Goal: Task Accomplishment & Management: Manage account settings

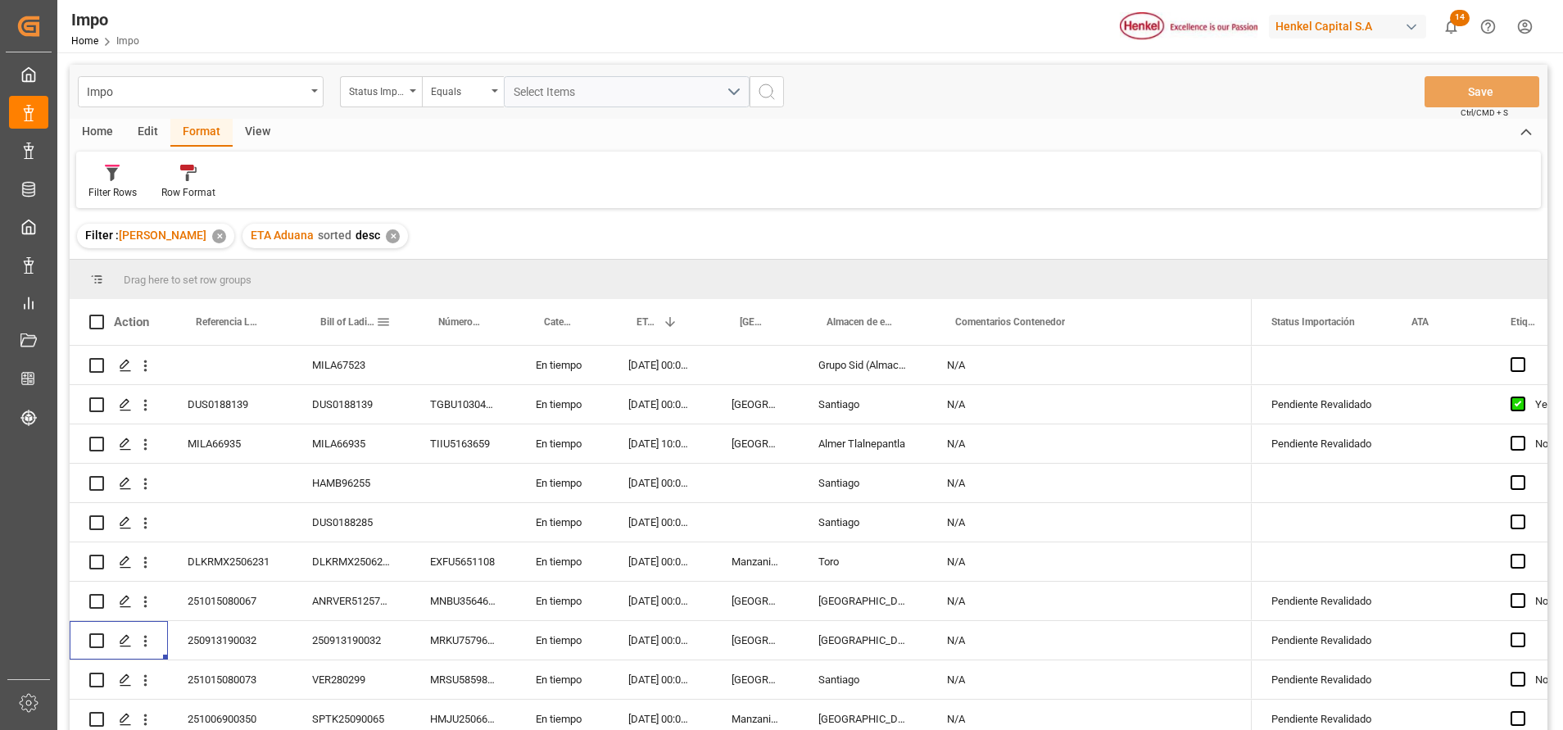
click at [380, 315] on span at bounding box center [383, 322] width 15 height 15
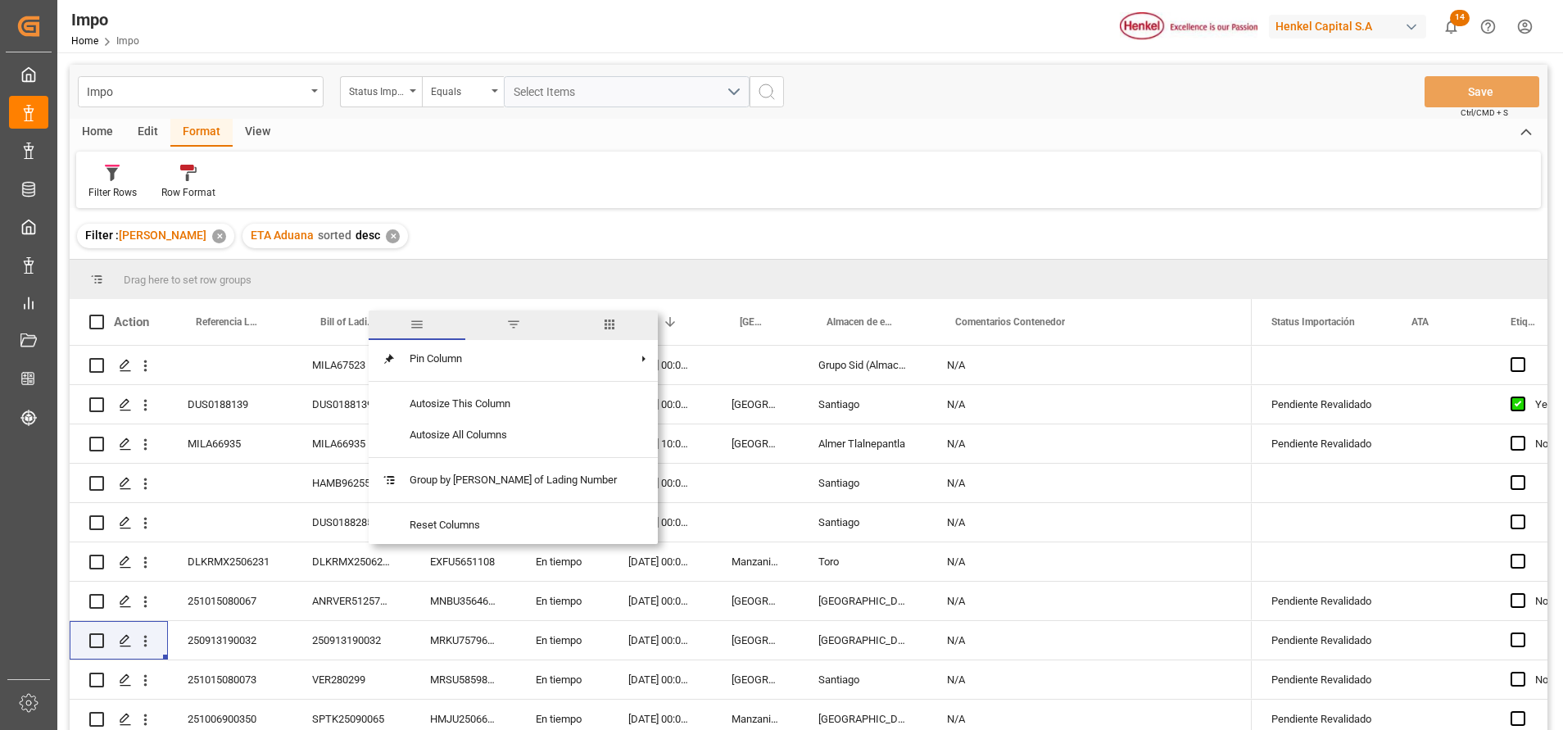
click at [474, 324] on span "filter" at bounding box center [513, 324] width 97 height 29
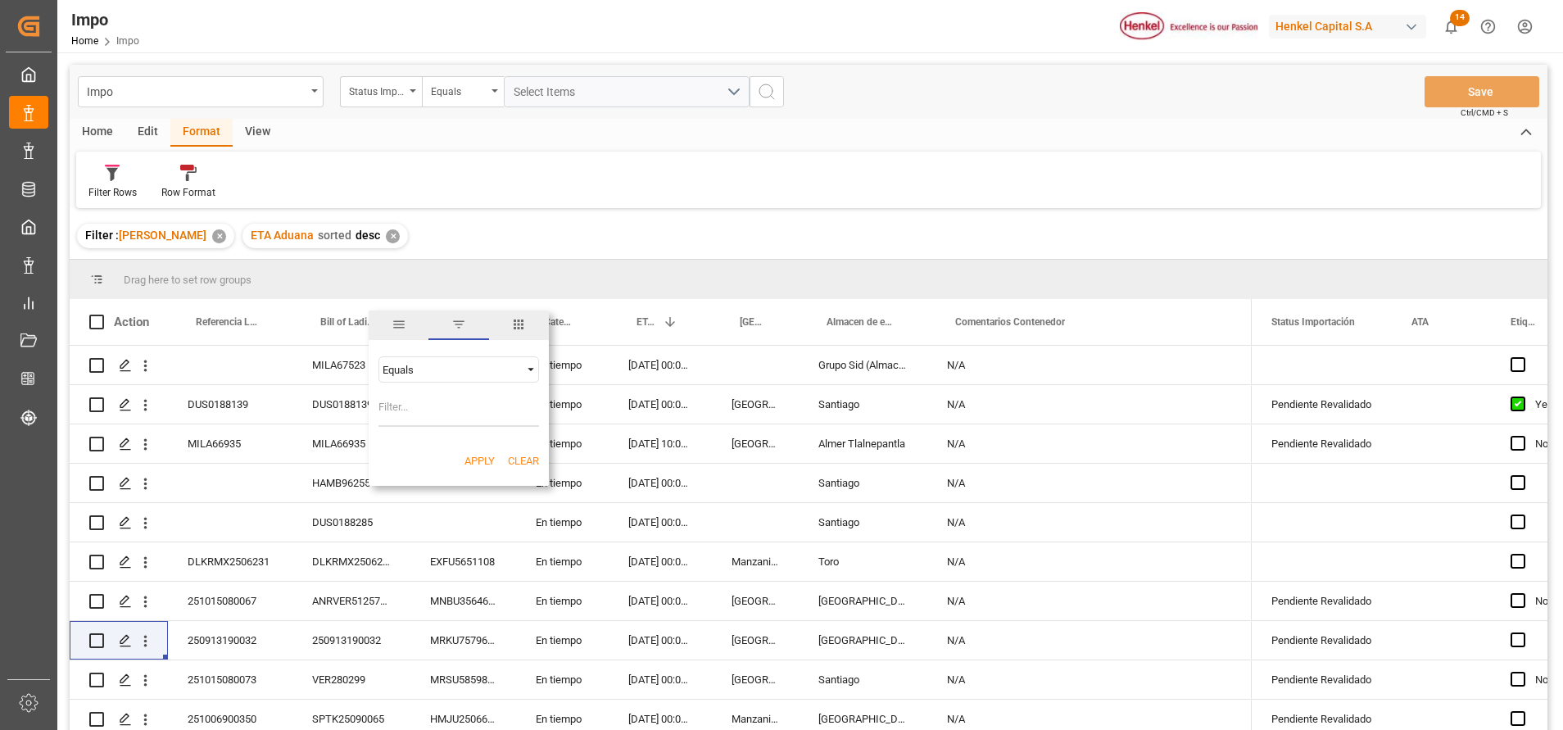
click at [469, 411] on input "Filter Value" at bounding box center [458, 410] width 161 height 33
type input "250840070043"
click at [470, 455] on button "Apply" at bounding box center [479, 461] width 30 height 16
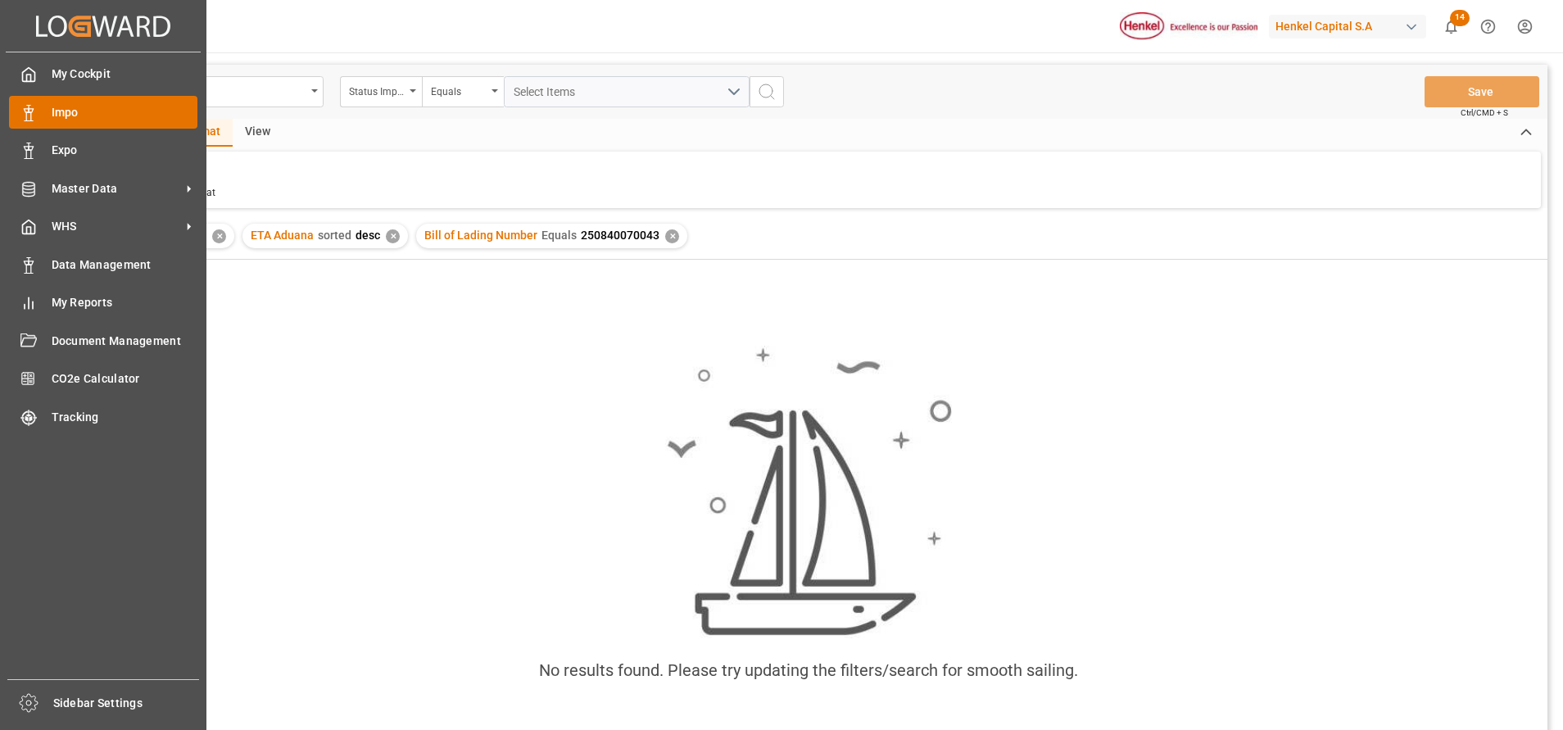
click at [49, 124] on div "Impo Impo" at bounding box center [103, 112] width 188 height 32
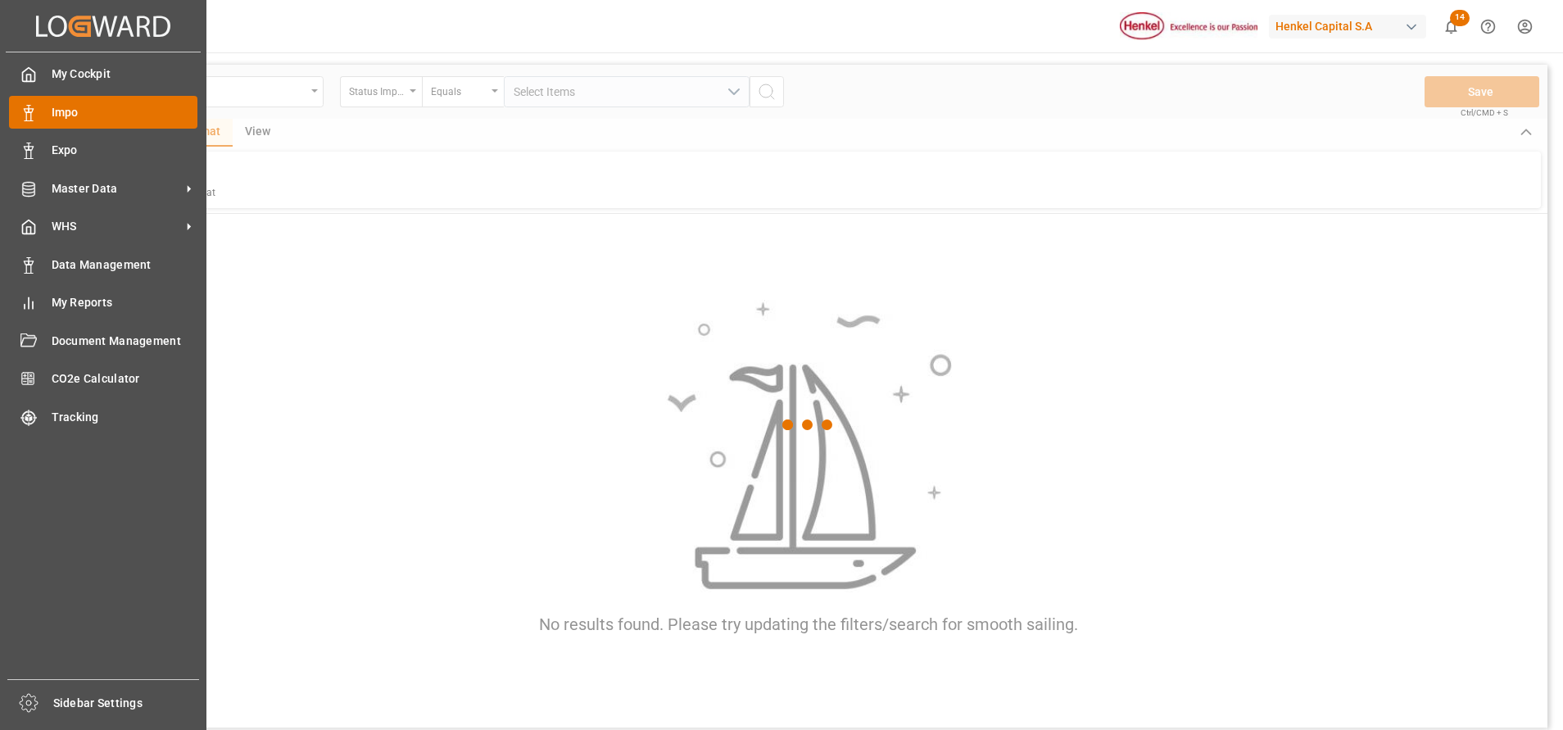
click at [122, 108] on span "Impo" at bounding box center [125, 112] width 147 height 17
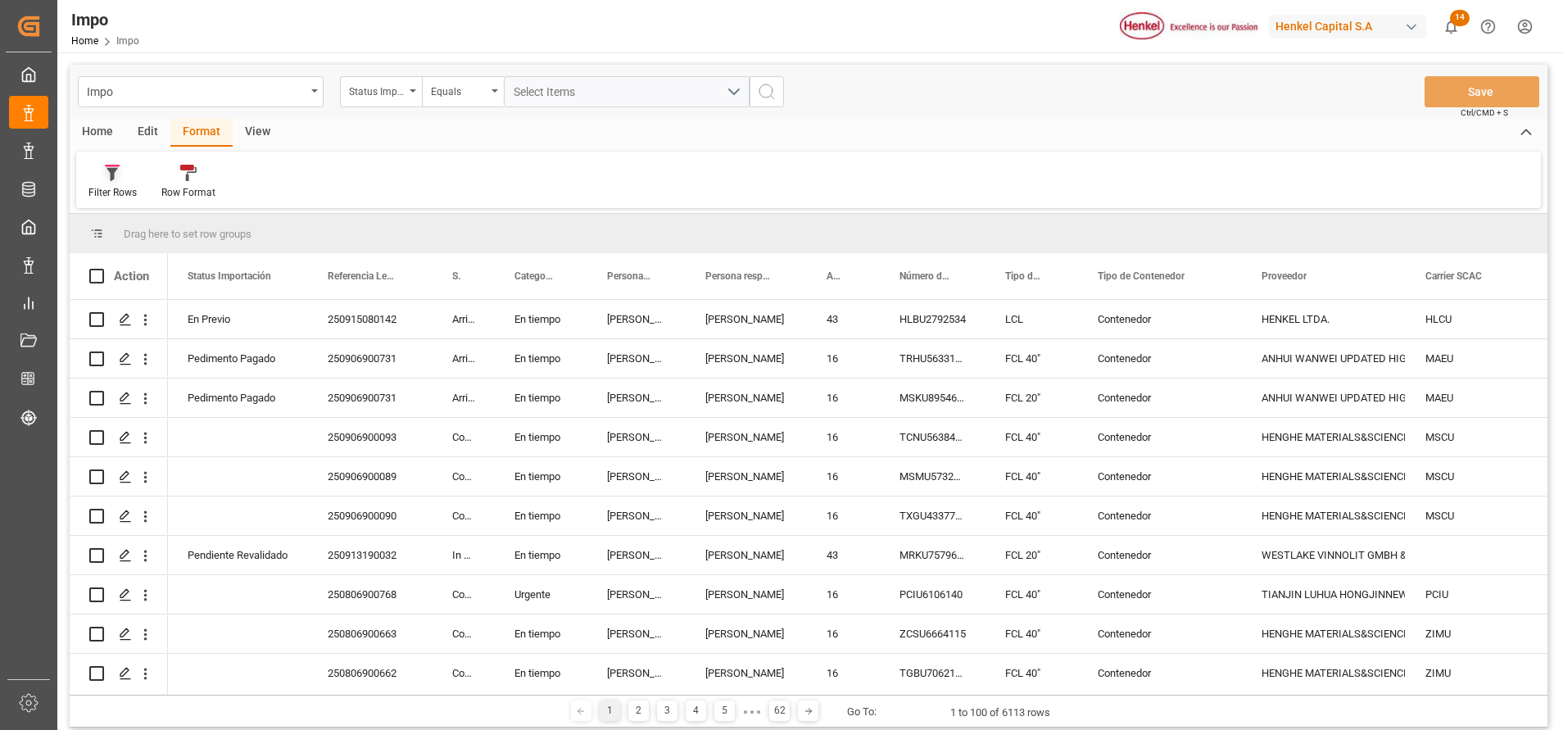
click at [132, 175] on div at bounding box center [112, 172] width 48 height 17
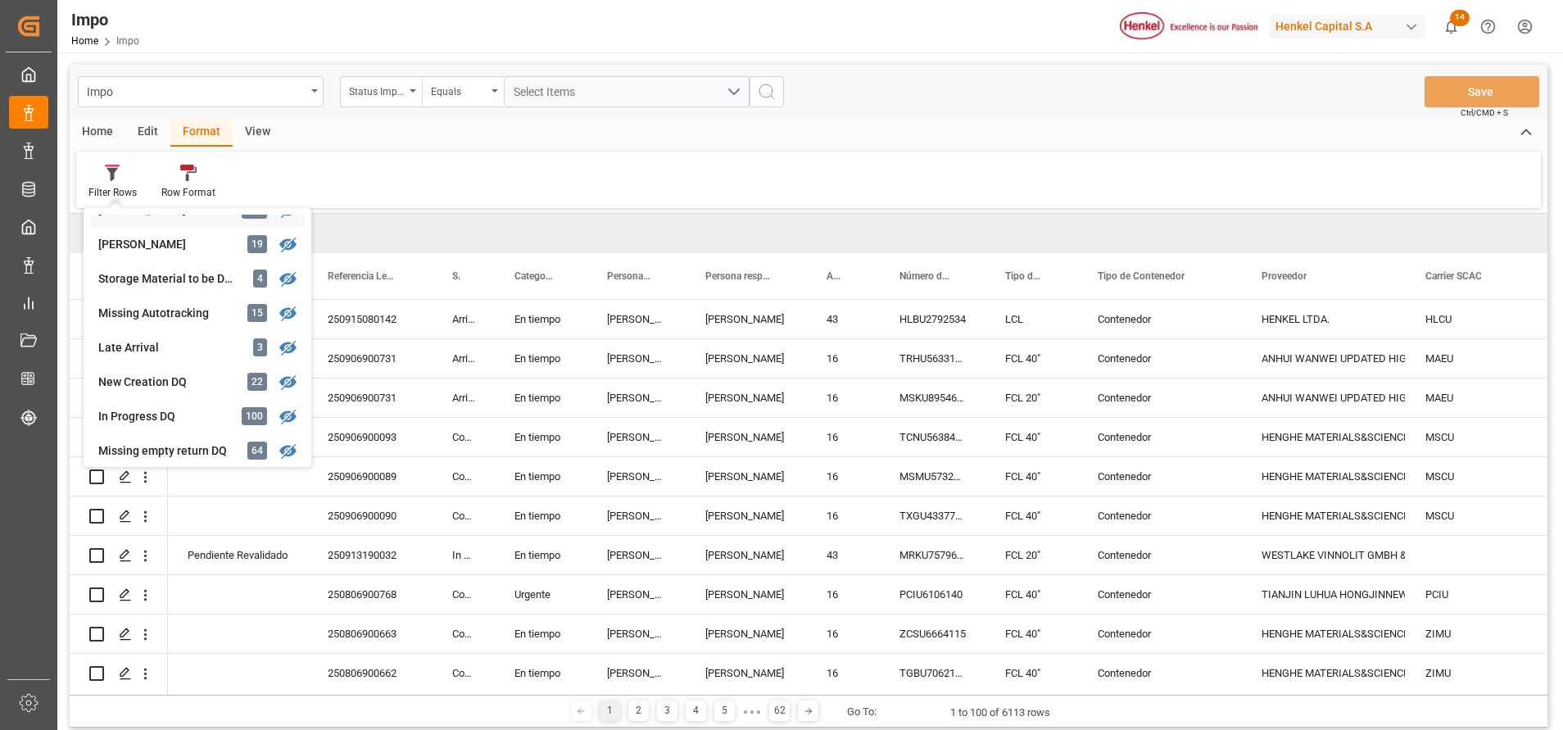
scroll to position [247, 0]
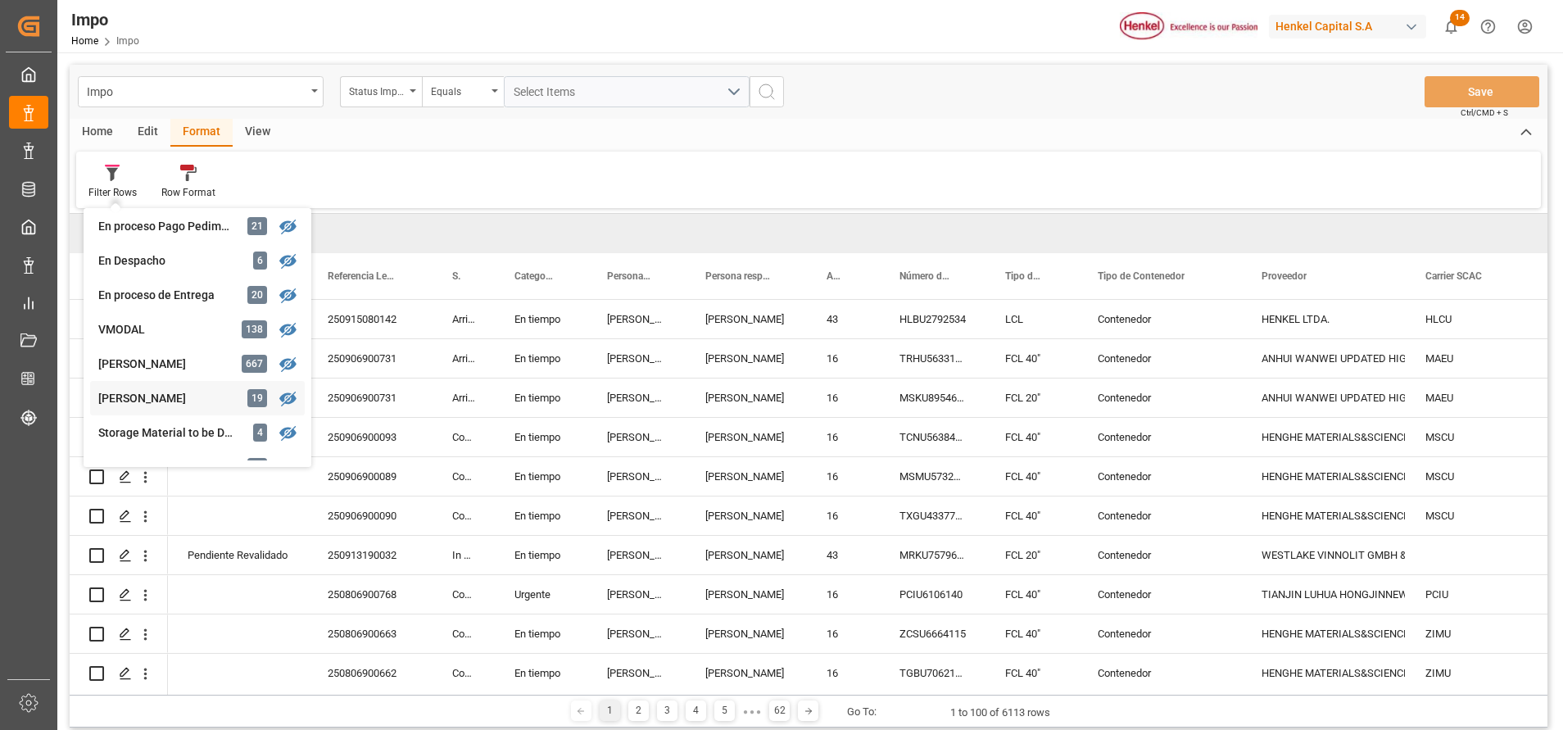
click at [165, 406] on div "[PERSON_NAME]" at bounding box center [169, 398] width 143 height 17
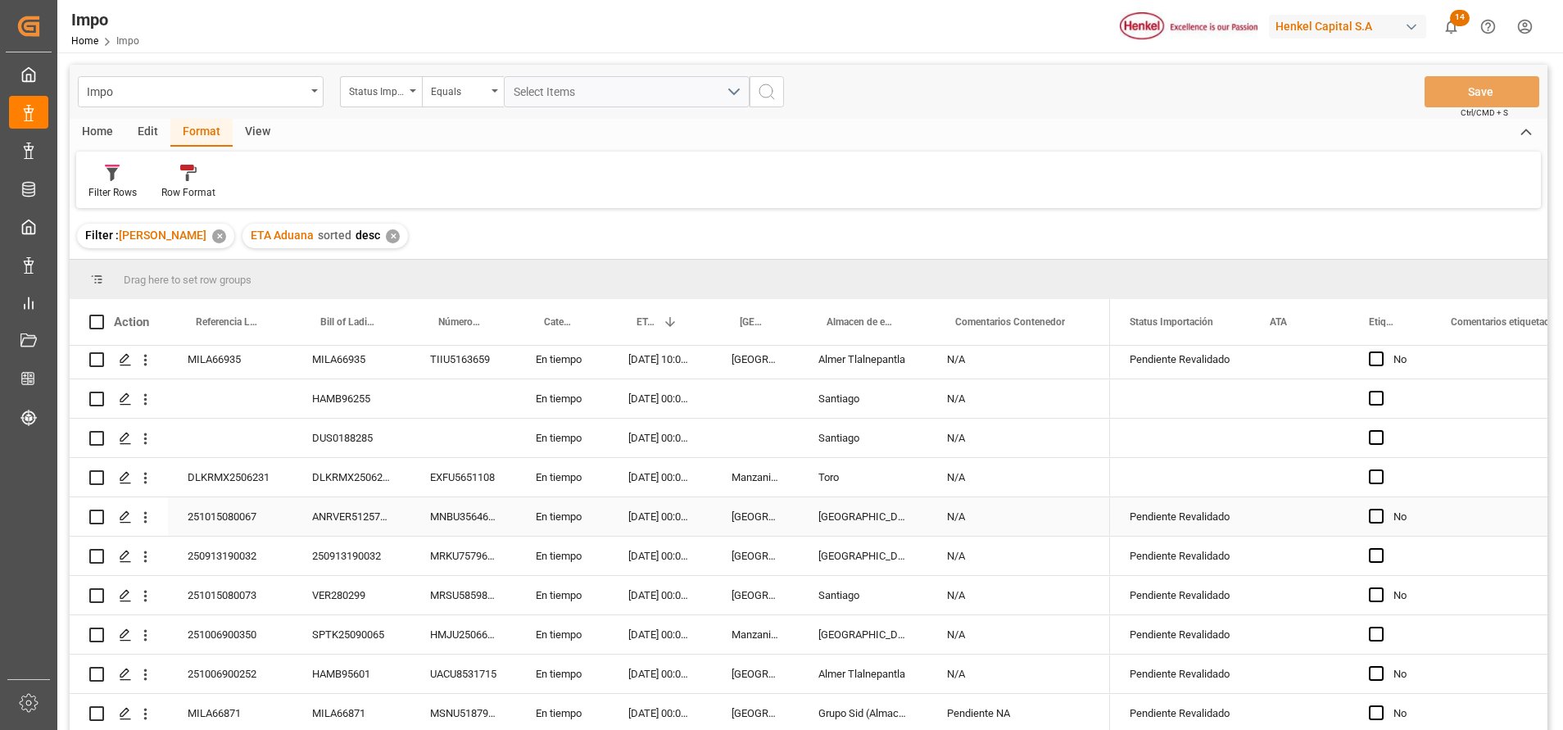
scroll to position [123, 0]
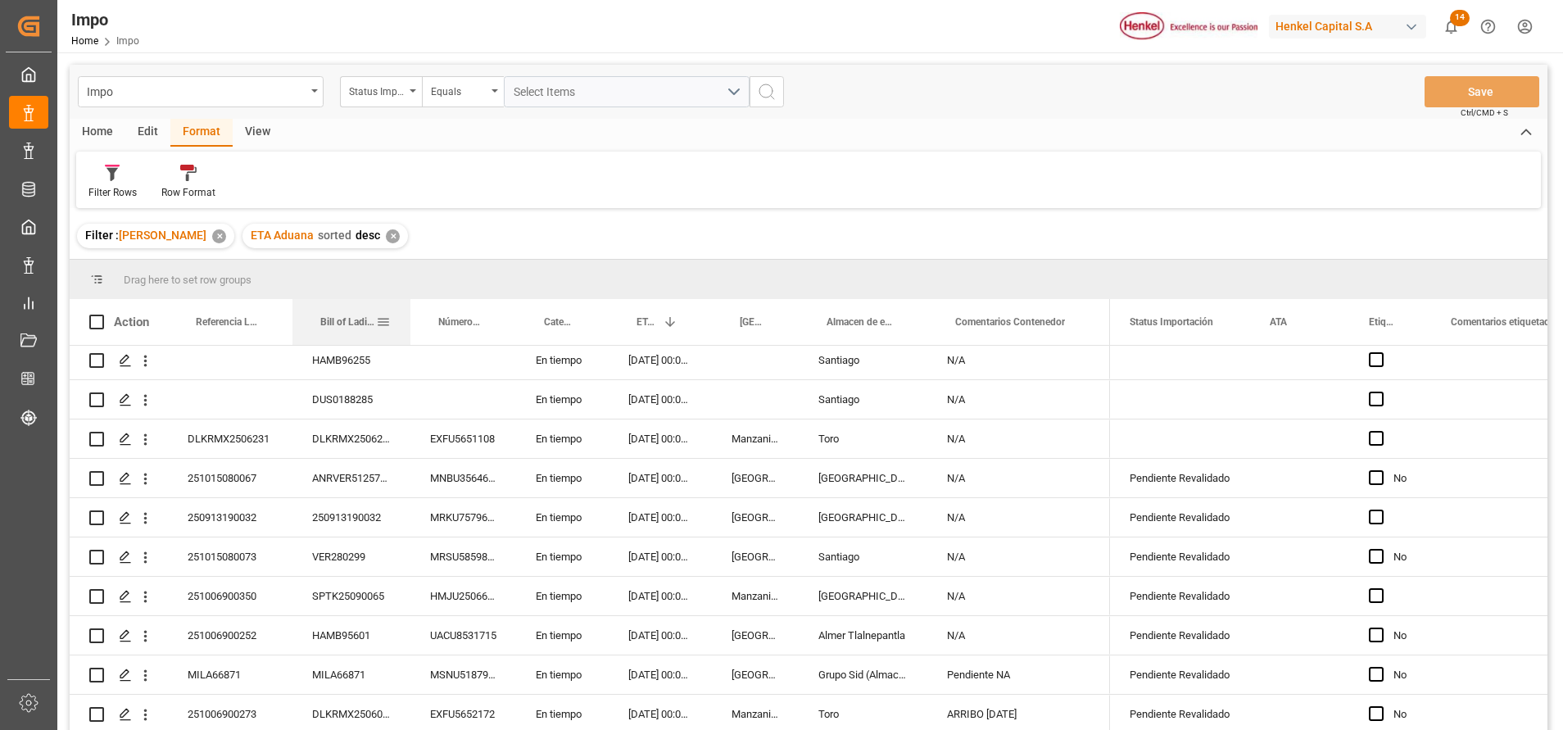
click at [408, 315] on div at bounding box center [410, 322] width 7 height 46
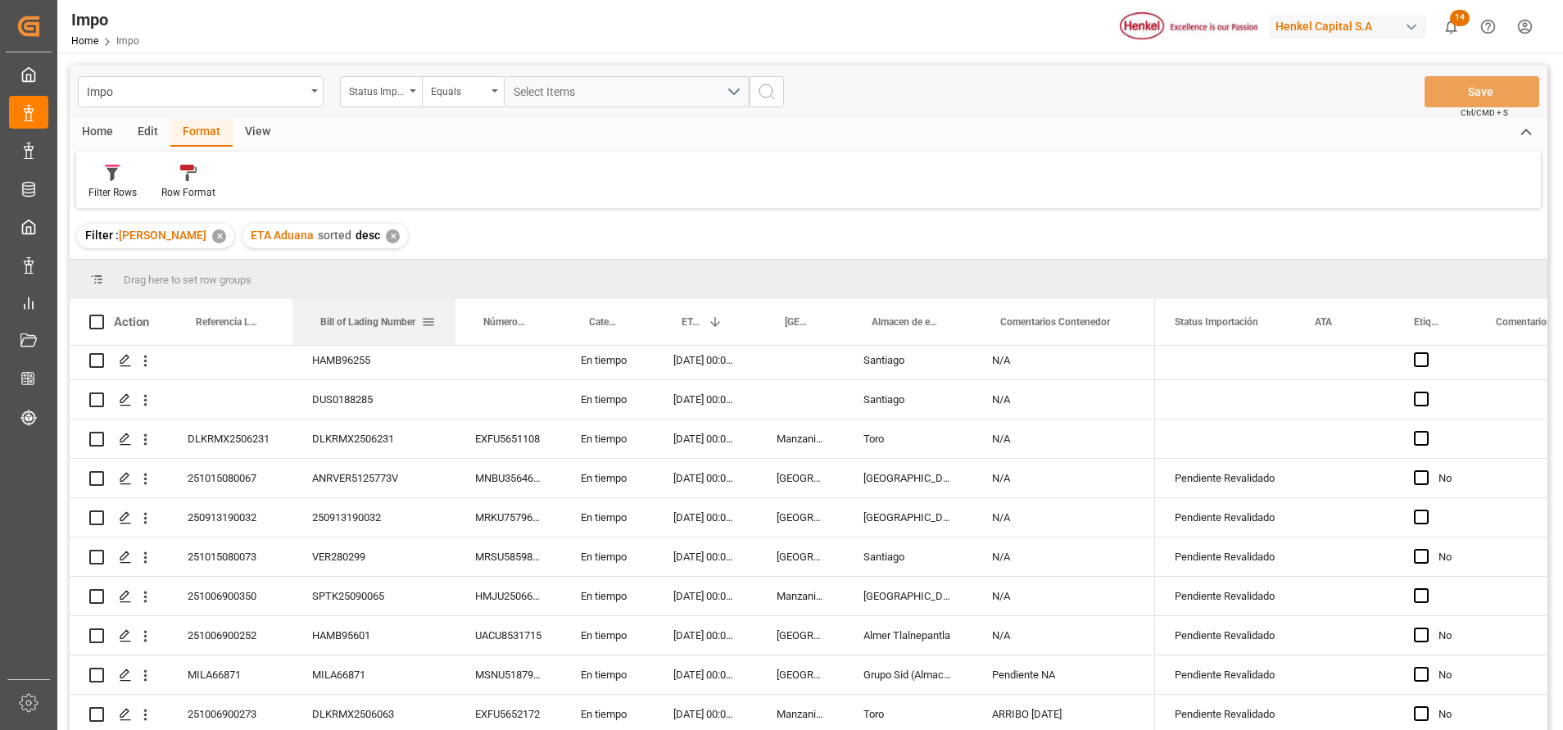
drag, startPoint x: 407, startPoint y: 315, endPoint x: 454, endPoint y: 328, distance: 48.5
click at [454, 328] on div at bounding box center [455, 322] width 7 height 46
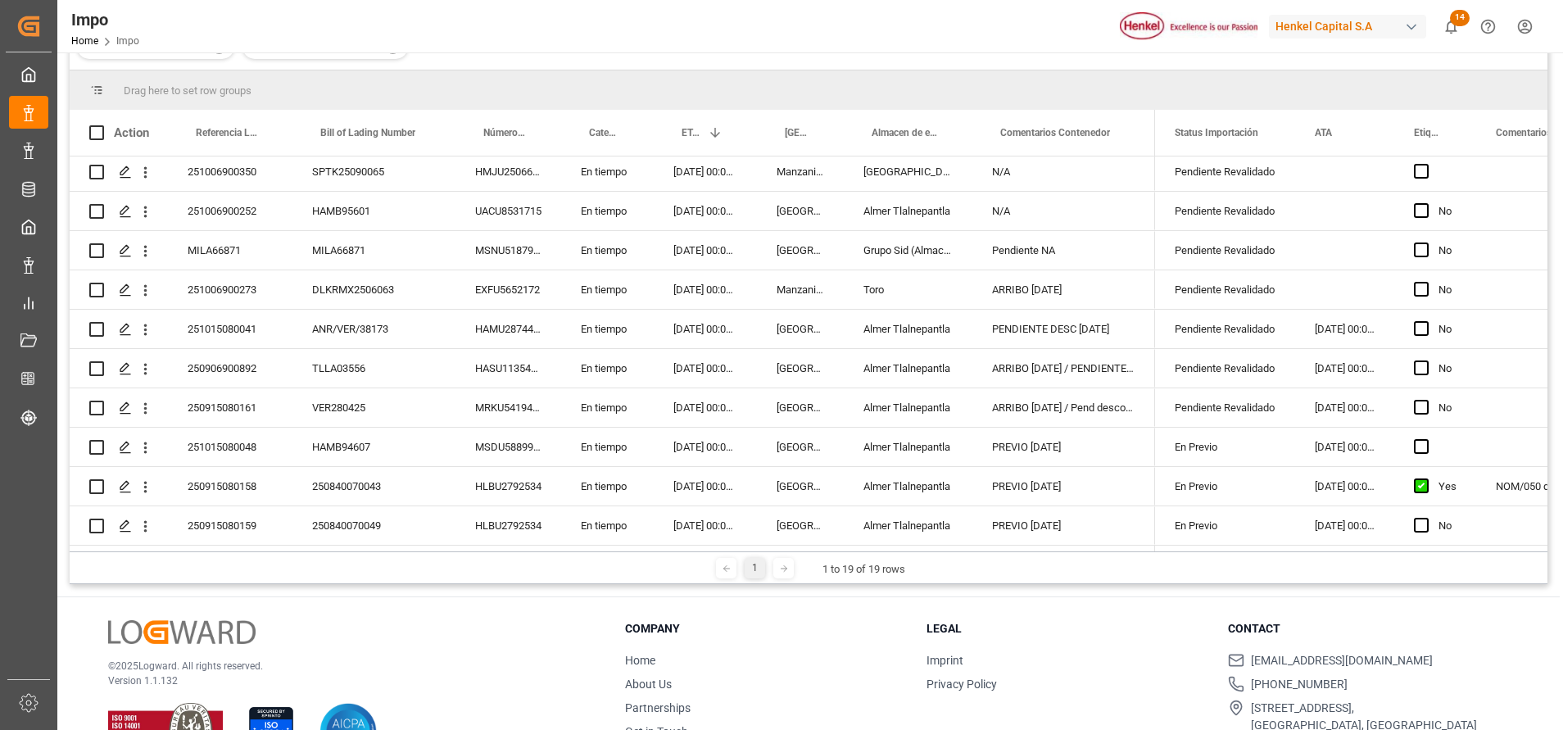
scroll to position [242, 0]
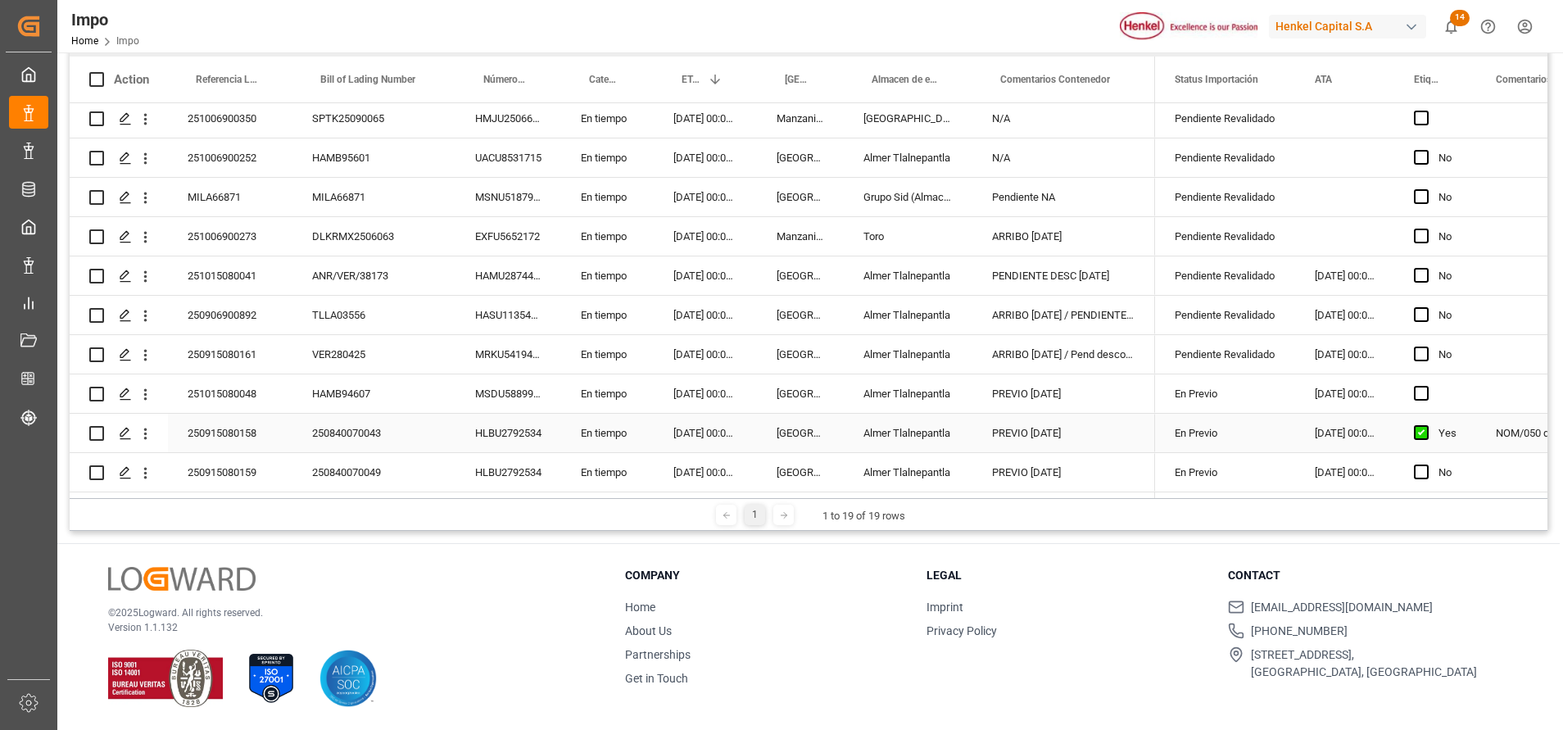
click at [240, 423] on div "250915080158" at bounding box center [230, 433] width 124 height 38
click at [241, 434] on input "250915080158" at bounding box center [230, 442] width 98 height 31
click at [242, 433] on input "250915080158" at bounding box center [230, 442] width 98 height 31
click at [146, 428] on icon "open menu" at bounding box center [145, 433] width 3 height 11
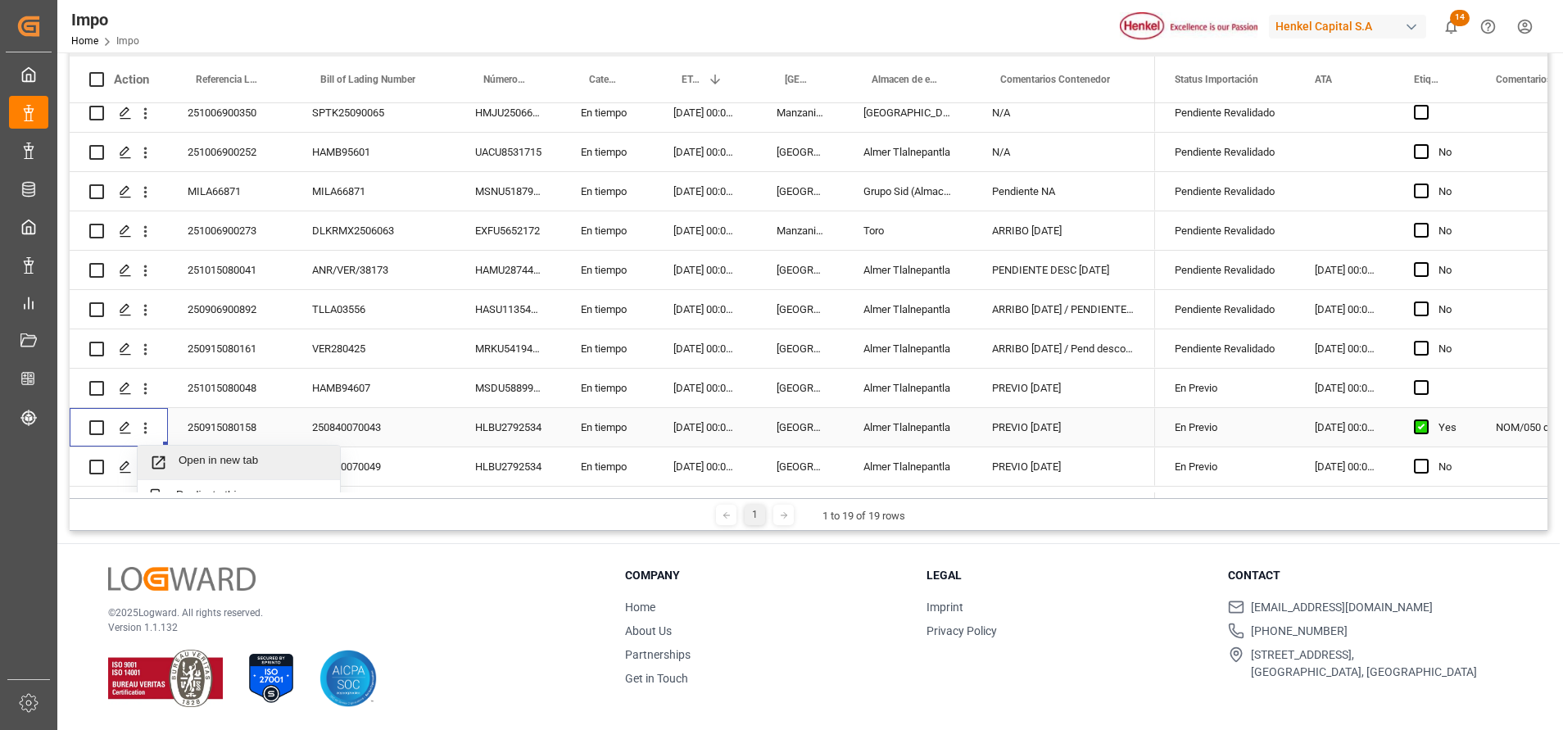
click at [186, 457] on span "Open in new tab" at bounding box center [253, 462] width 149 height 17
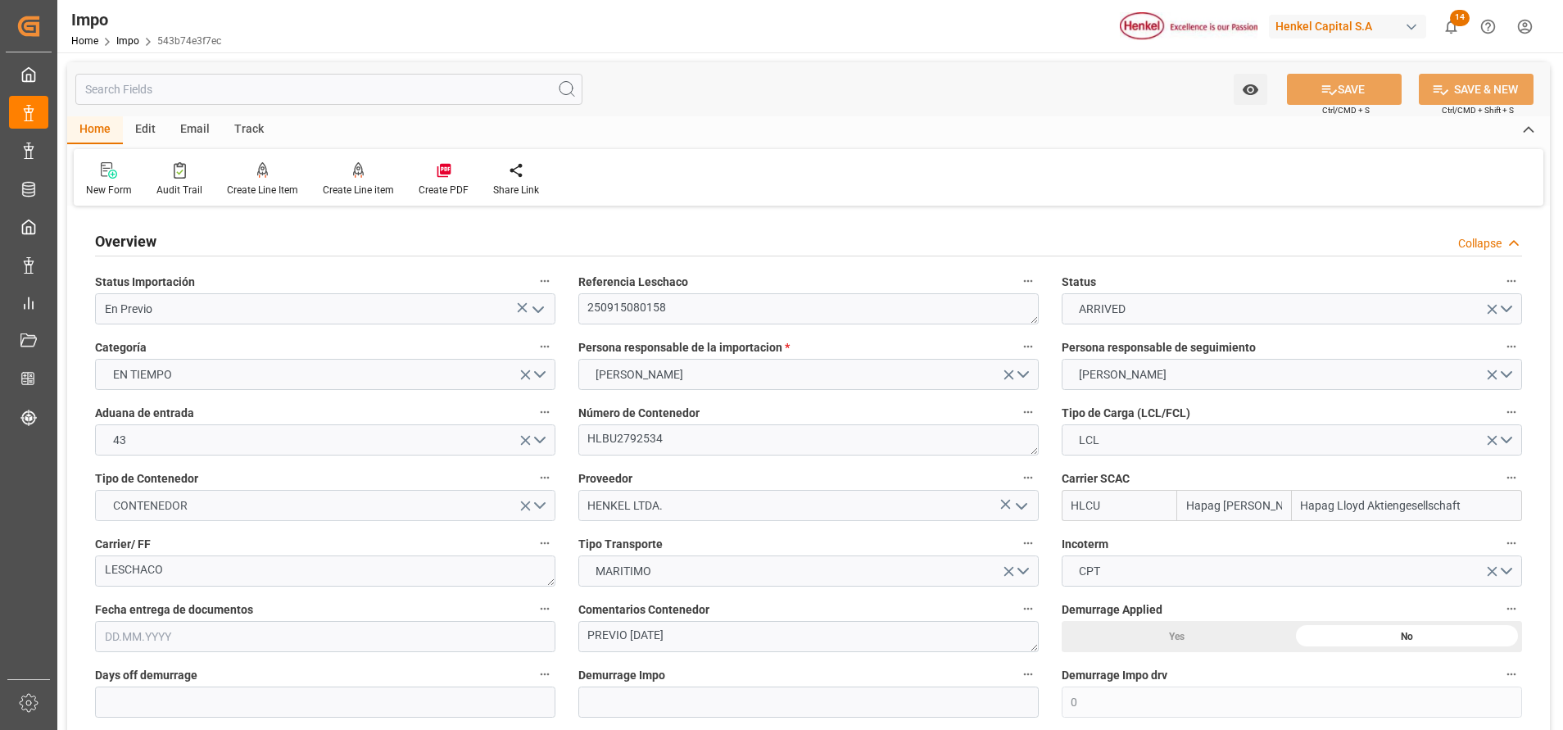
type input "Hapag [PERSON_NAME]"
type input "Hapag Lloyd Aktiengesellschaft"
type input "0"
type input "2"
type input "12.552"
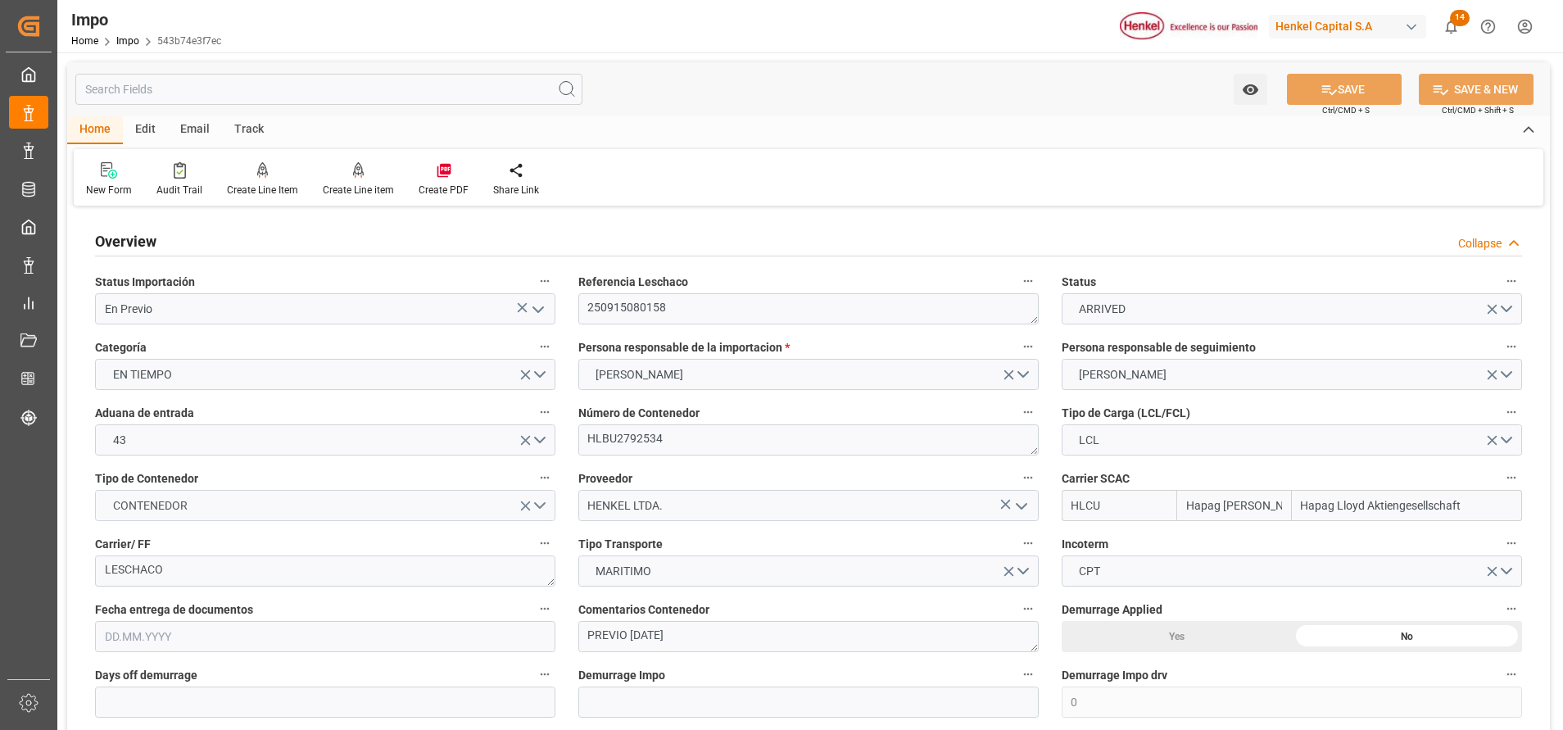
type input "9"
type input "[DATE]"
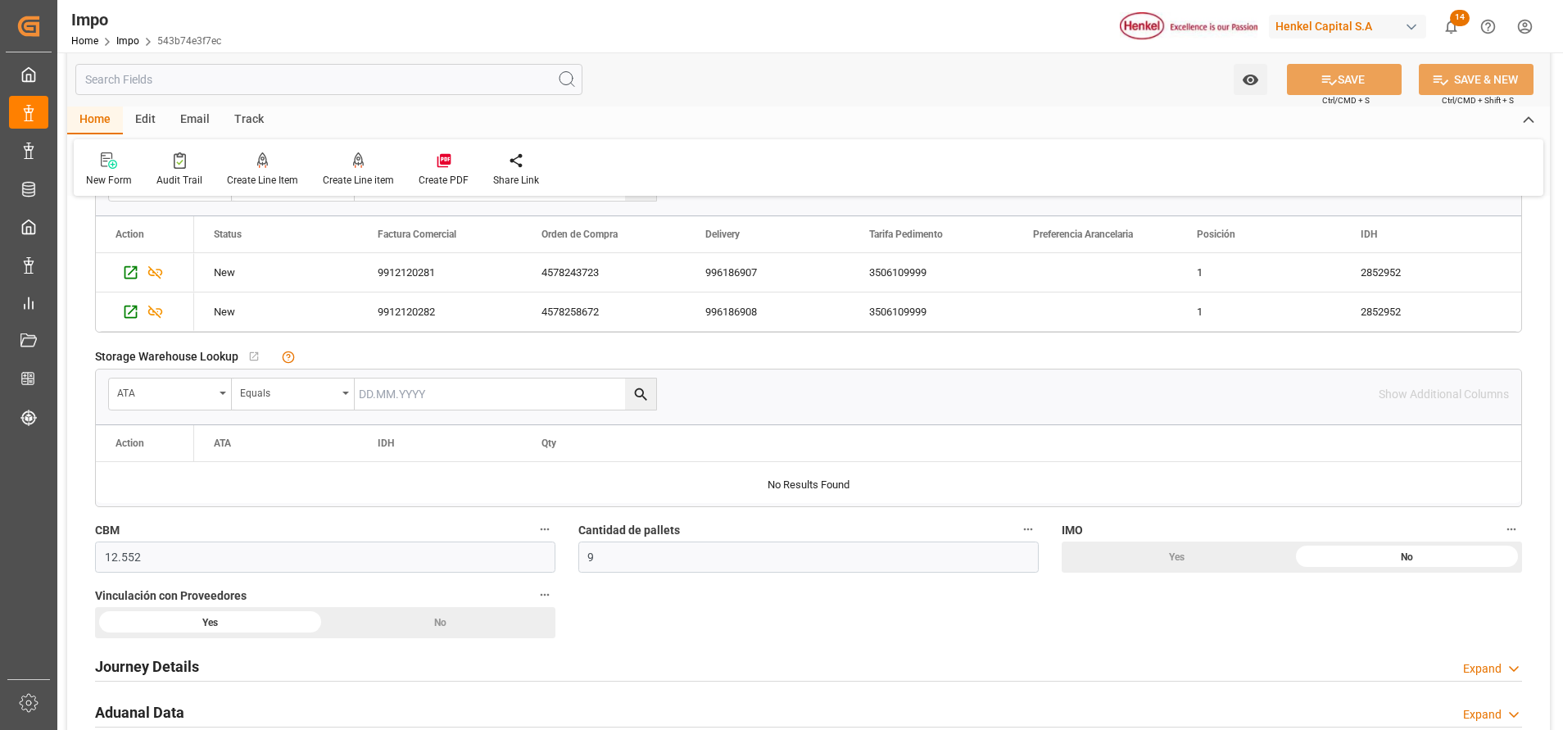
scroll to position [860, 0]
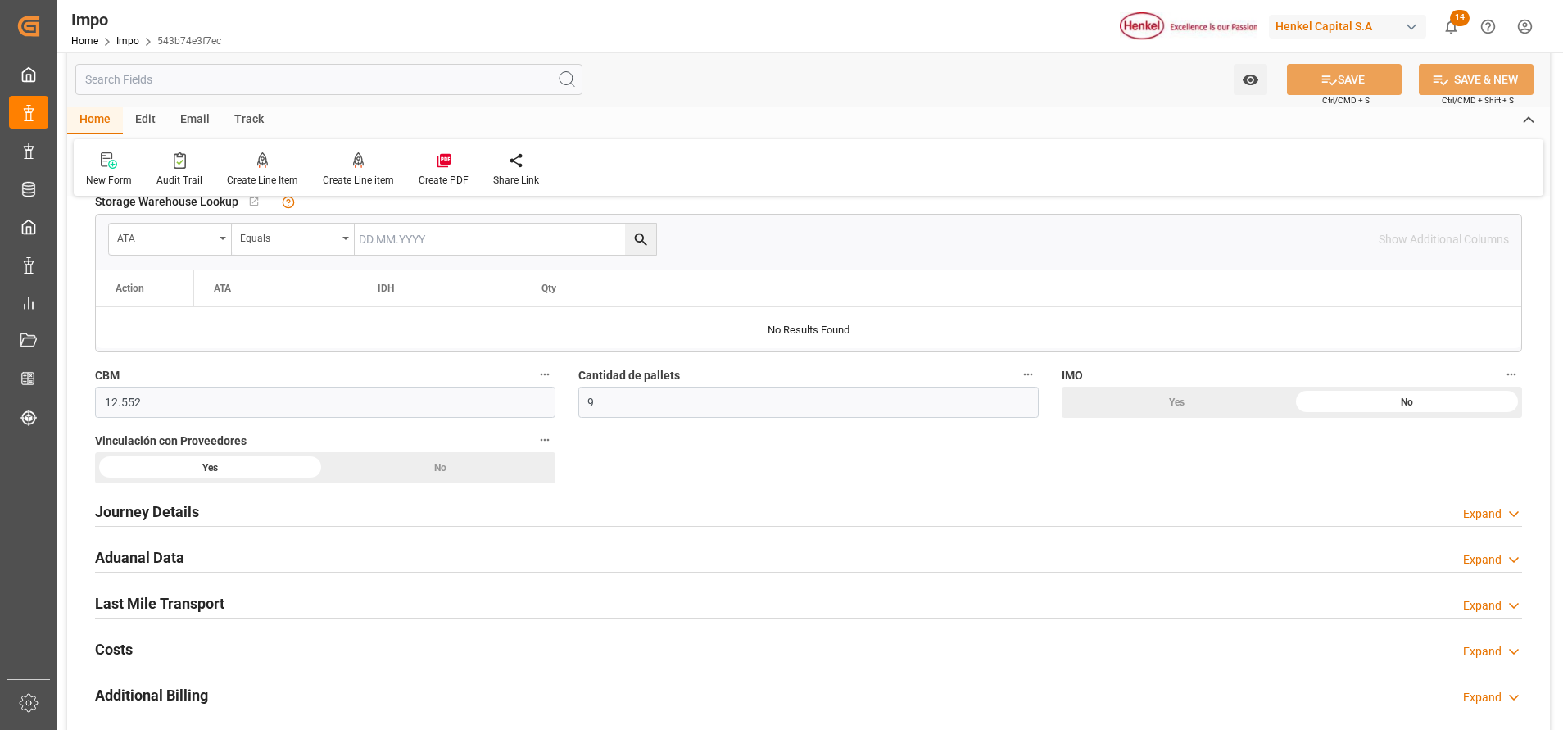
click at [171, 505] on h2 "Journey Details" at bounding box center [147, 511] width 104 height 22
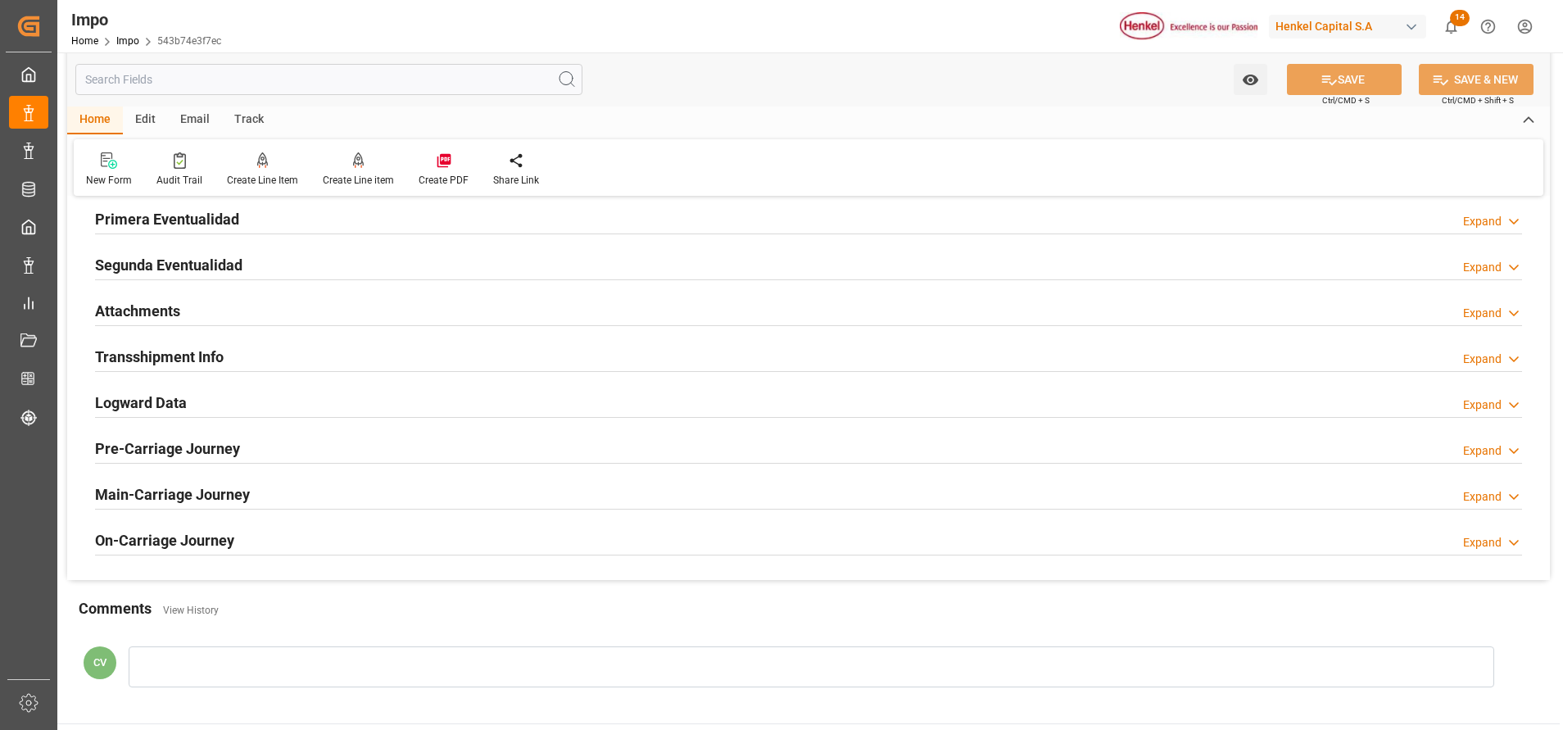
scroll to position [1966, 0]
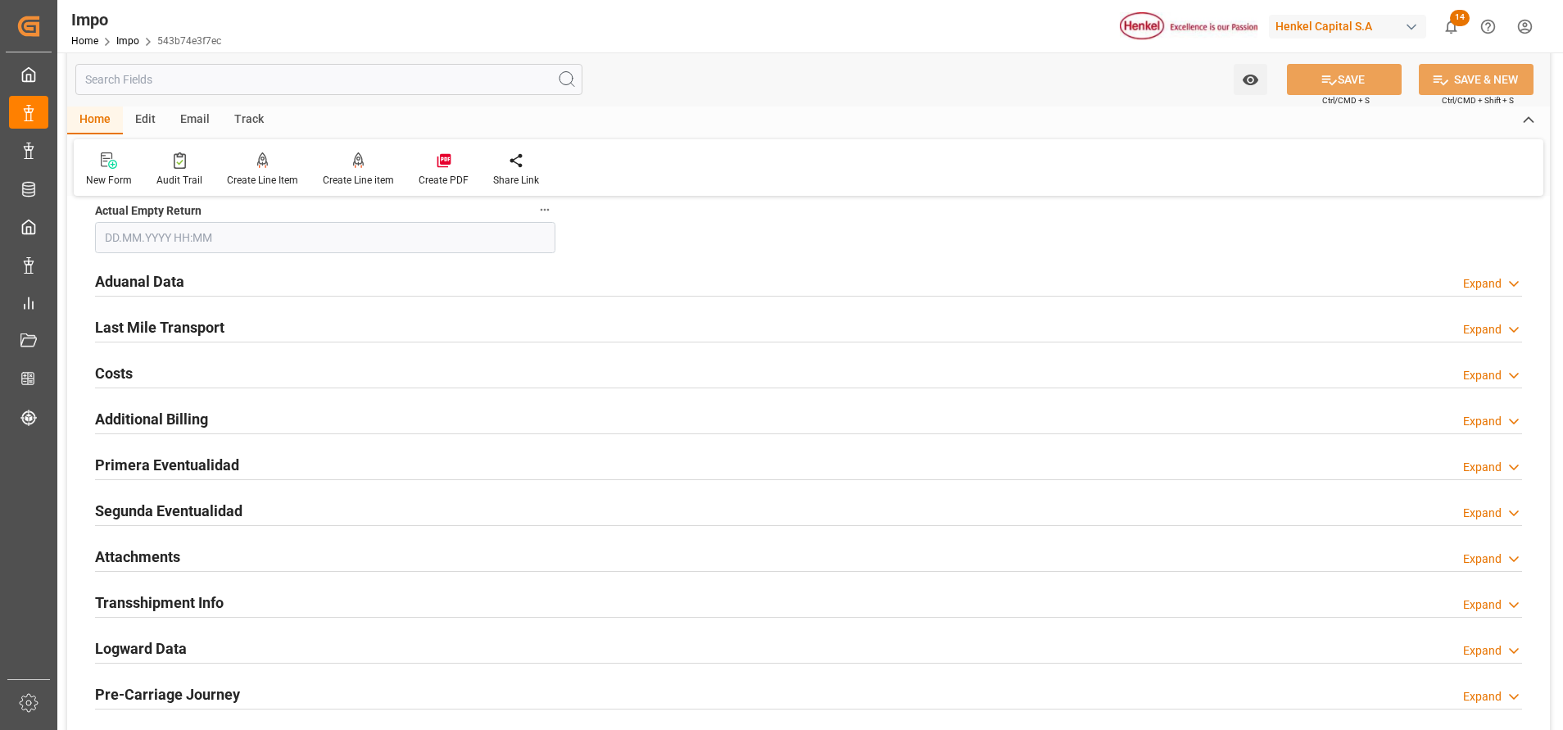
click at [179, 455] on h2 "Primera Eventualidad" at bounding box center [167, 465] width 144 height 22
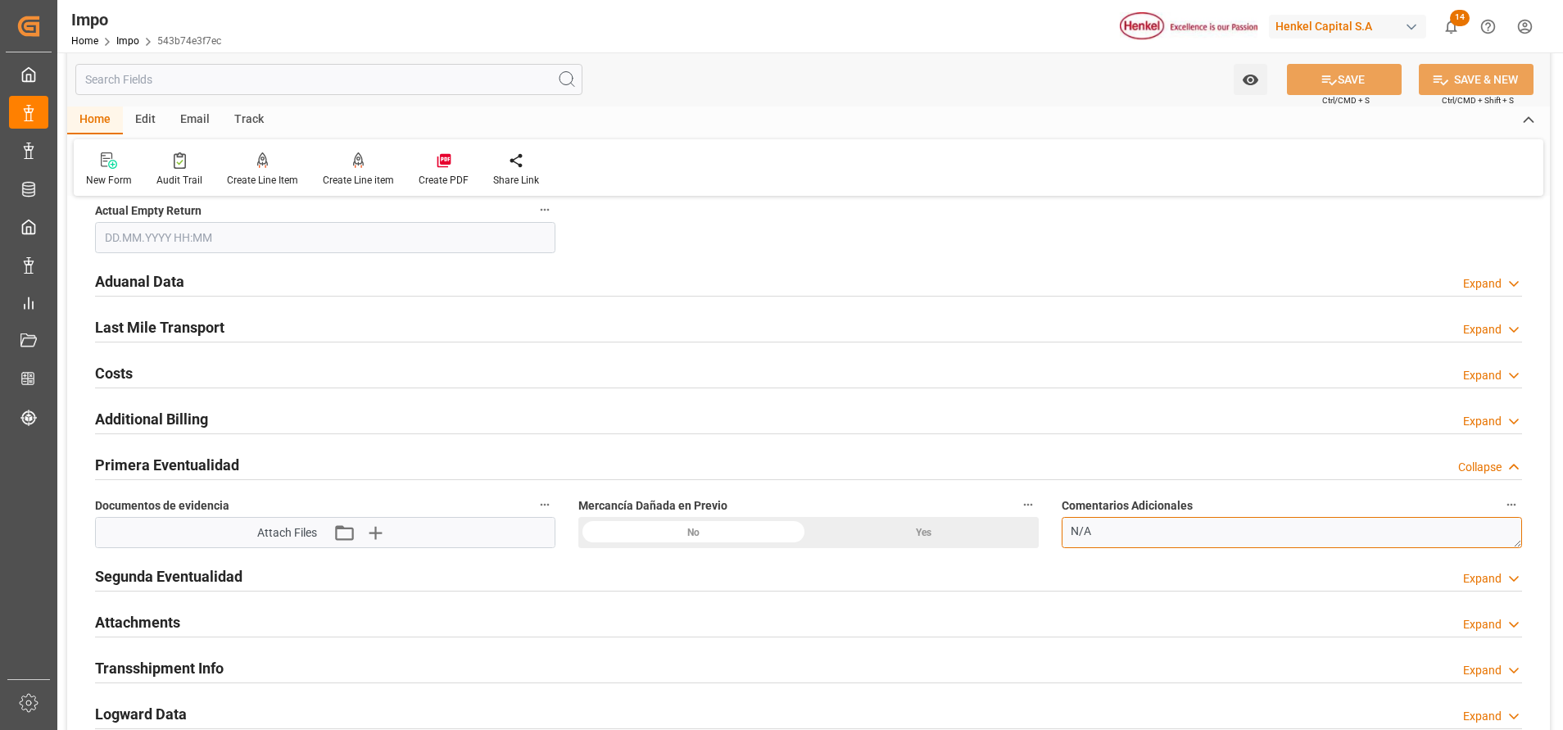
click at [1181, 535] on textarea "N/A" at bounding box center [1291, 532] width 460 height 31
type textarea "N"
type textarea "C"
paste textarea "averías visibles cartones aplastados de las esquinas por el mismo emplaye sin r…"
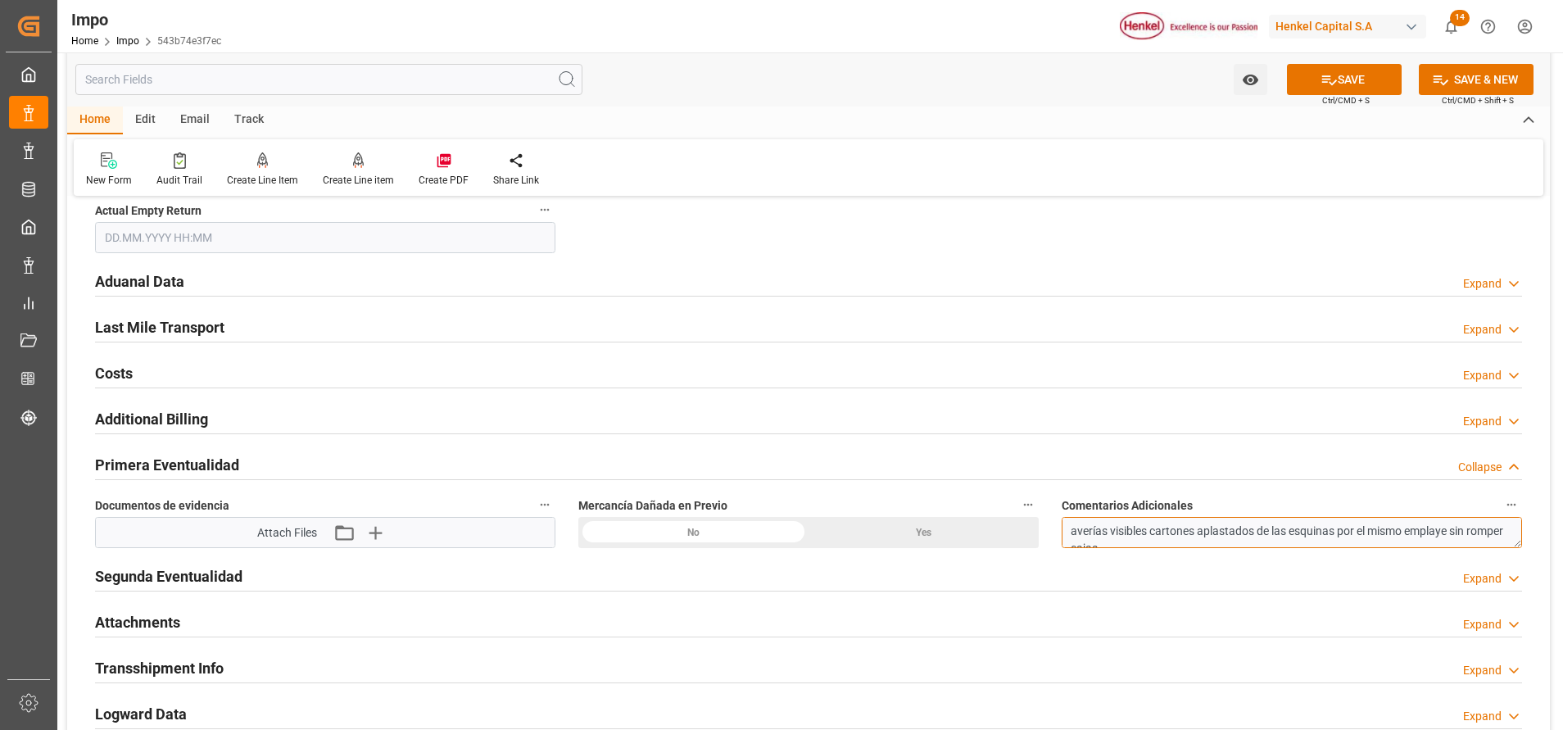
scroll to position [8, 0]
type textarea "averías visibles cartones aplastados de las esquinas por el mismo emplaye sin r…"
click at [373, 523] on icon "button" at bounding box center [374, 532] width 26 height 26
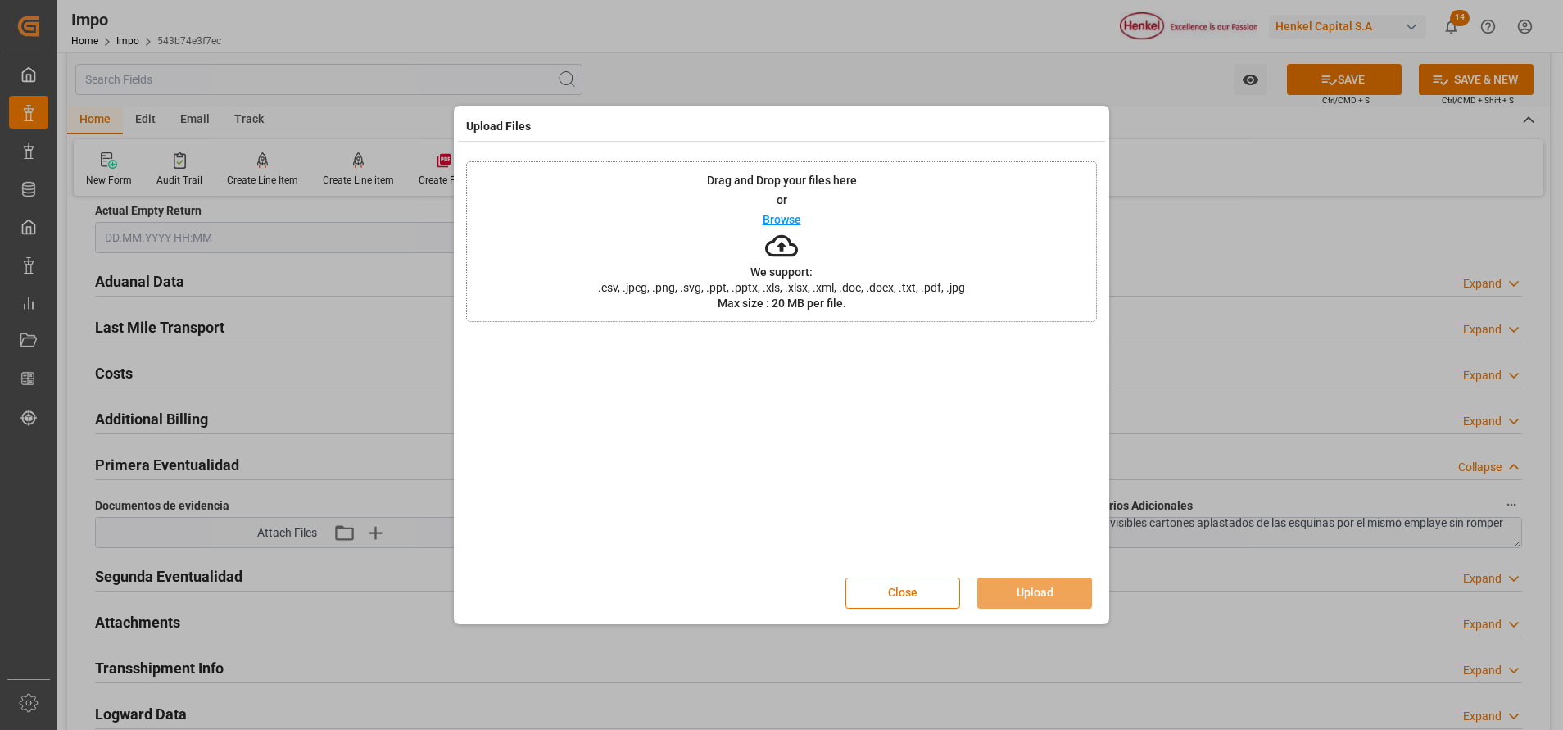
click at [810, 250] on div "Drag and Drop your files here or Browse We support: .csv, .jpeg, .png, .svg, .p…" at bounding box center [781, 241] width 631 height 161
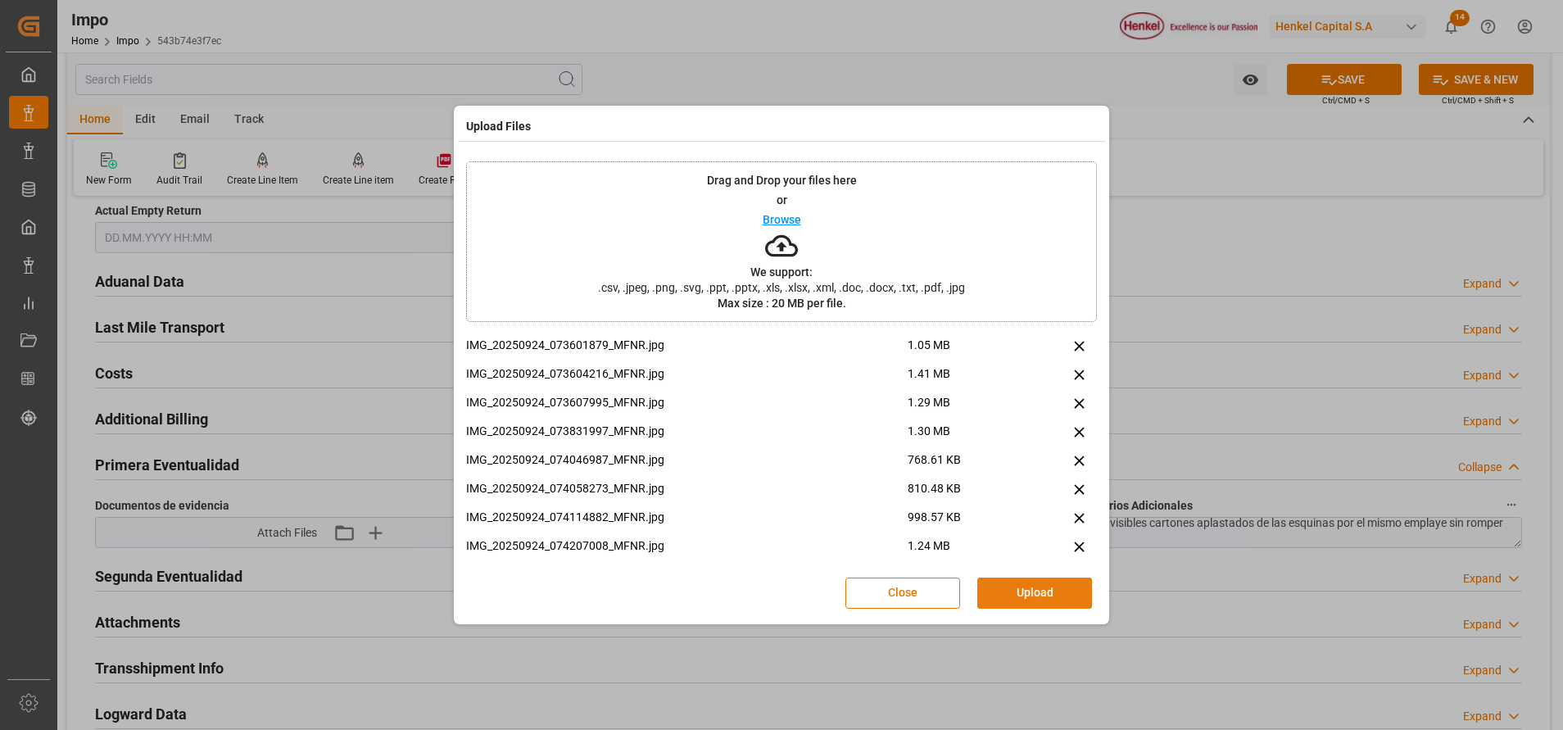
click at [1034, 591] on button "Upload" at bounding box center [1034, 592] width 115 height 31
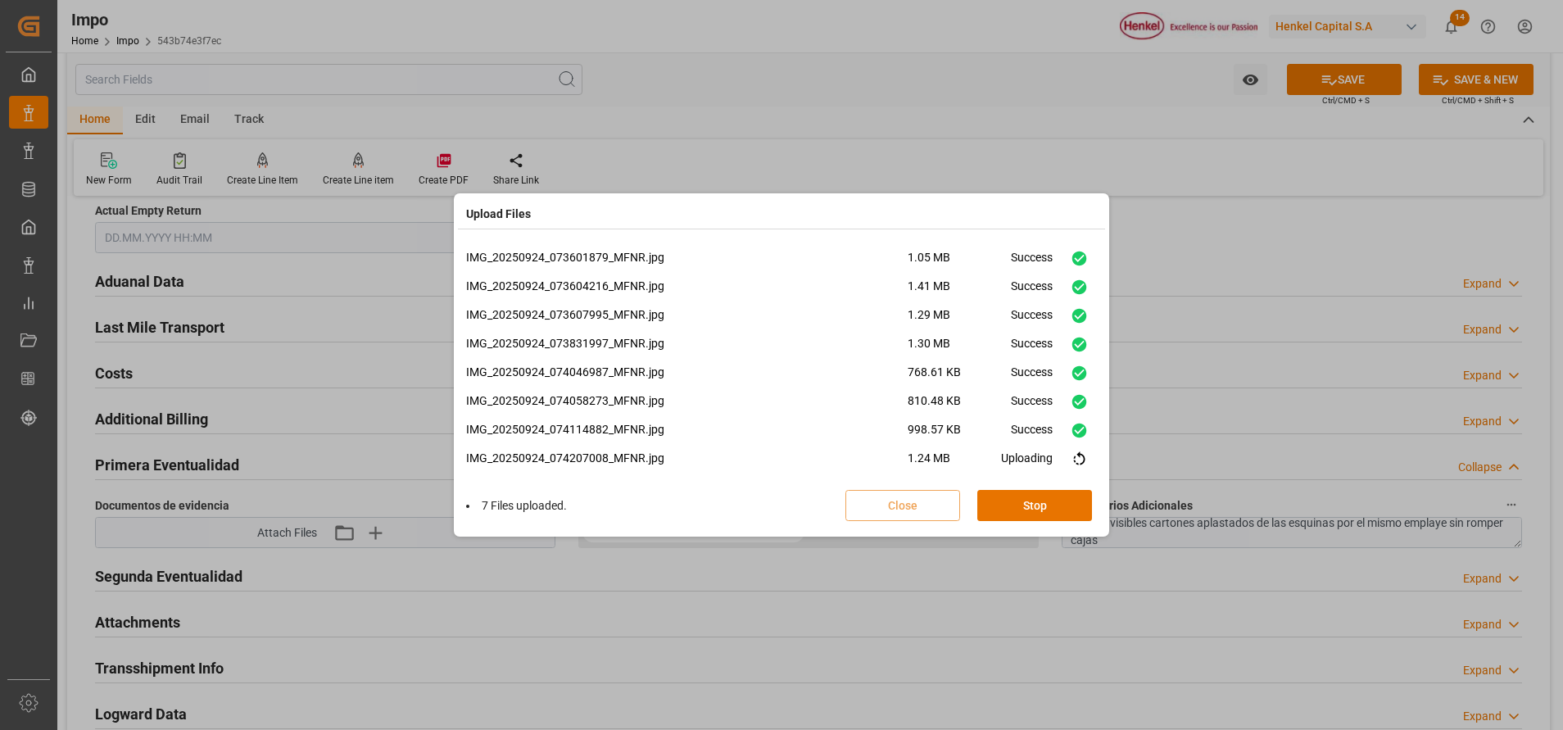
click at [1012, 369] on div "Success" at bounding box center [1032, 378] width 42 height 29
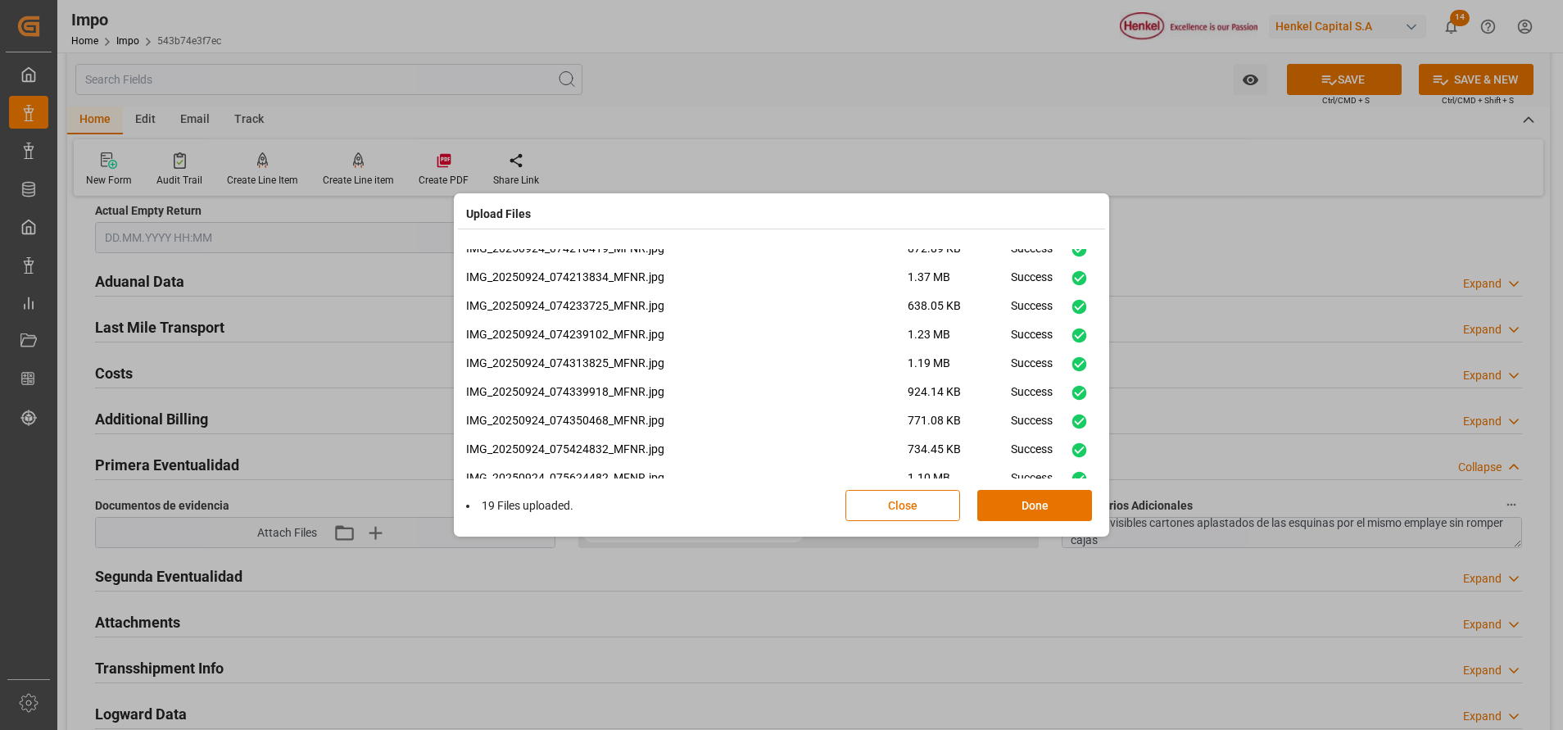
scroll to position [327, 0]
click at [1007, 500] on button "Done" at bounding box center [1034, 505] width 115 height 31
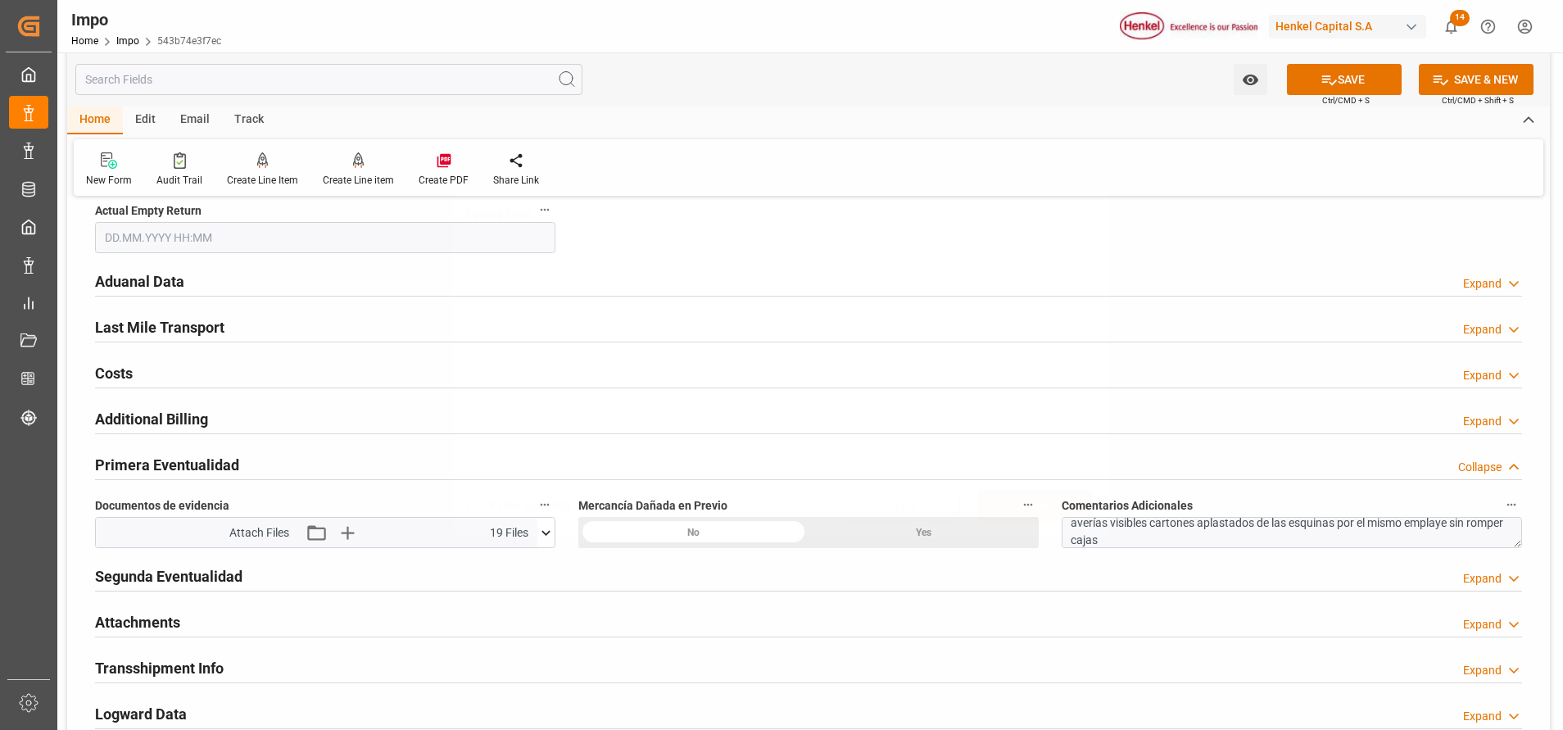
scroll to position [0, 0]
click at [871, 530] on div "Yes" at bounding box center [923, 532] width 230 height 31
click at [1347, 75] on button "SAVE" at bounding box center [1344, 79] width 115 height 31
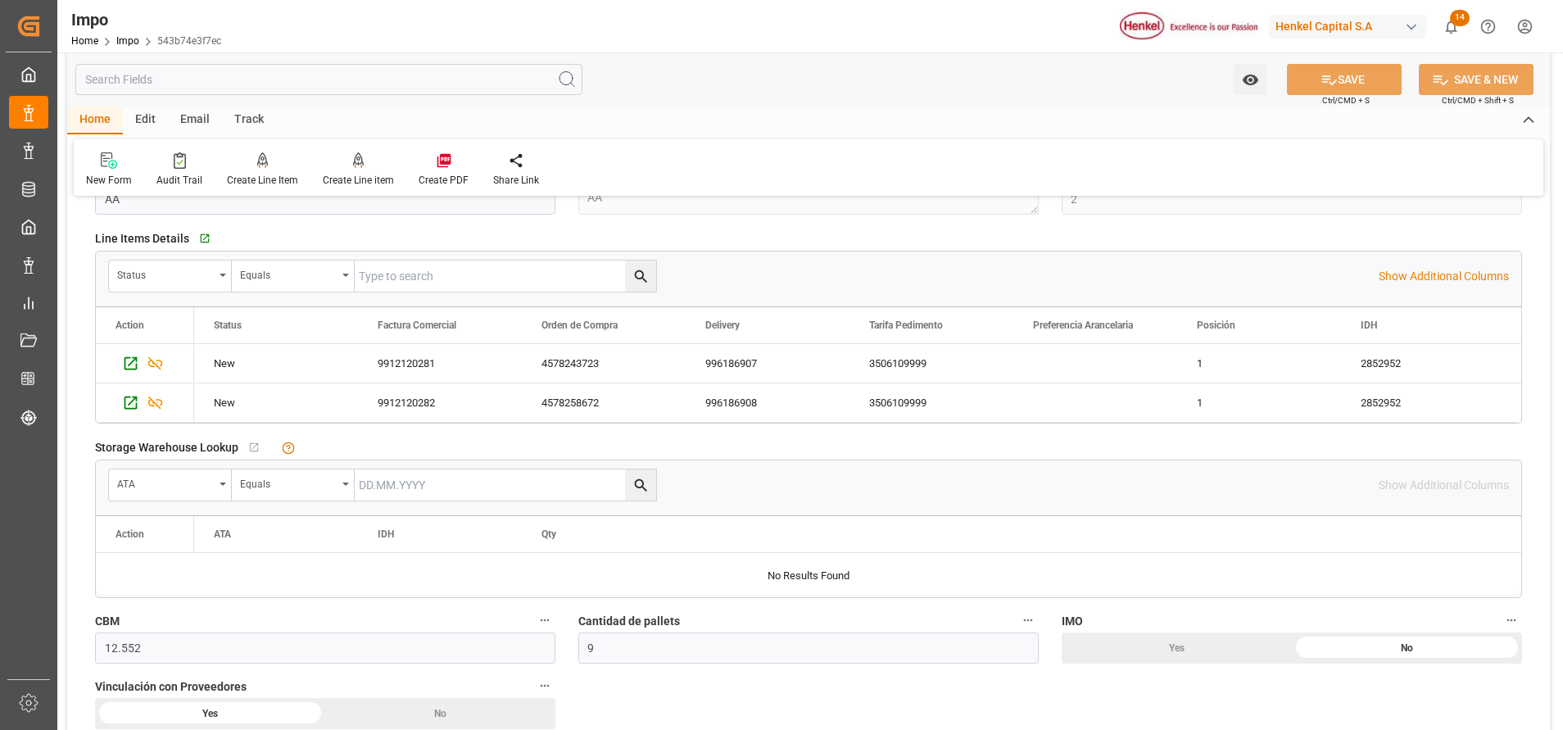
scroll to position [123, 0]
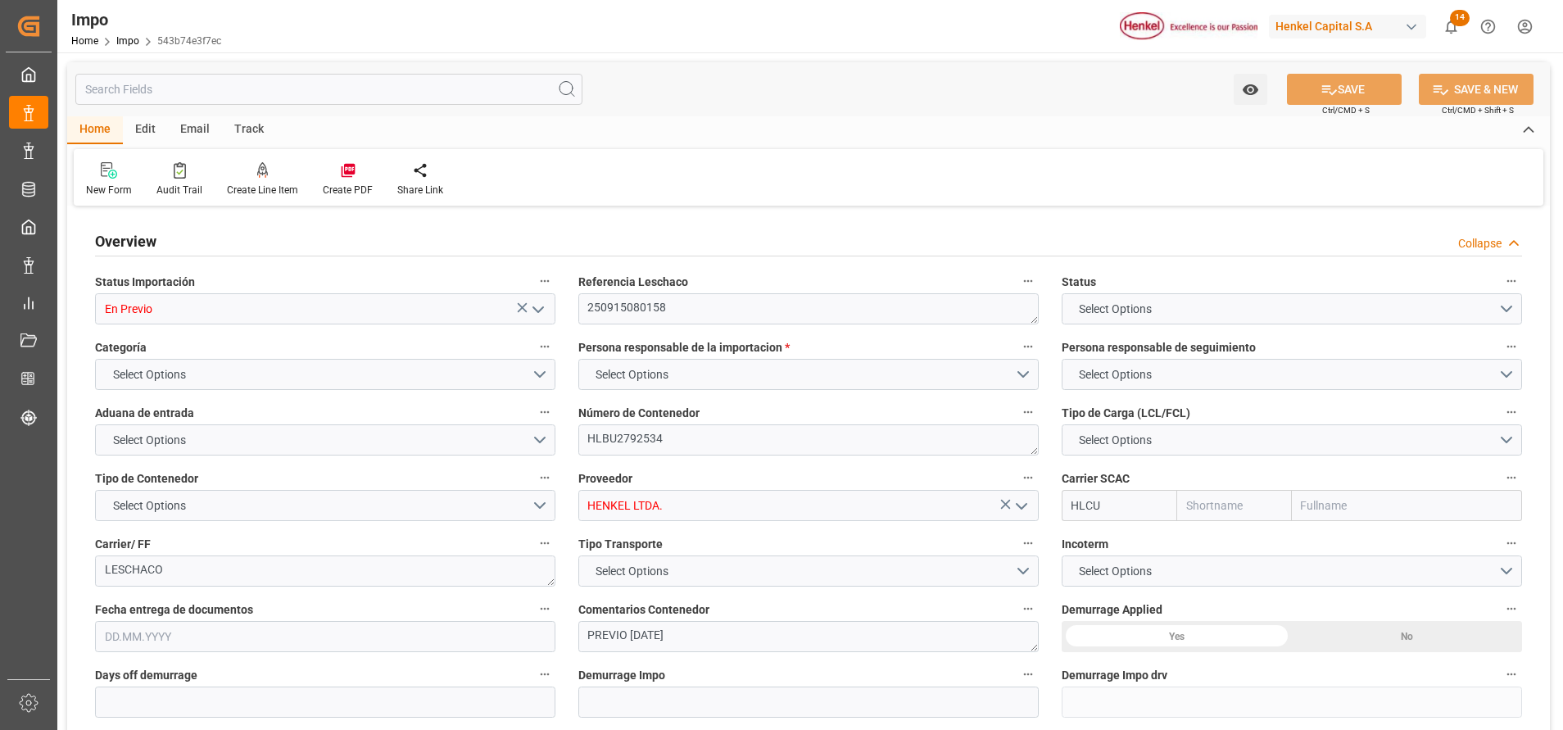
type input "En Previo"
type textarea "250915080158"
type textarea "HLBU2792534"
type input "HENKEL LTDA."
type input "HLCU"
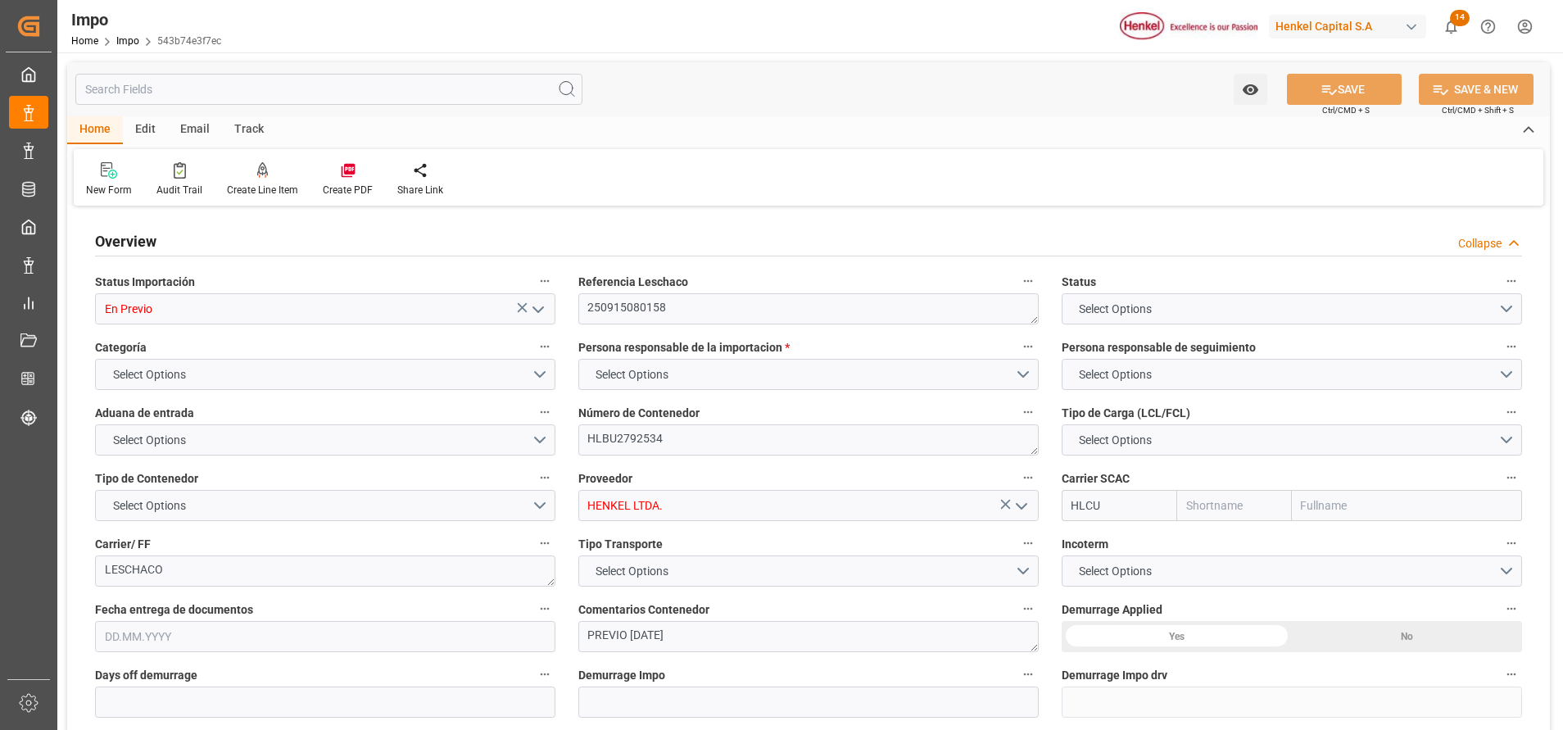
type textarea "LESCHACO"
type textarea "PREVIO [DATE]"
type input "AA"
type textarea "AA"
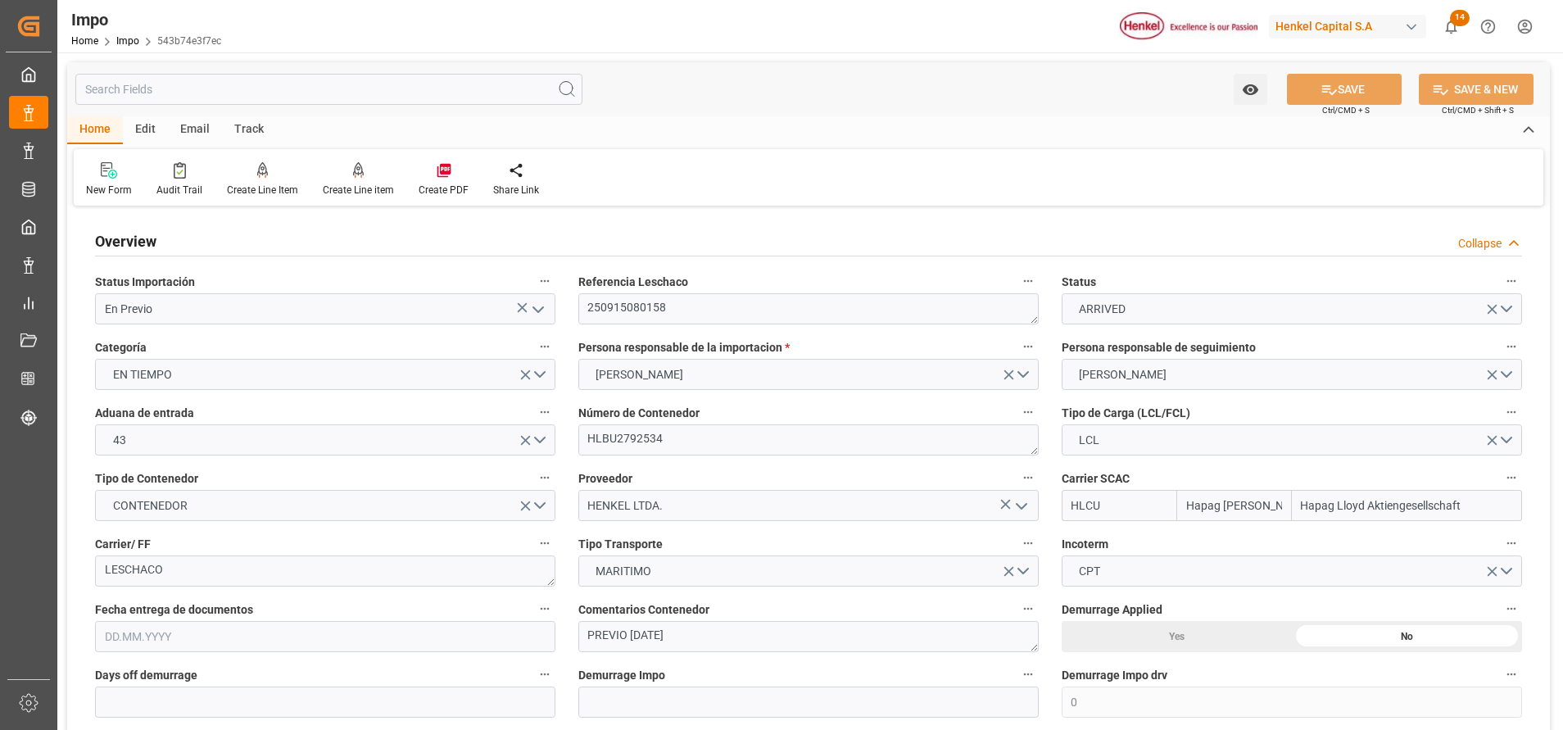
type input "Hapag [PERSON_NAME]"
type input "Hapag Lloyd Aktiengesellschaft"
type input "0"
type input "2"
type input "12.552"
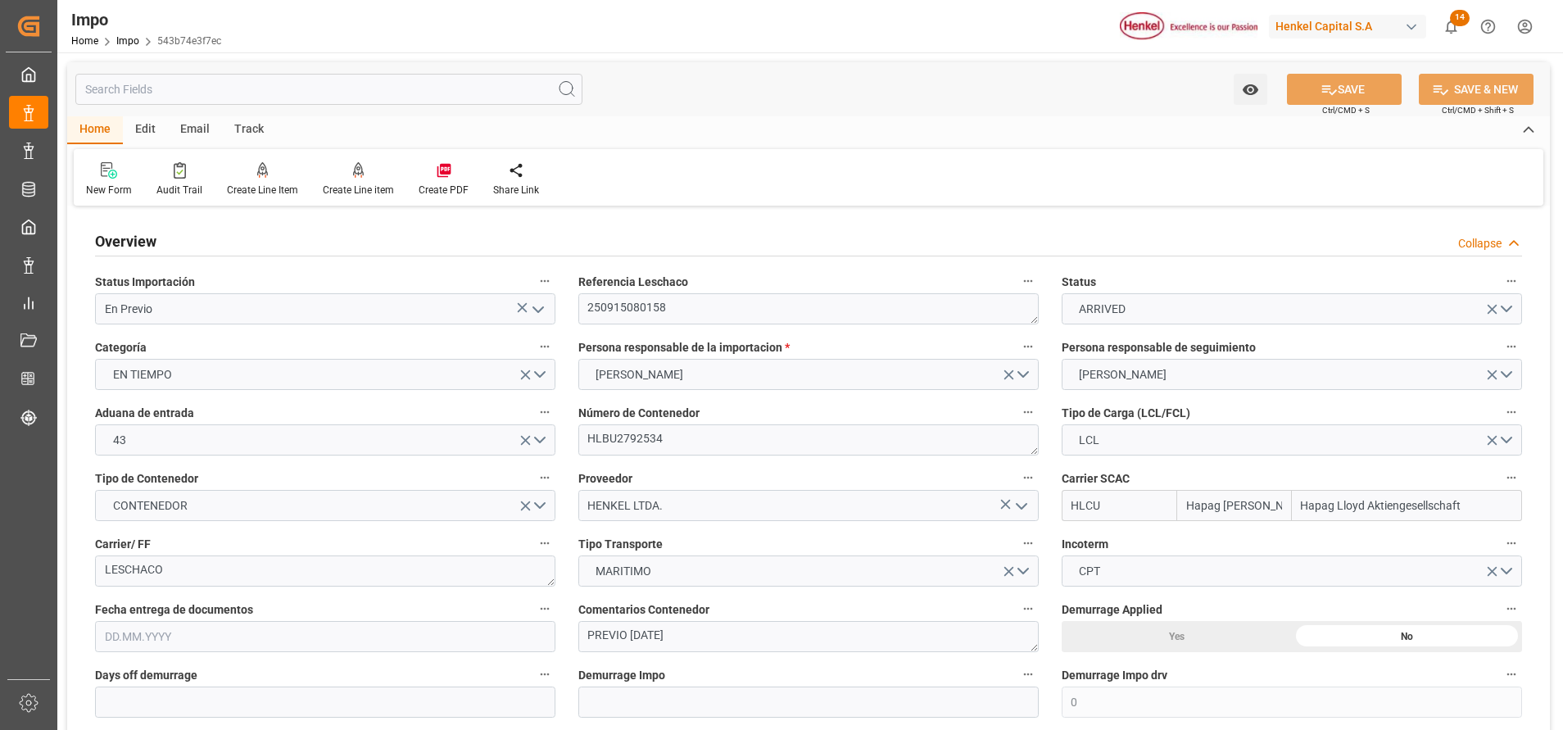
type input "9"
type input "[DATE]"
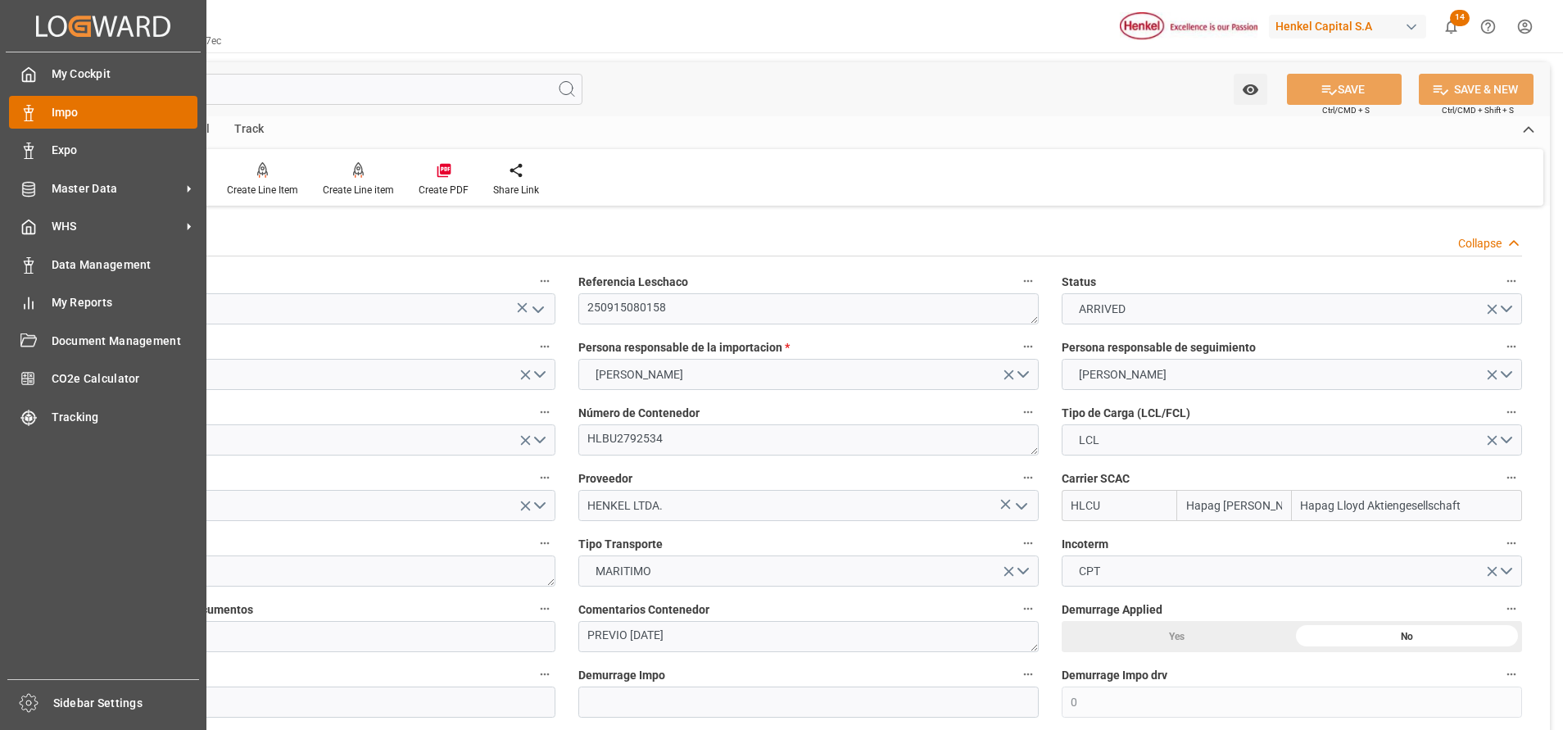
click at [68, 108] on span "Impo" at bounding box center [125, 112] width 147 height 17
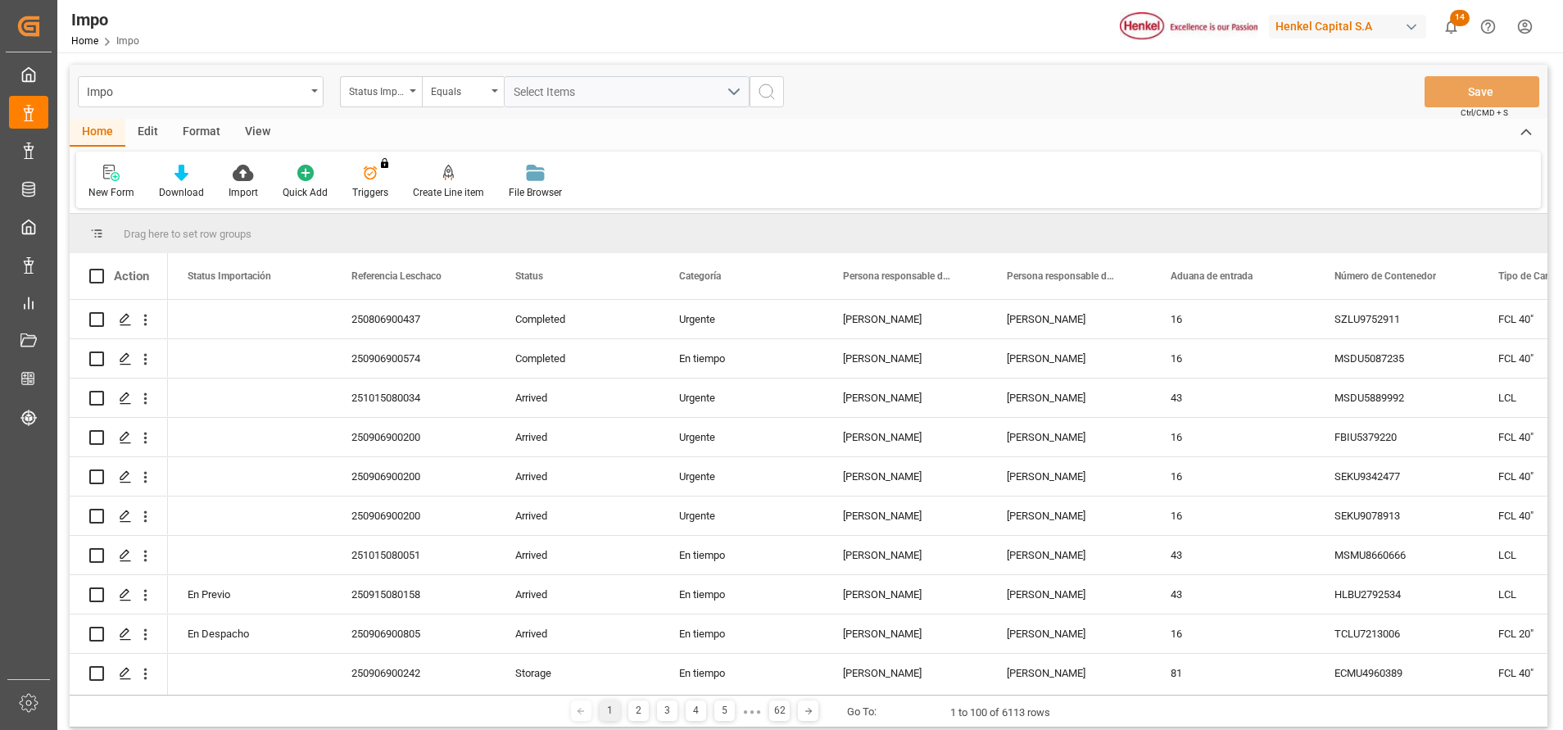
click at [185, 132] on div "Format" at bounding box center [201, 133] width 62 height 28
click at [123, 171] on div at bounding box center [112, 172] width 48 height 17
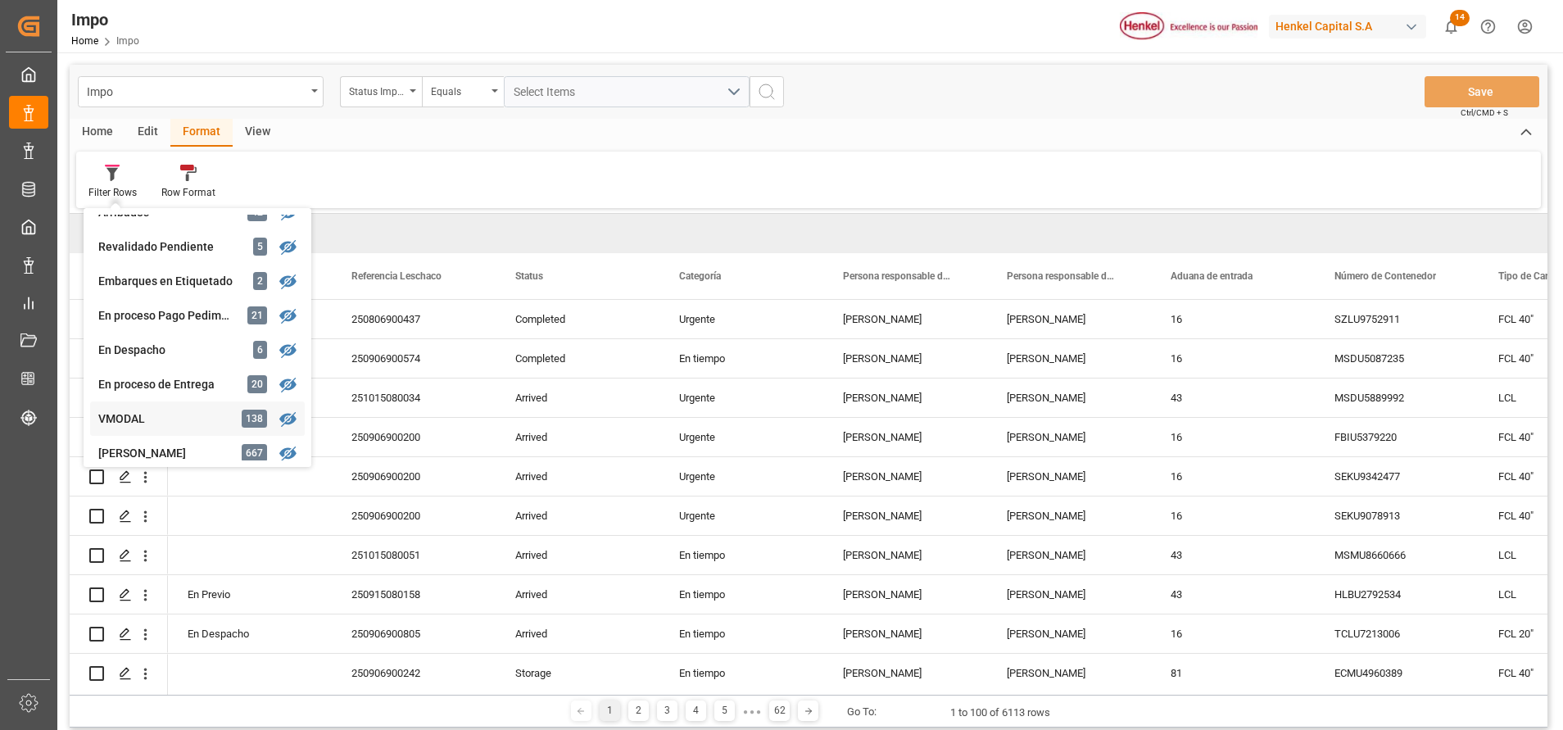
scroll to position [246, 0]
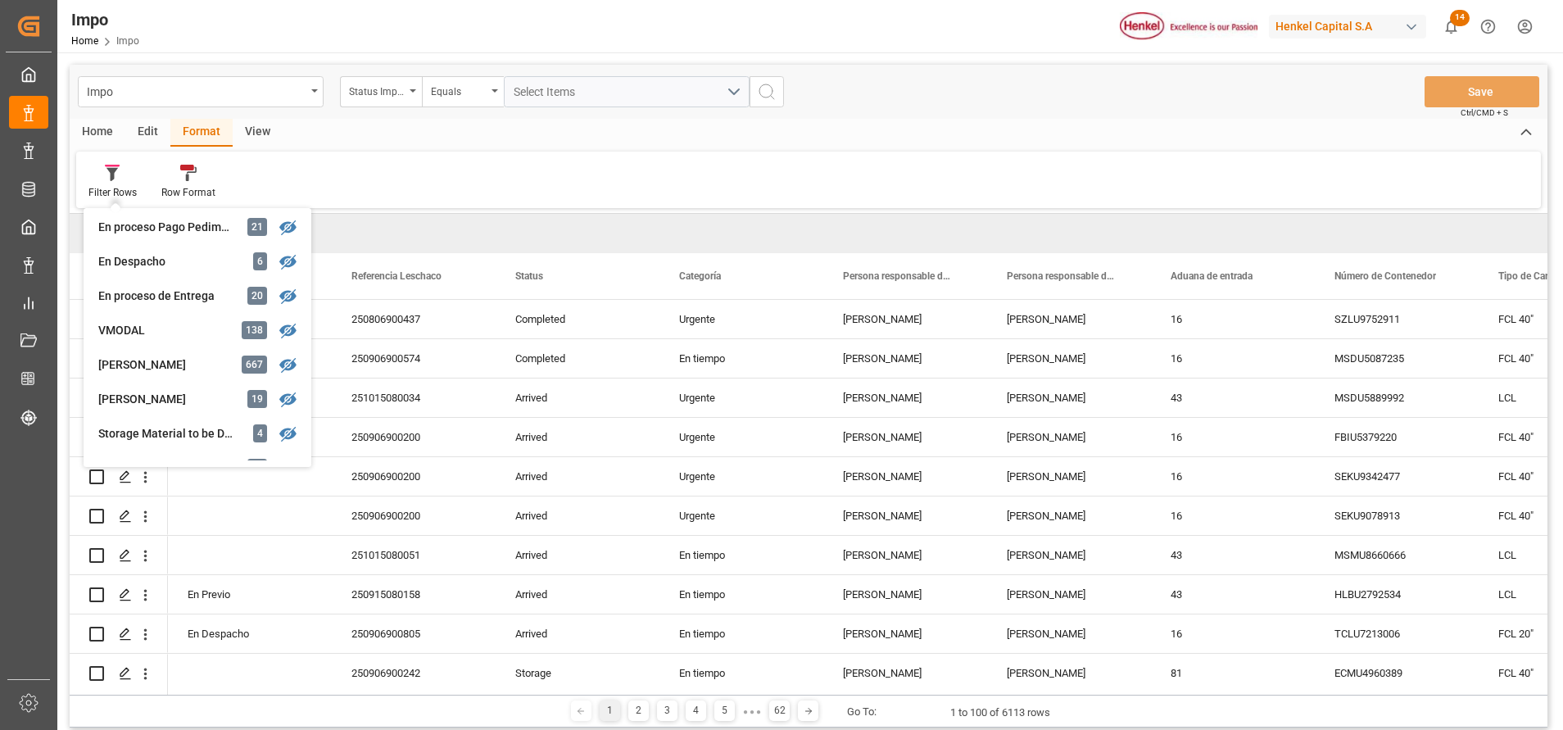
click at [158, 391] on div "[PERSON_NAME]" at bounding box center [169, 399] width 143 height 17
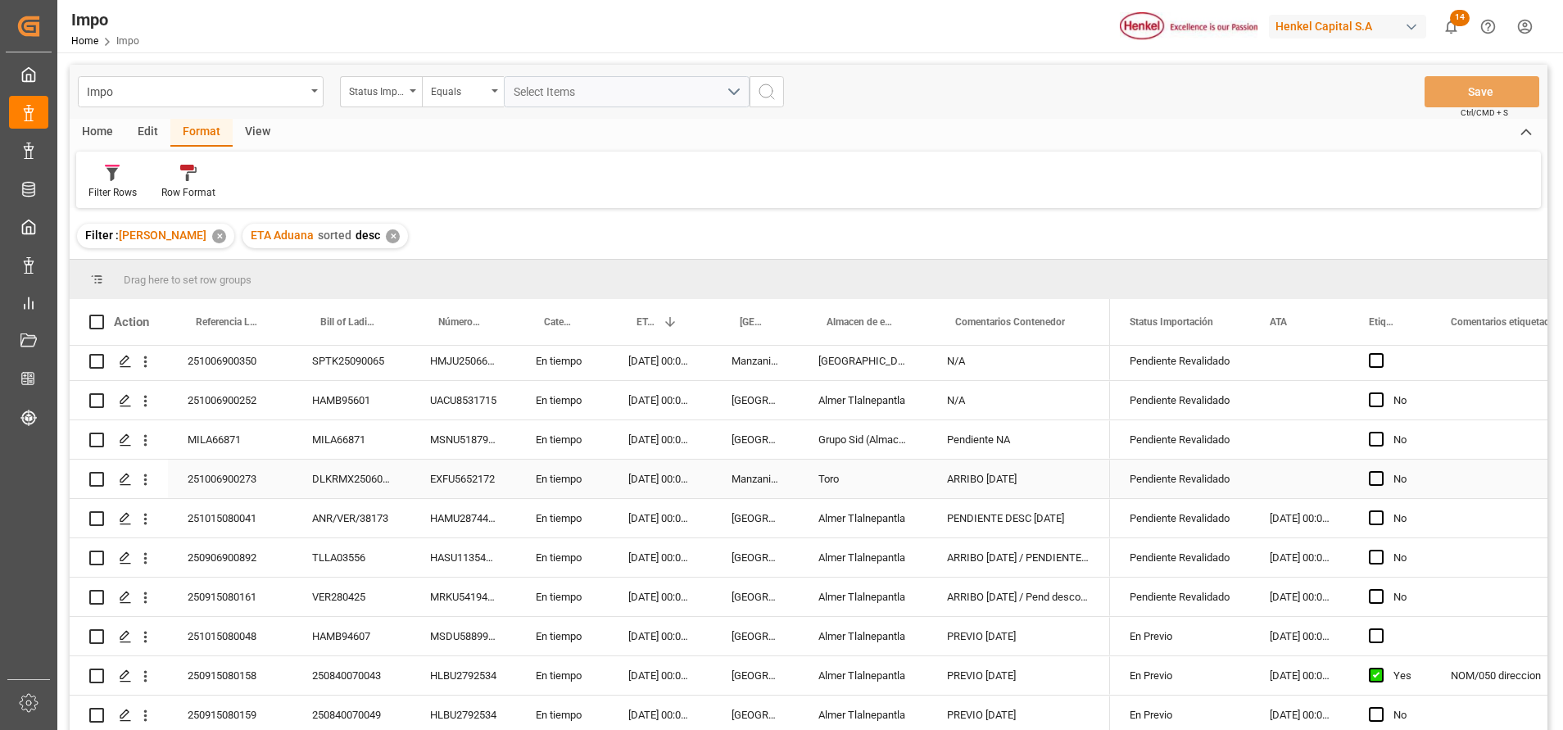
scroll to position [242, 0]
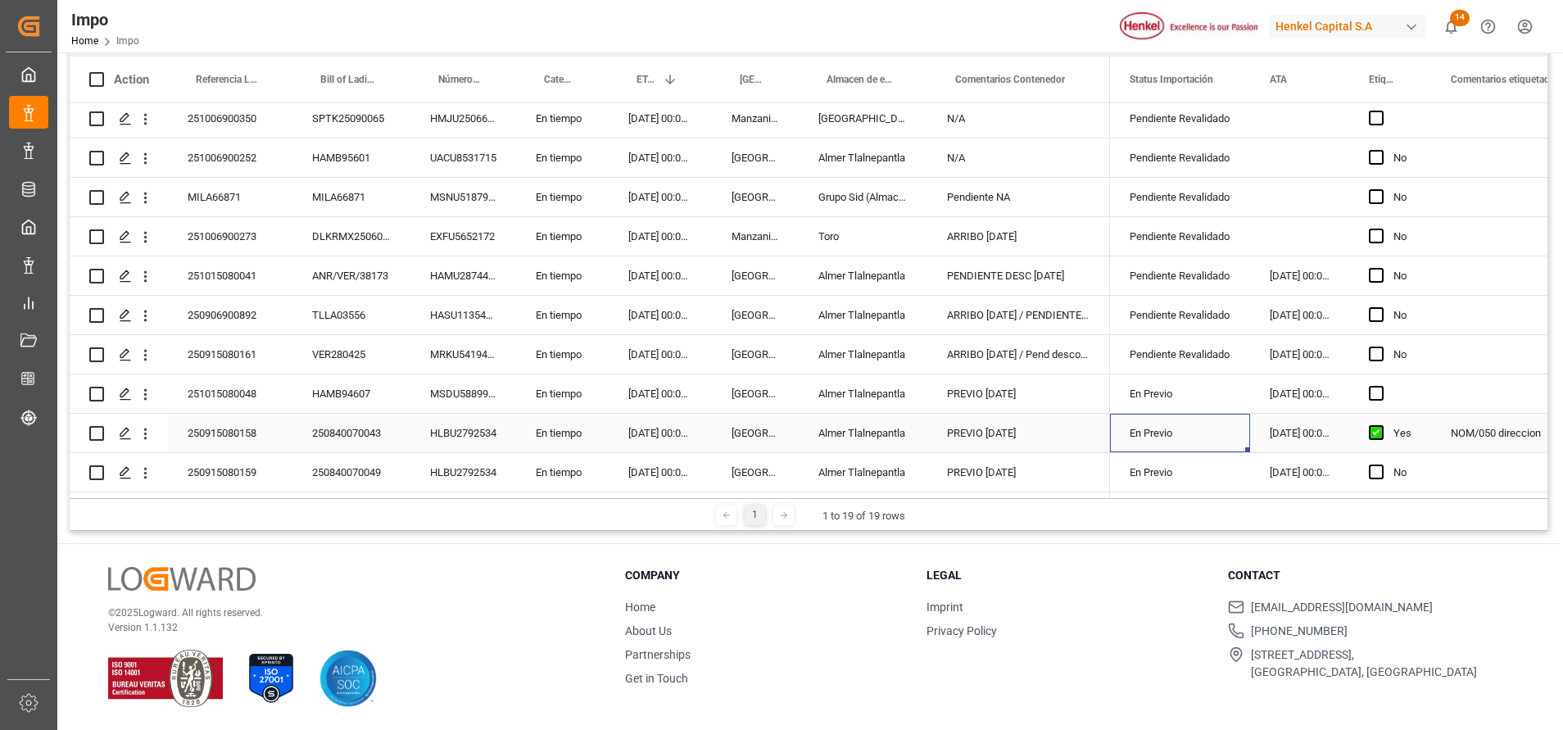
click at [1178, 432] on div "En Previo" at bounding box center [1179, 433] width 101 height 38
click at [1215, 441] on polyline "open menu" at bounding box center [1220, 443] width 10 height 5
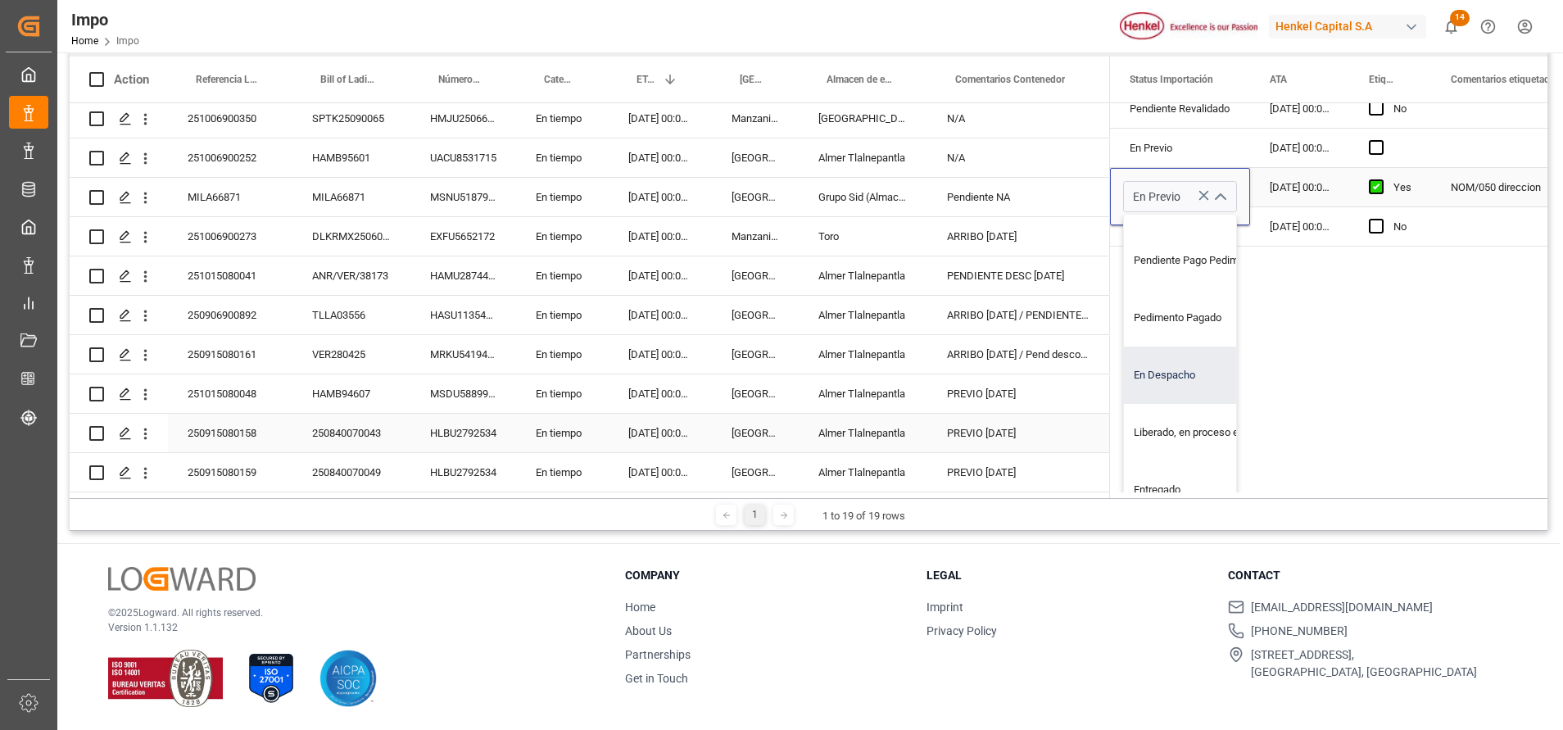
scroll to position [123, 0]
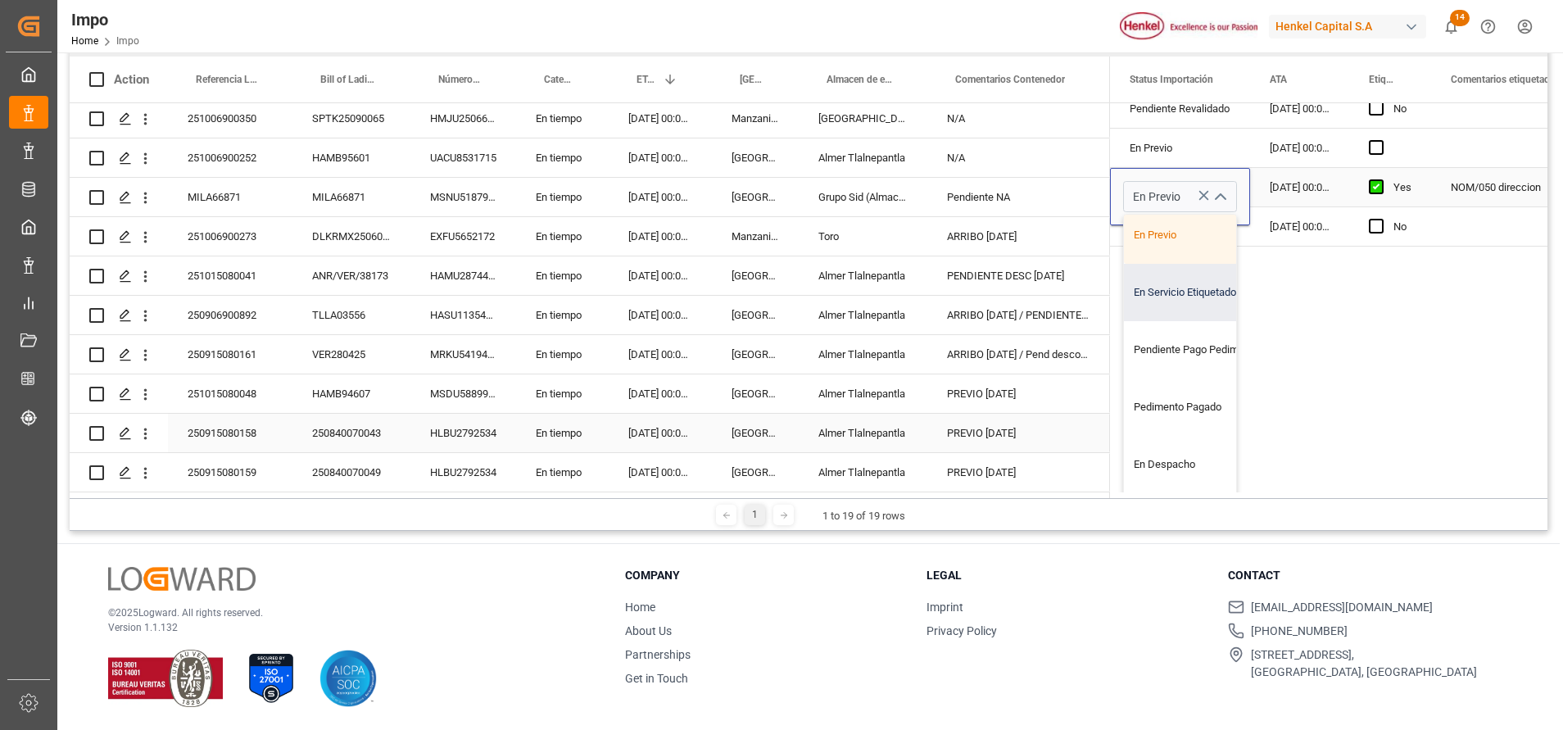
click at [1199, 296] on div "En Servicio Etiquetado" at bounding box center [1201, 292] width 154 height 57
type input "En Servicio Etiquetado"
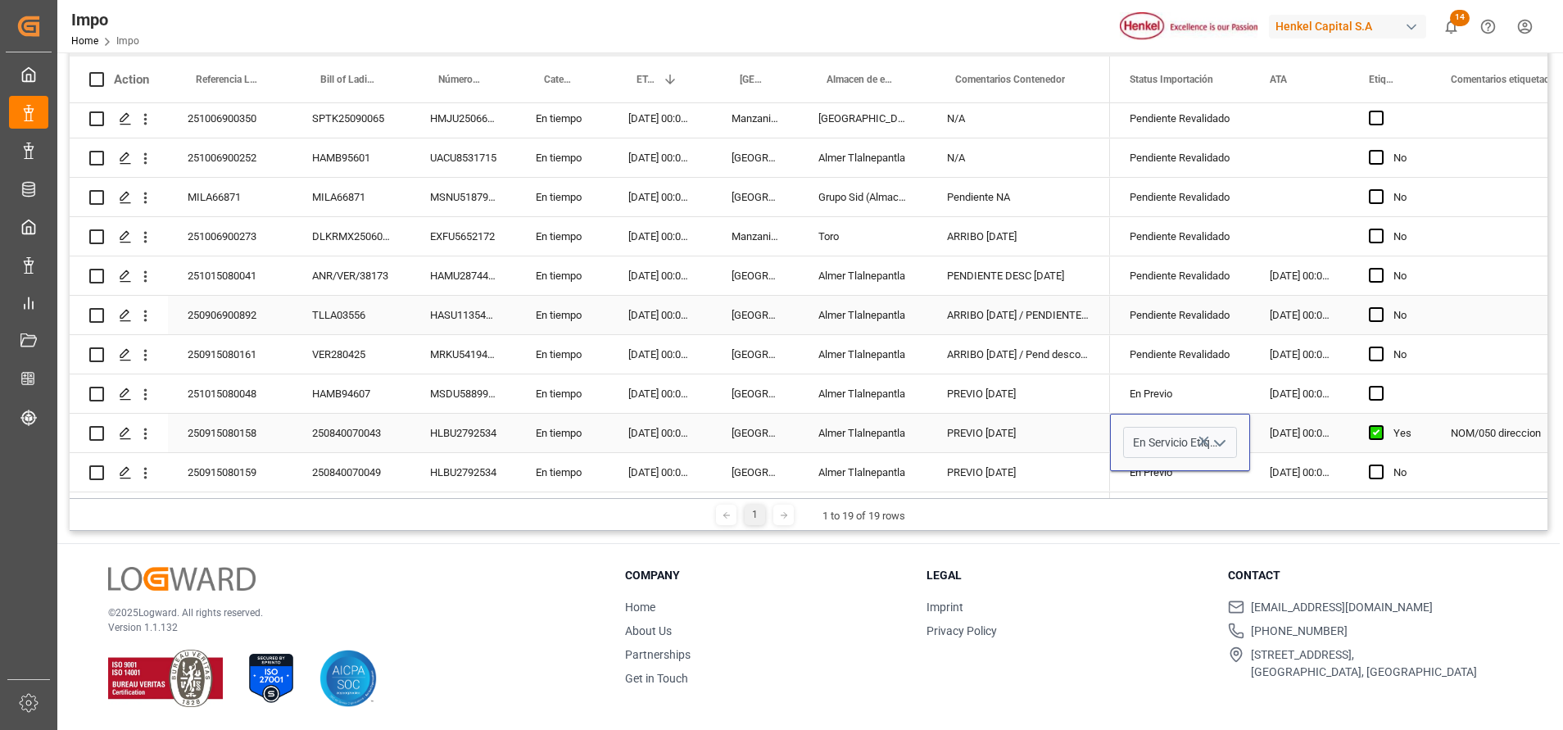
scroll to position [0, 0]
click at [1458, 240] on div "Press SPACE to select this row." at bounding box center [1513, 236] width 164 height 38
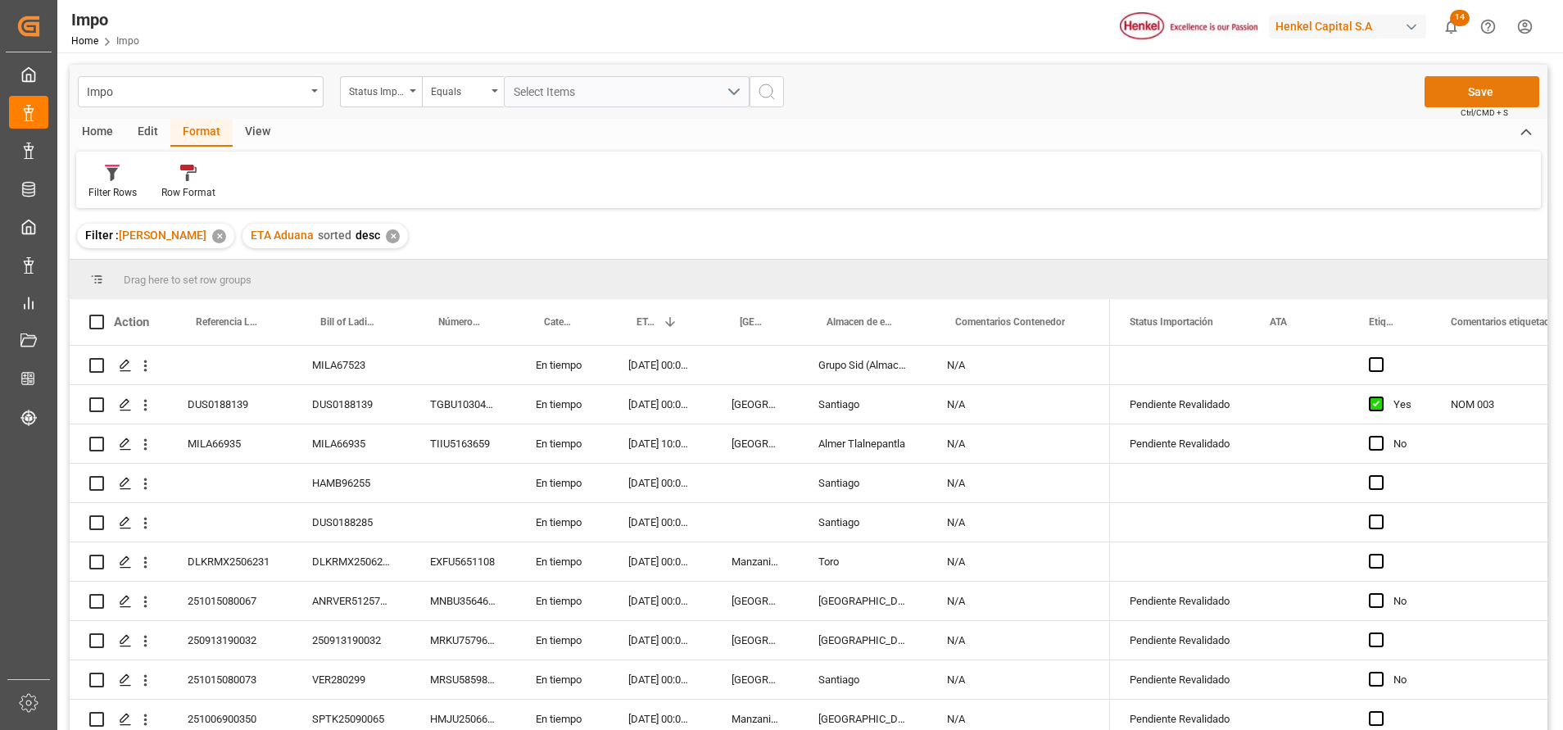
click at [1466, 97] on button "Save" at bounding box center [1481, 91] width 115 height 31
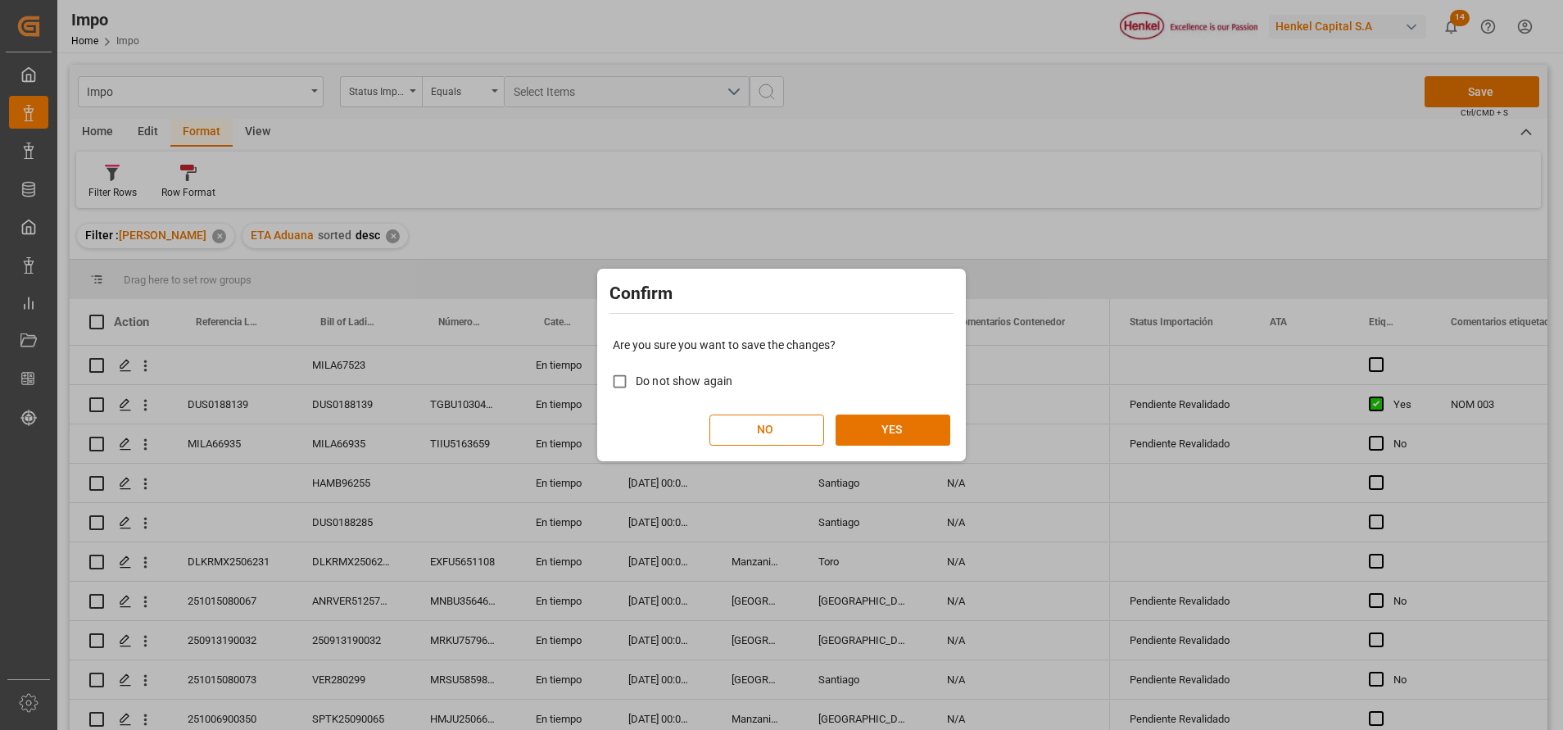
click at [858, 374] on div "Do not show again" at bounding box center [781, 381] width 337 height 32
click at [886, 432] on button "YES" at bounding box center [892, 429] width 115 height 31
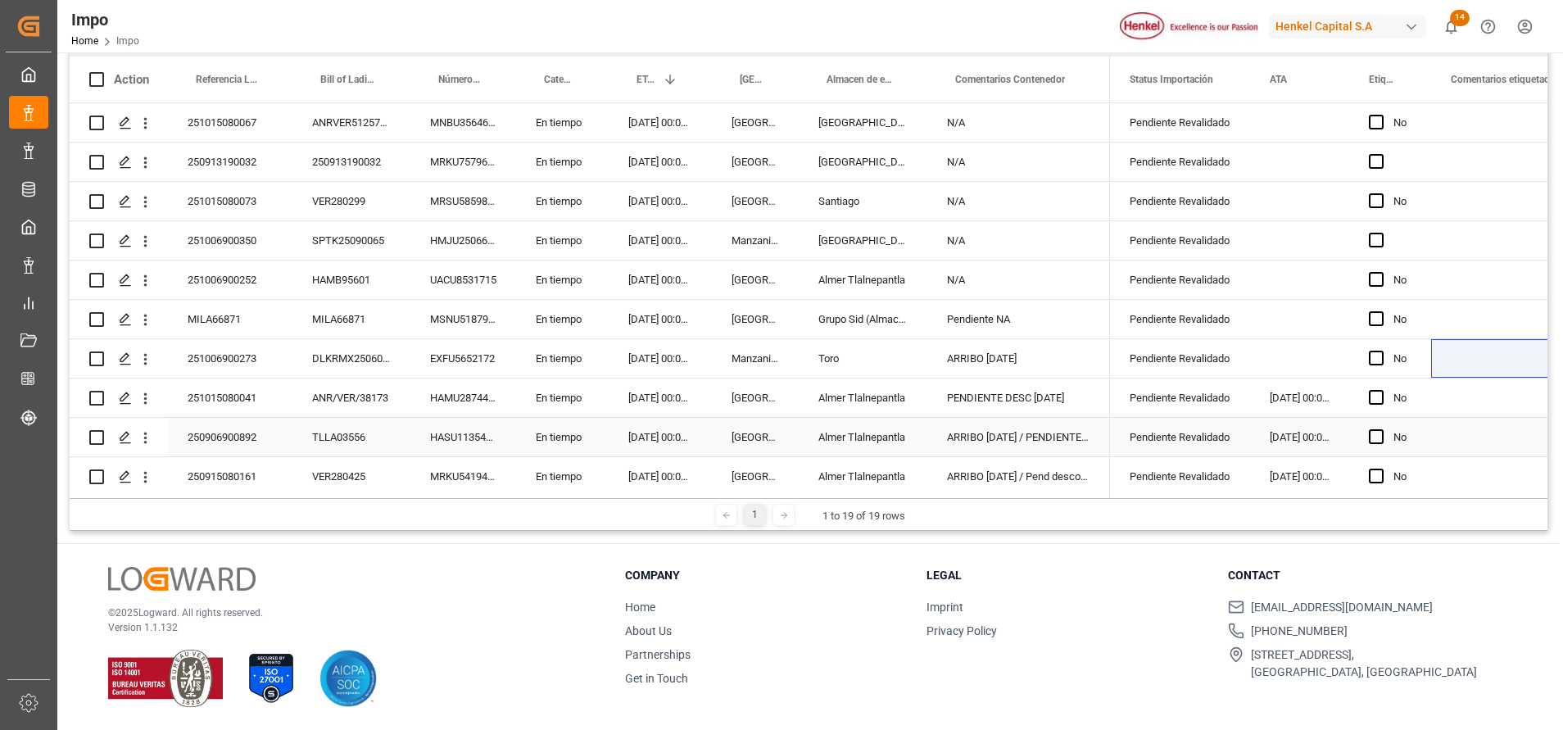
scroll to position [364, 0]
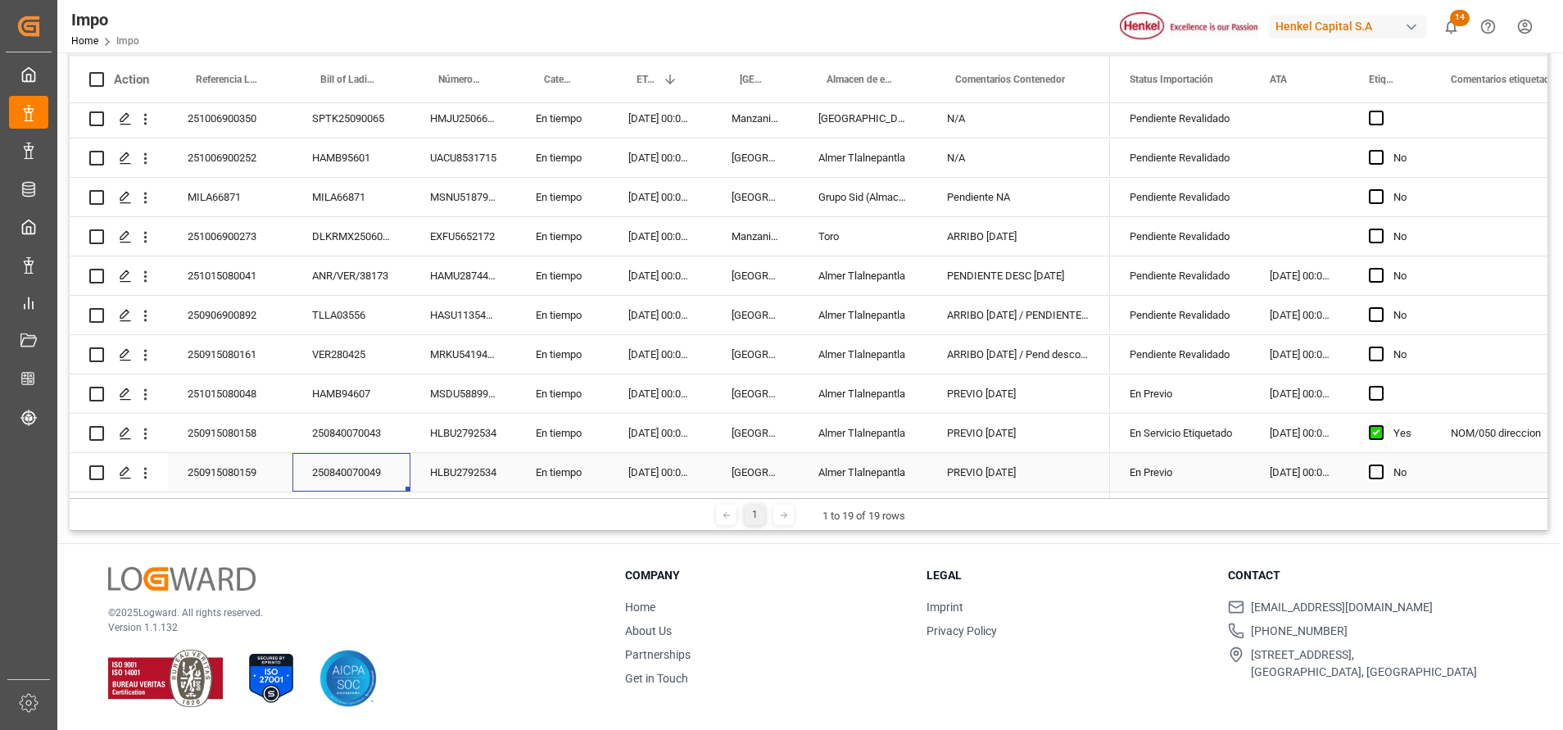
click at [355, 464] on div "250840070049" at bounding box center [351, 472] width 118 height 38
click at [250, 468] on div "250915080159" at bounding box center [230, 472] width 124 height 38
click at [219, 455] on input "250915080159" at bounding box center [230, 462] width 98 height 31
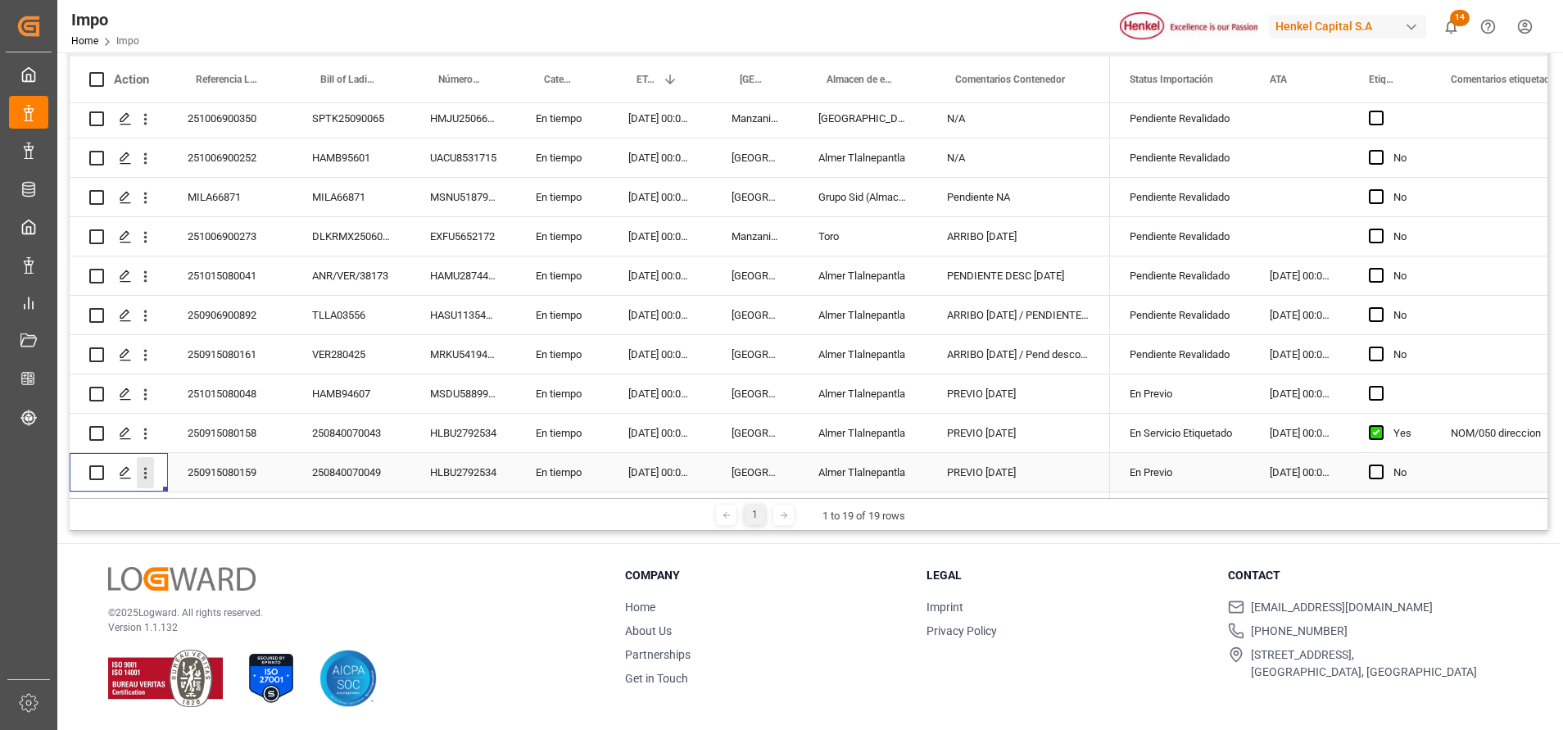
click at [143, 465] on icon "open menu" at bounding box center [145, 472] width 17 height 17
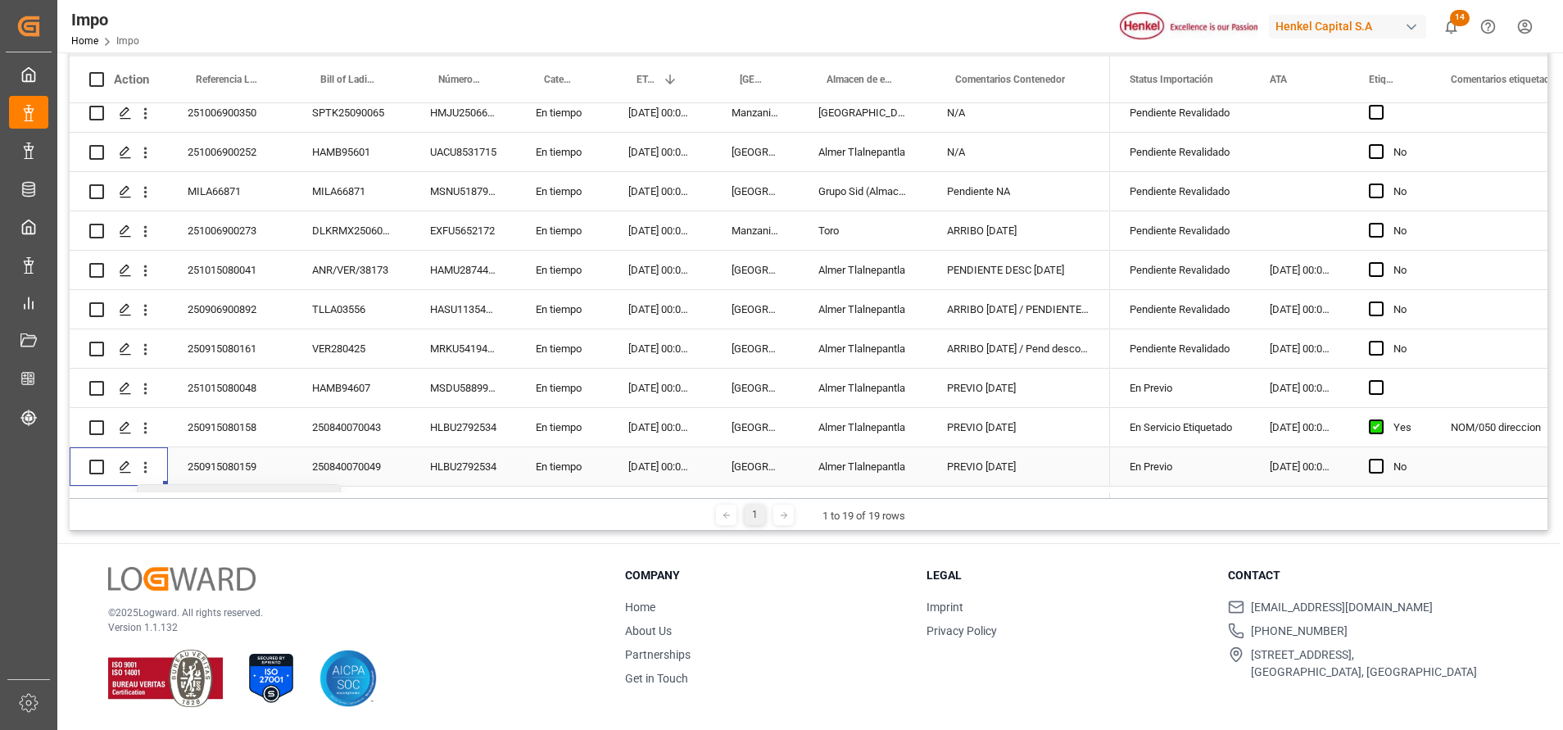
click at [1209, 468] on div "En Previo" at bounding box center [1179, 467] width 101 height 38
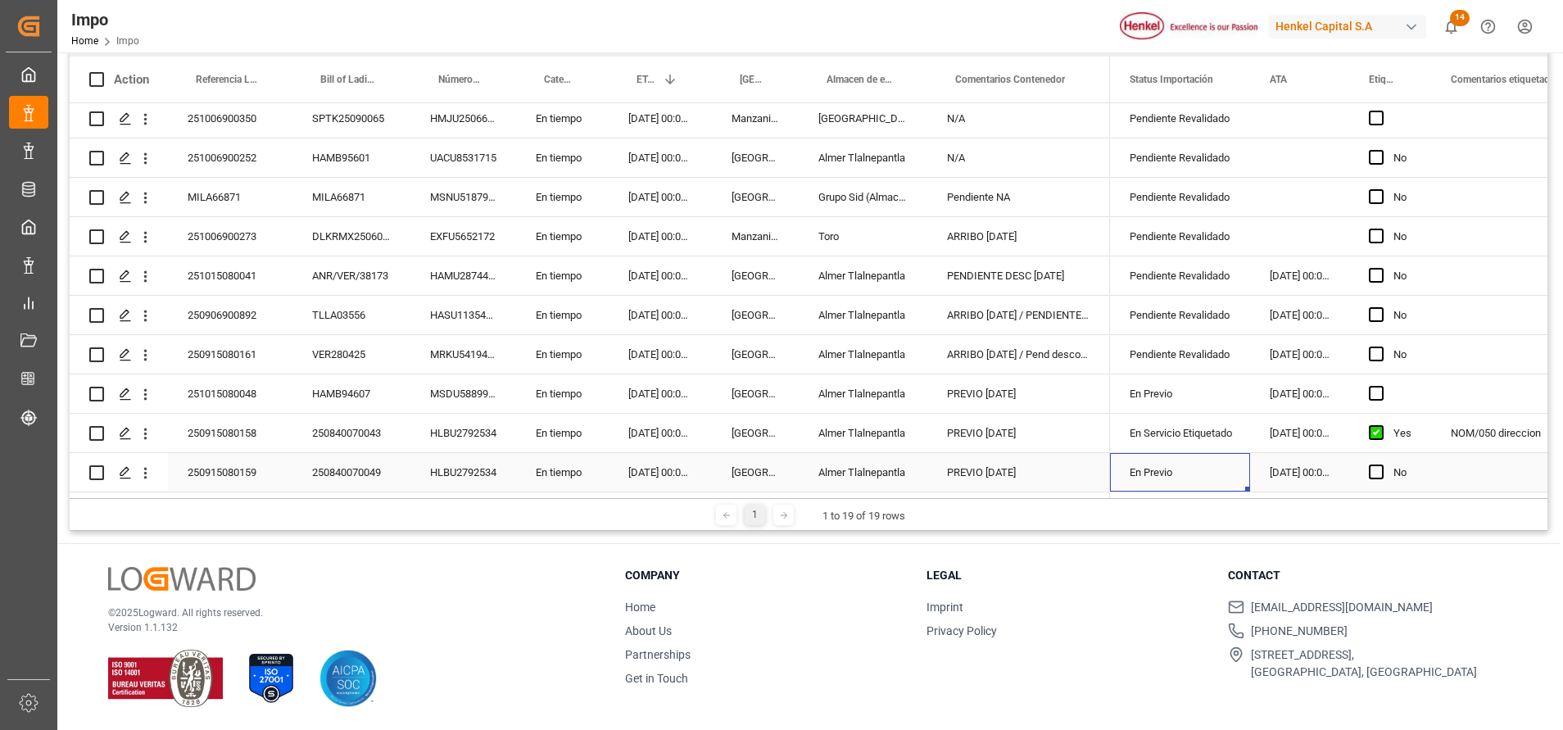
click at [1229, 473] on div "En Previo" at bounding box center [1179, 473] width 101 height 38
click at [1192, 464] on div "En Previo" at bounding box center [1179, 473] width 101 height 38
click at [1217, 459] on icon "open menu" at bounding box center [1220, 464] width 20 height 20
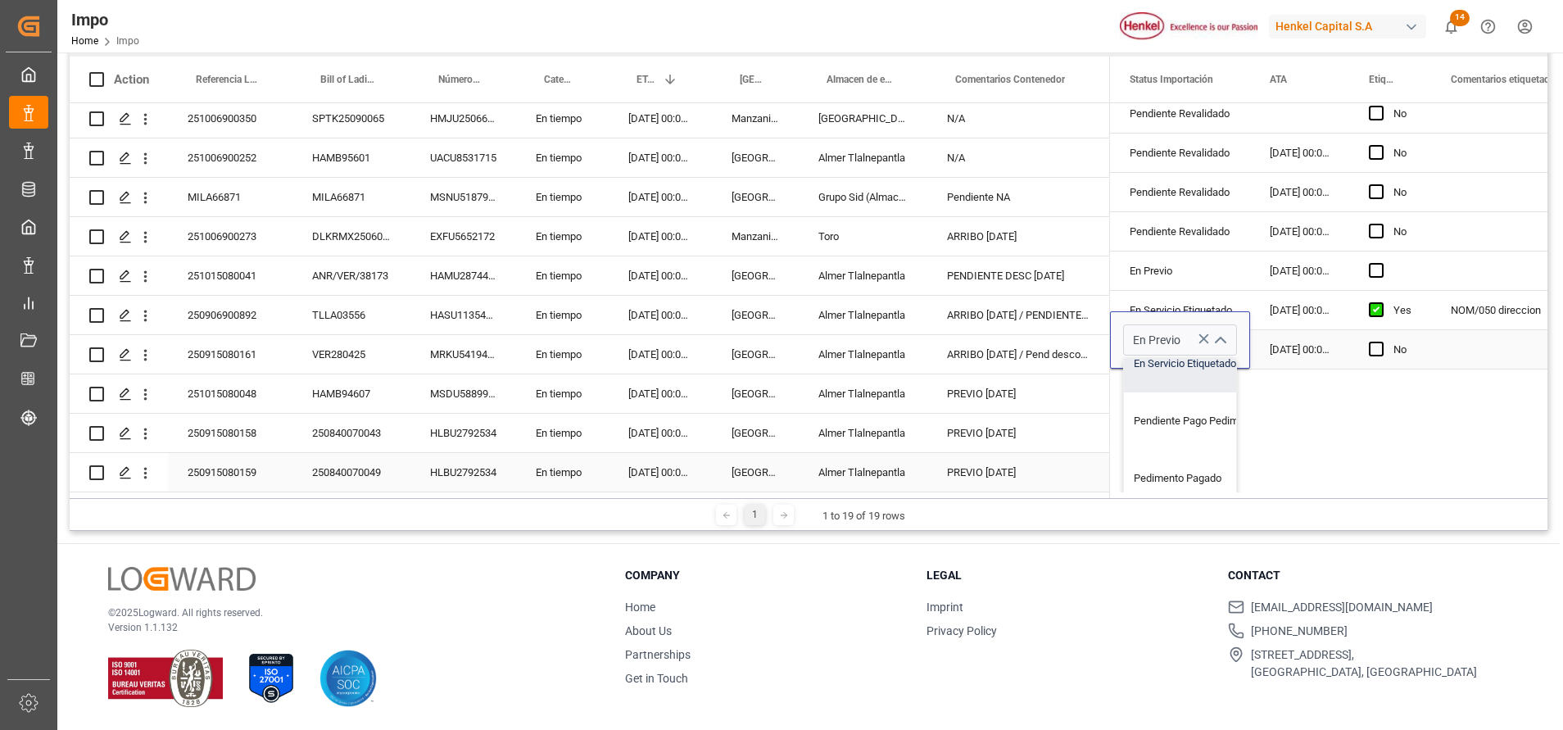
scroll to position [246, 0]
click at [1198, 377] on div "Pendiente Pago Pedimento" at bounding box center [1201, 370] width 154 height 57
type input "Pendiente Pago Pedimento"
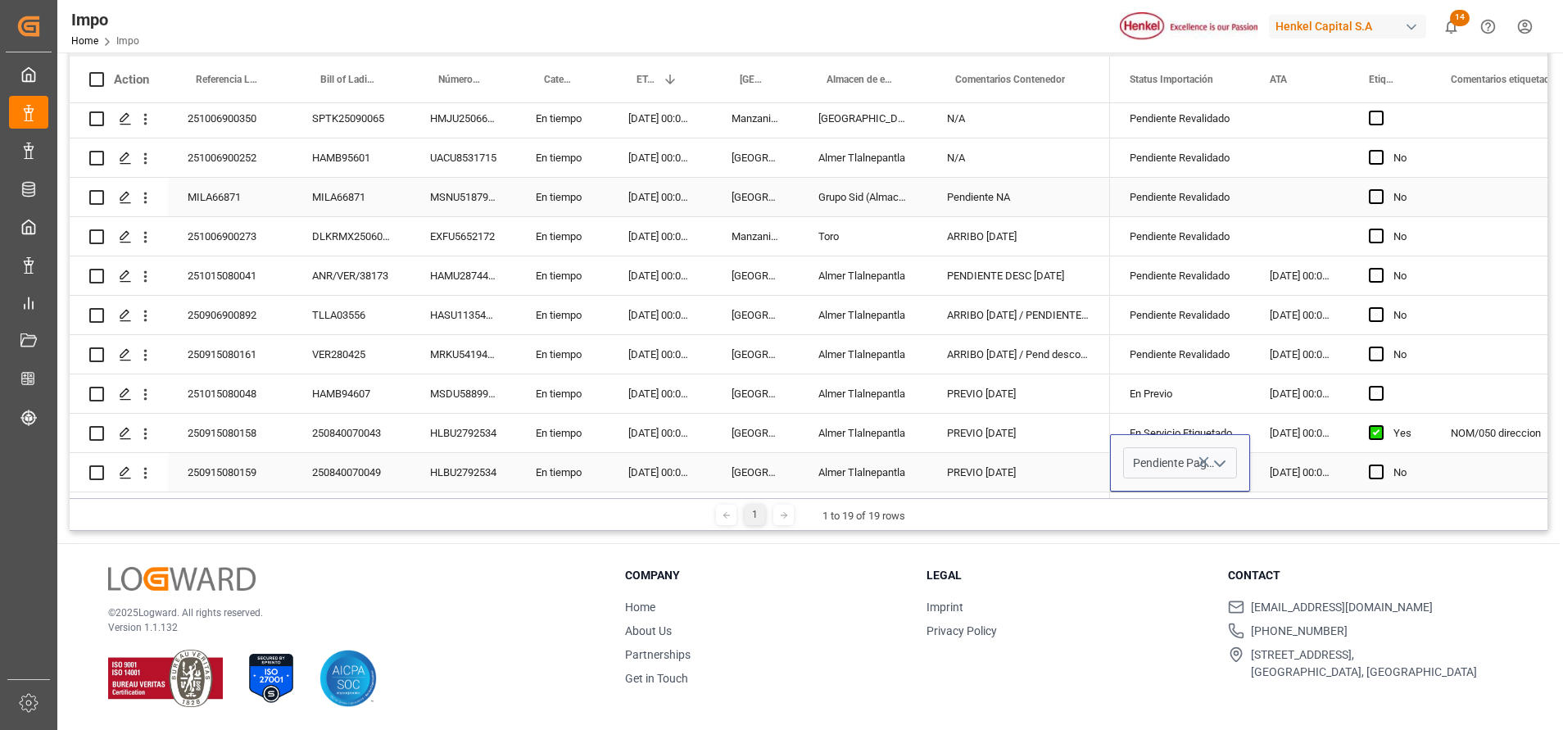
click at [1319, 200] on div "Press SPACE to select this row." at bounding box center [1299, 197] width 99 height 38
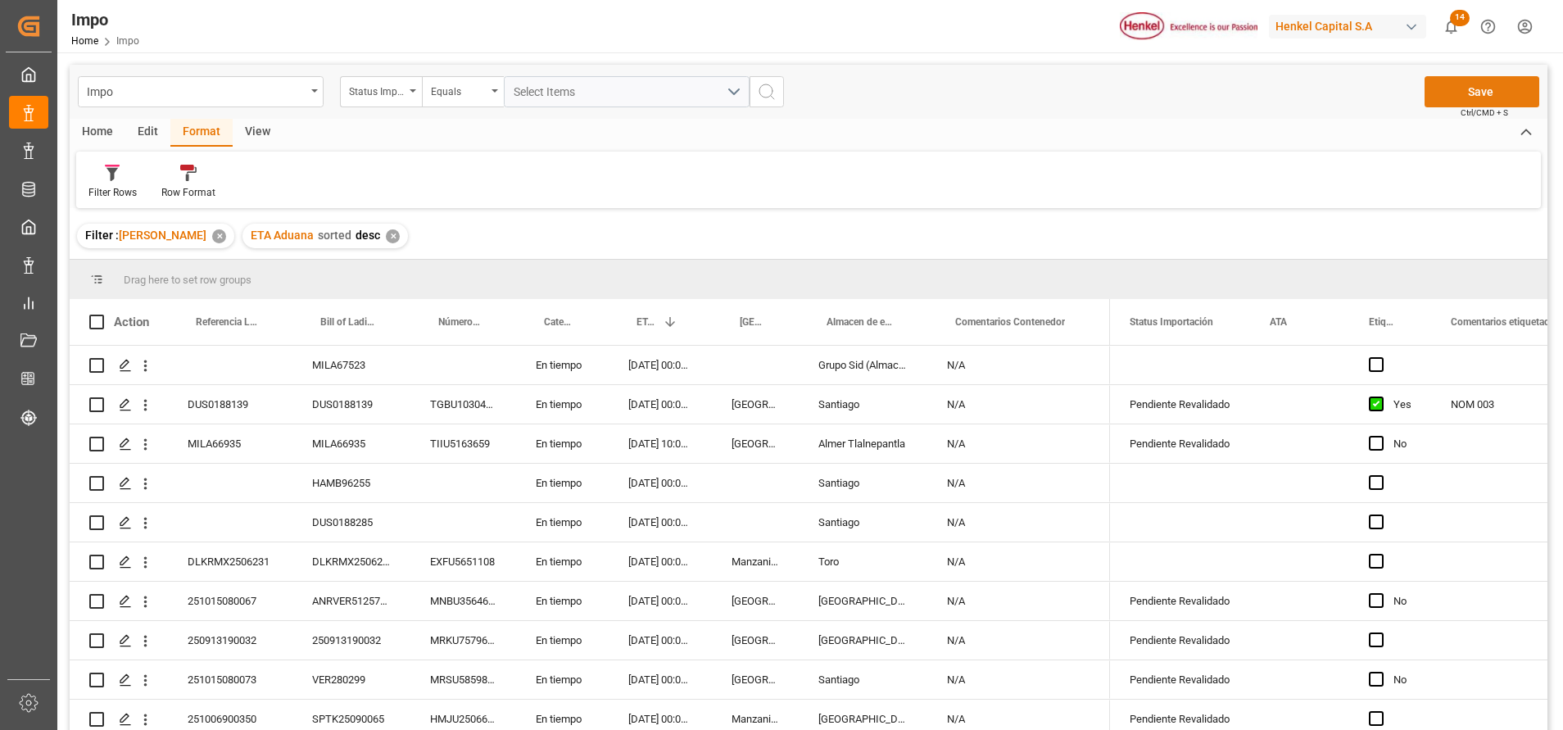
click at [1461, 92] on button "Save" at bounding box center [1481, 91] width 115 height 31
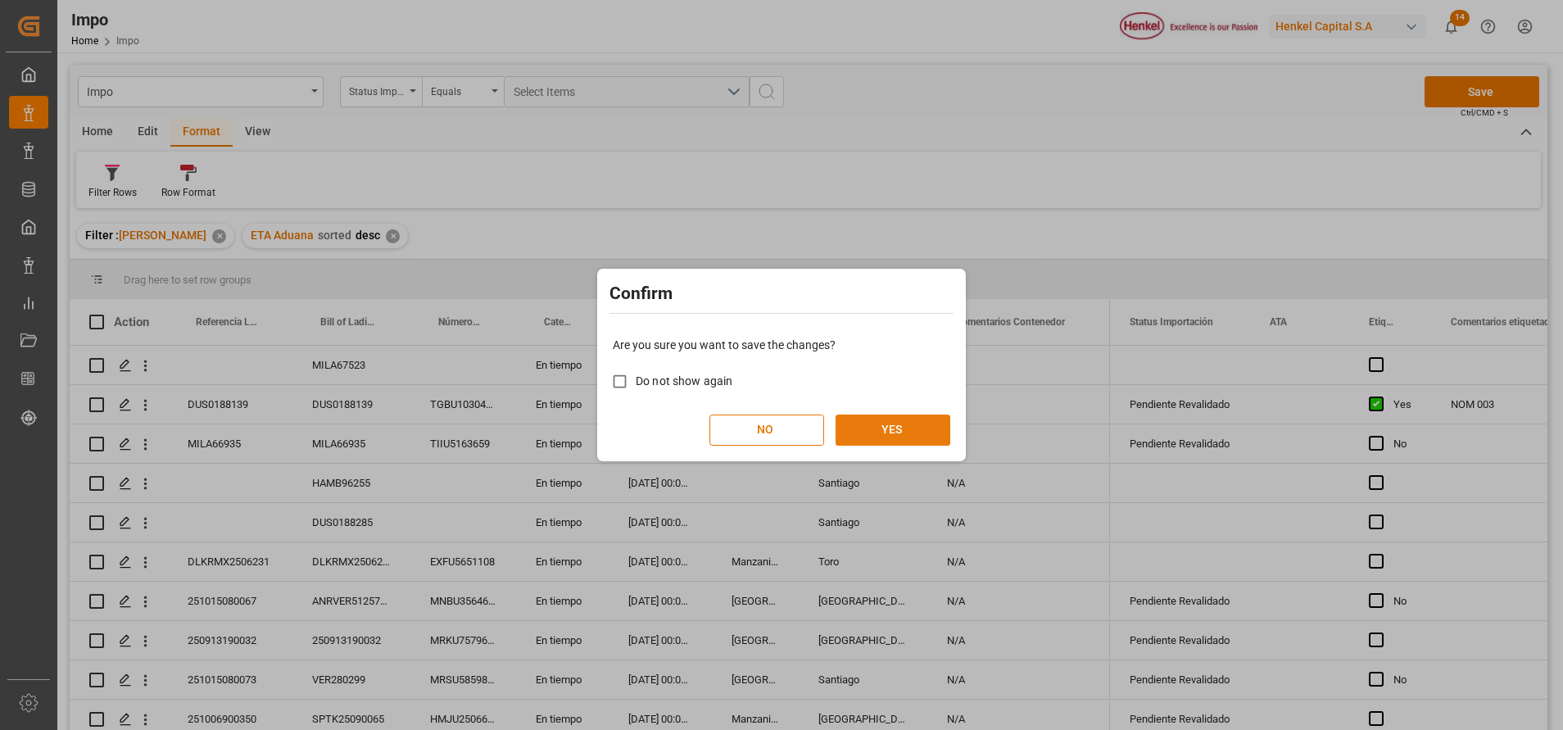
click at [877, 422] on button "YES" at bounding box center [892, 429] width 115 height 31
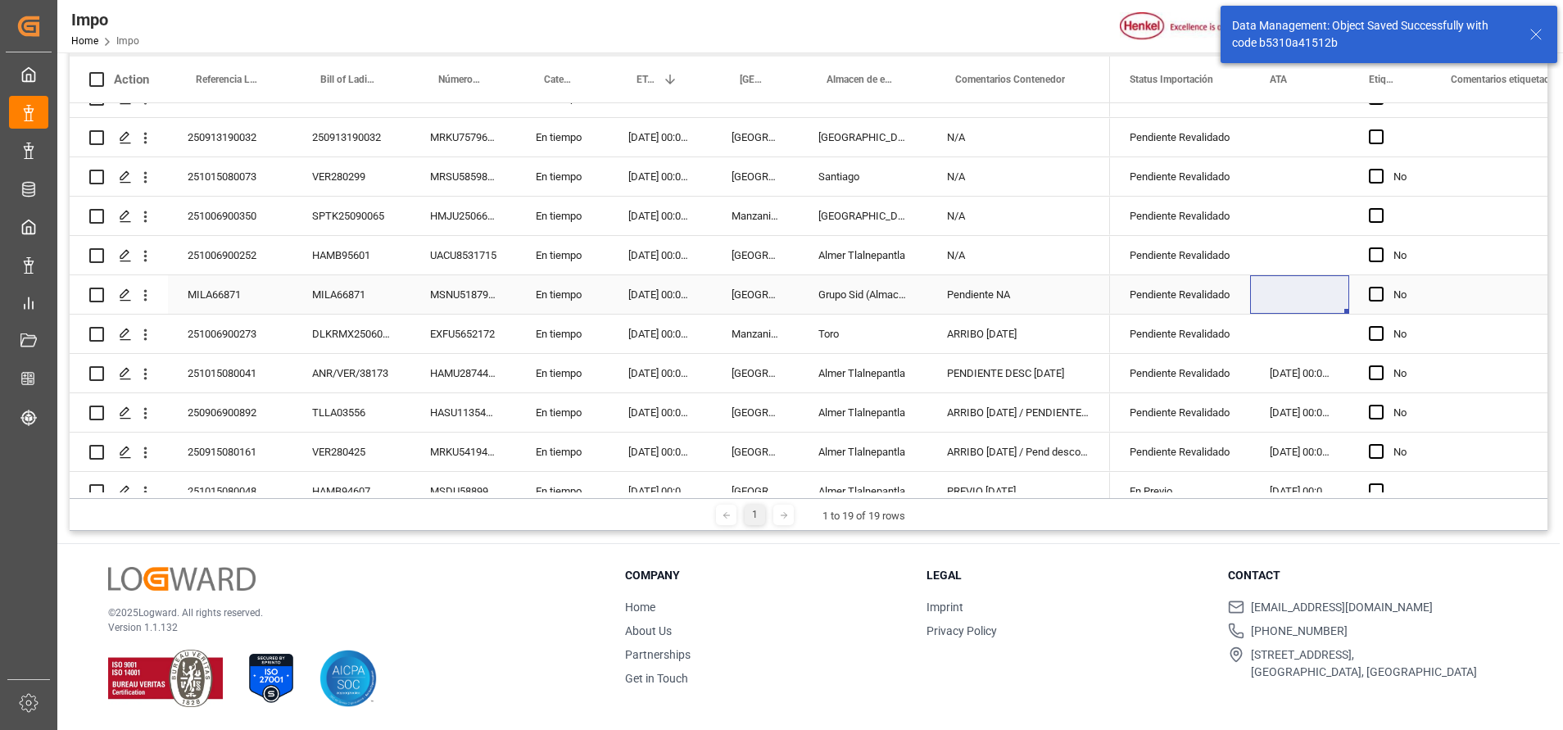
scroll to position [364, 0]
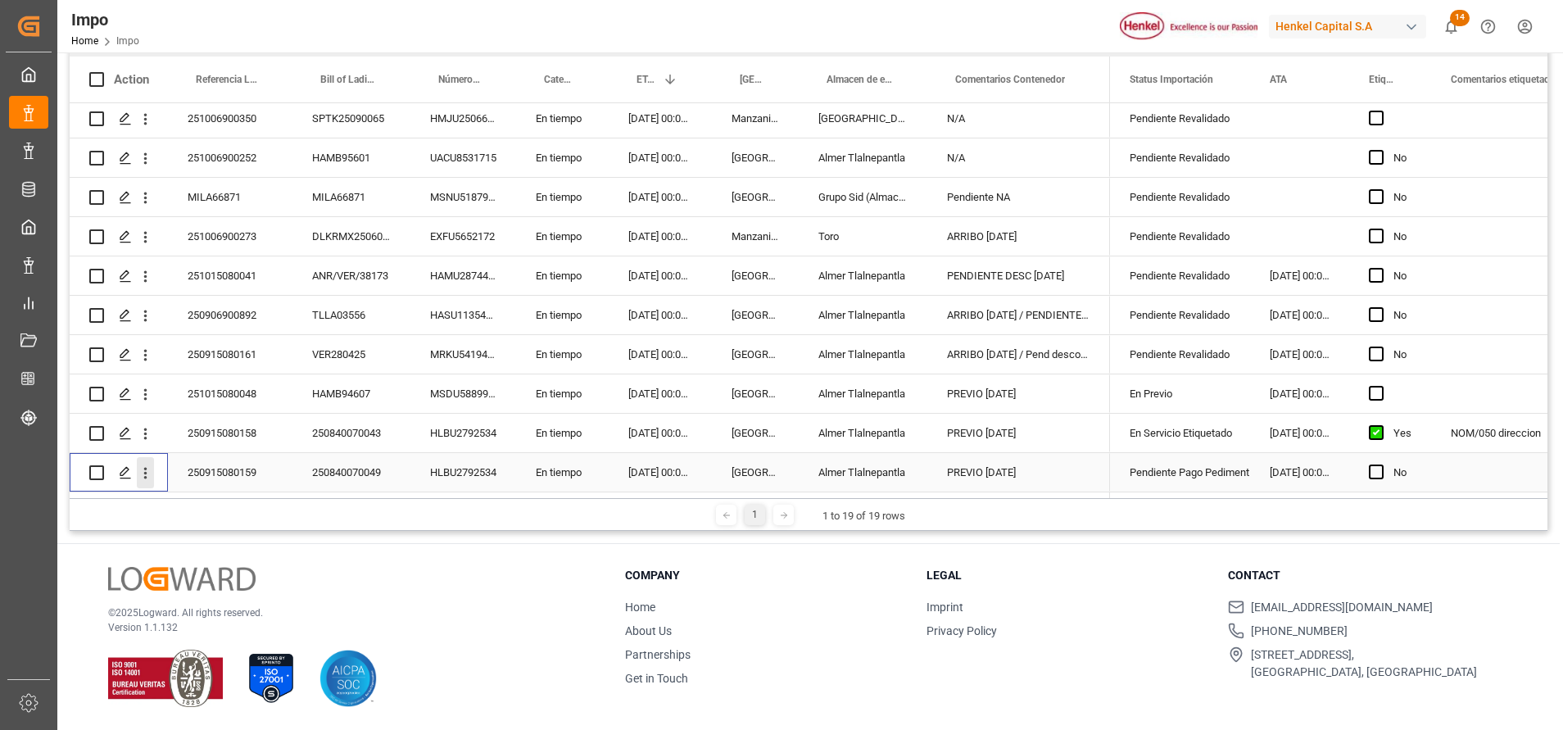
click at [148, 471] on icon "open menu" at bounding box center [145, 472] width 17 height 17
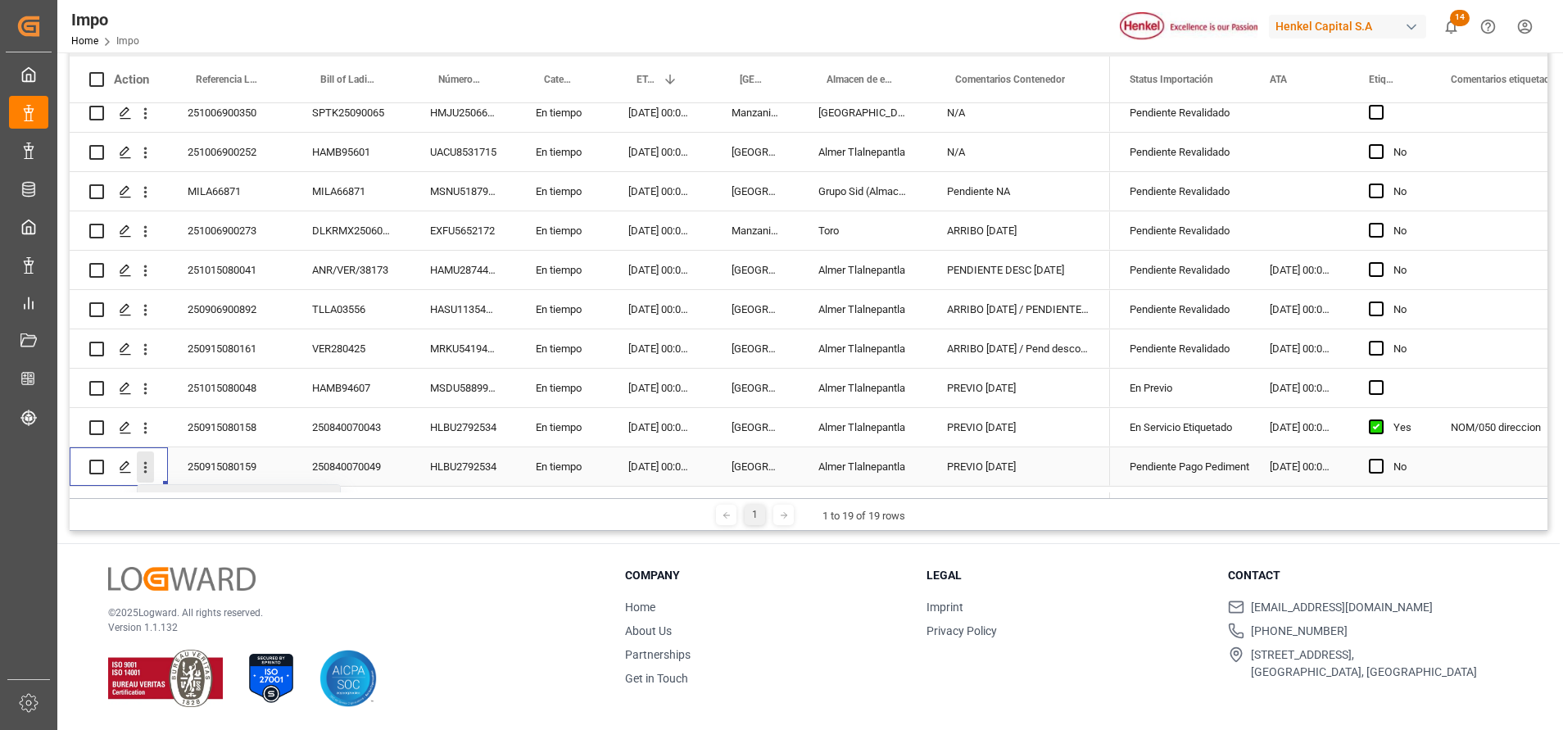
click at [139, 464] on icon "close menu" at bounding box center [145, 467] width 17 height 17
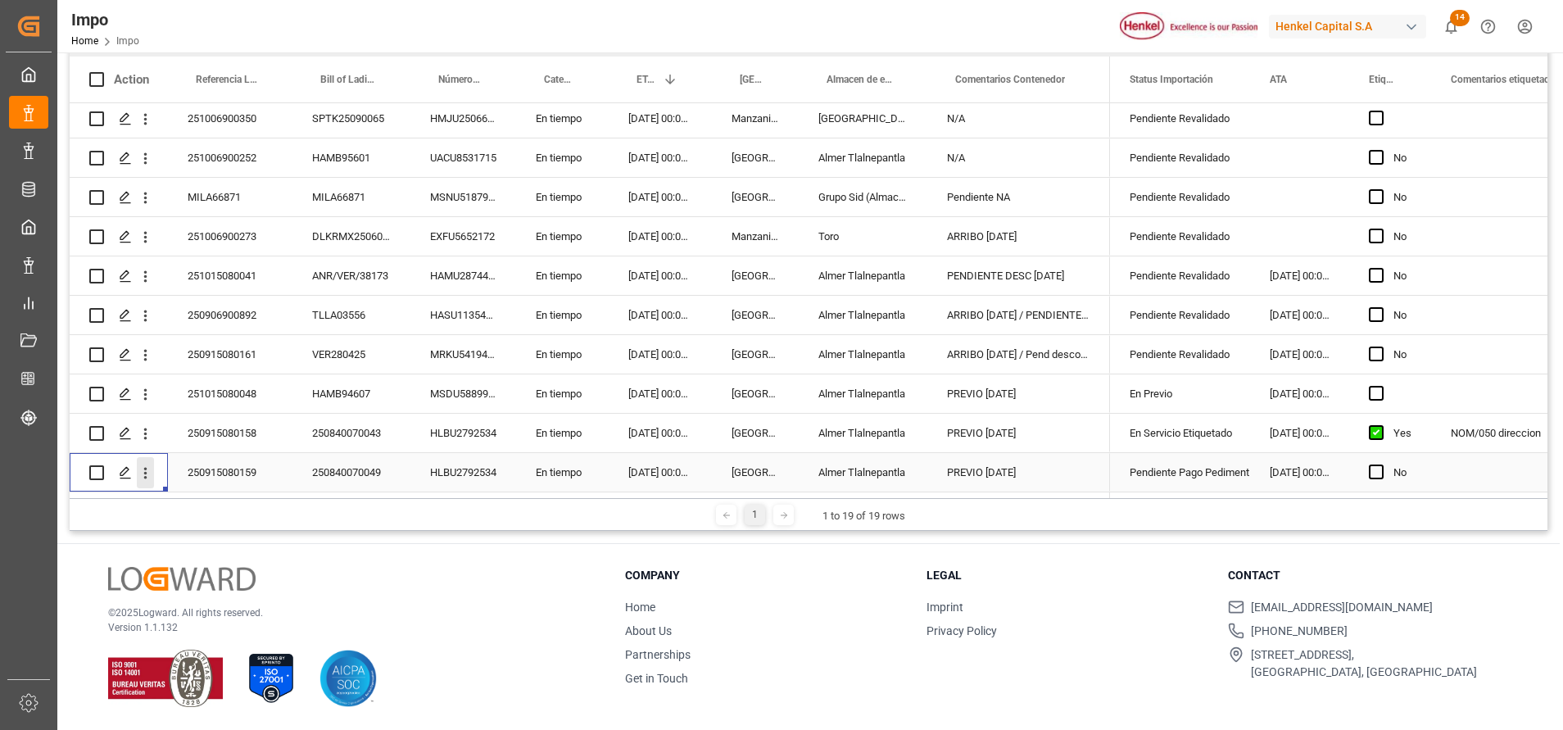
click at [146, 468] on icon "open menu" at bounding box center [145, 472] width 17 height 17
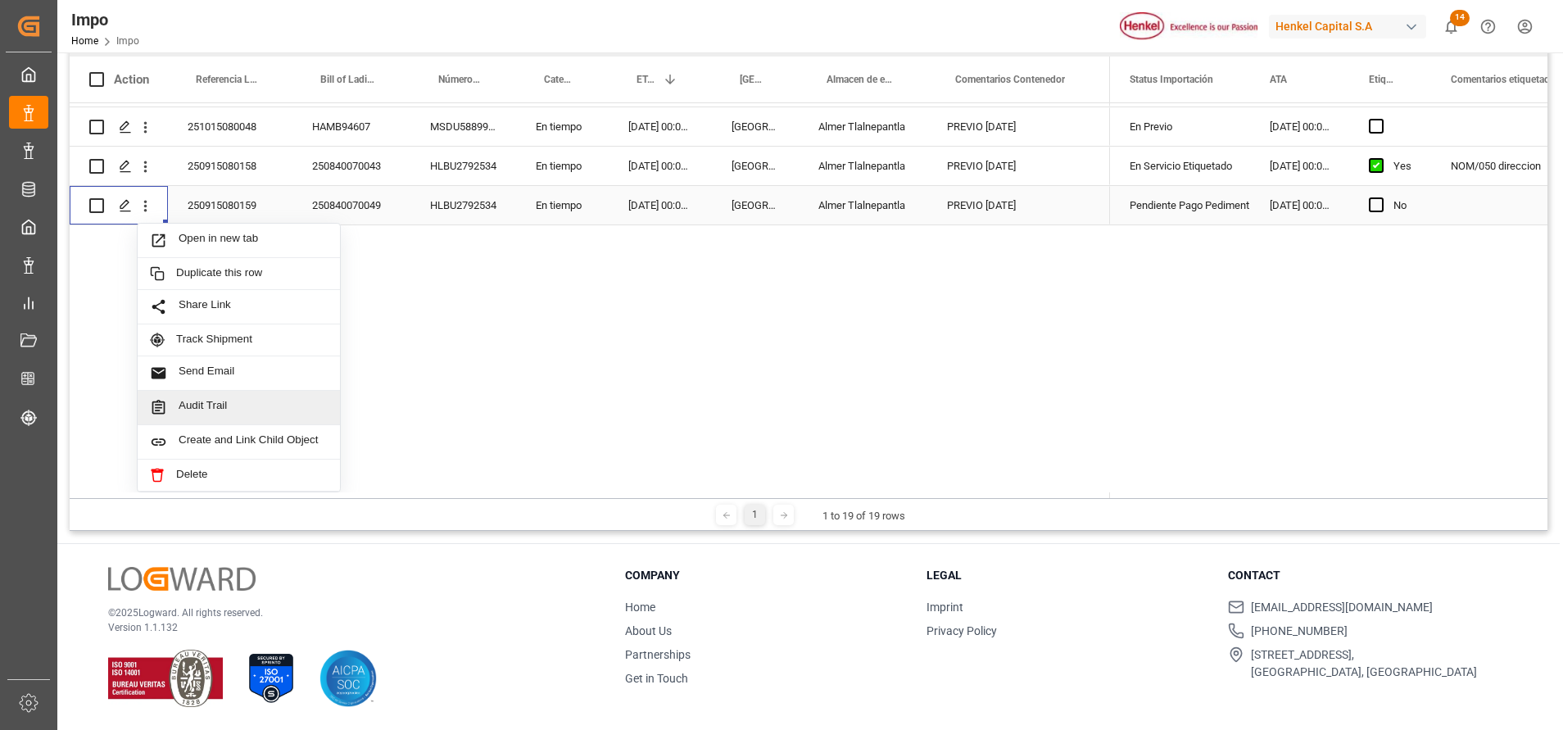
scroll to position [631, 0]
click at [243, 236] on span "Open in new tab" at bounding box center [253, 240] width 149 height 17
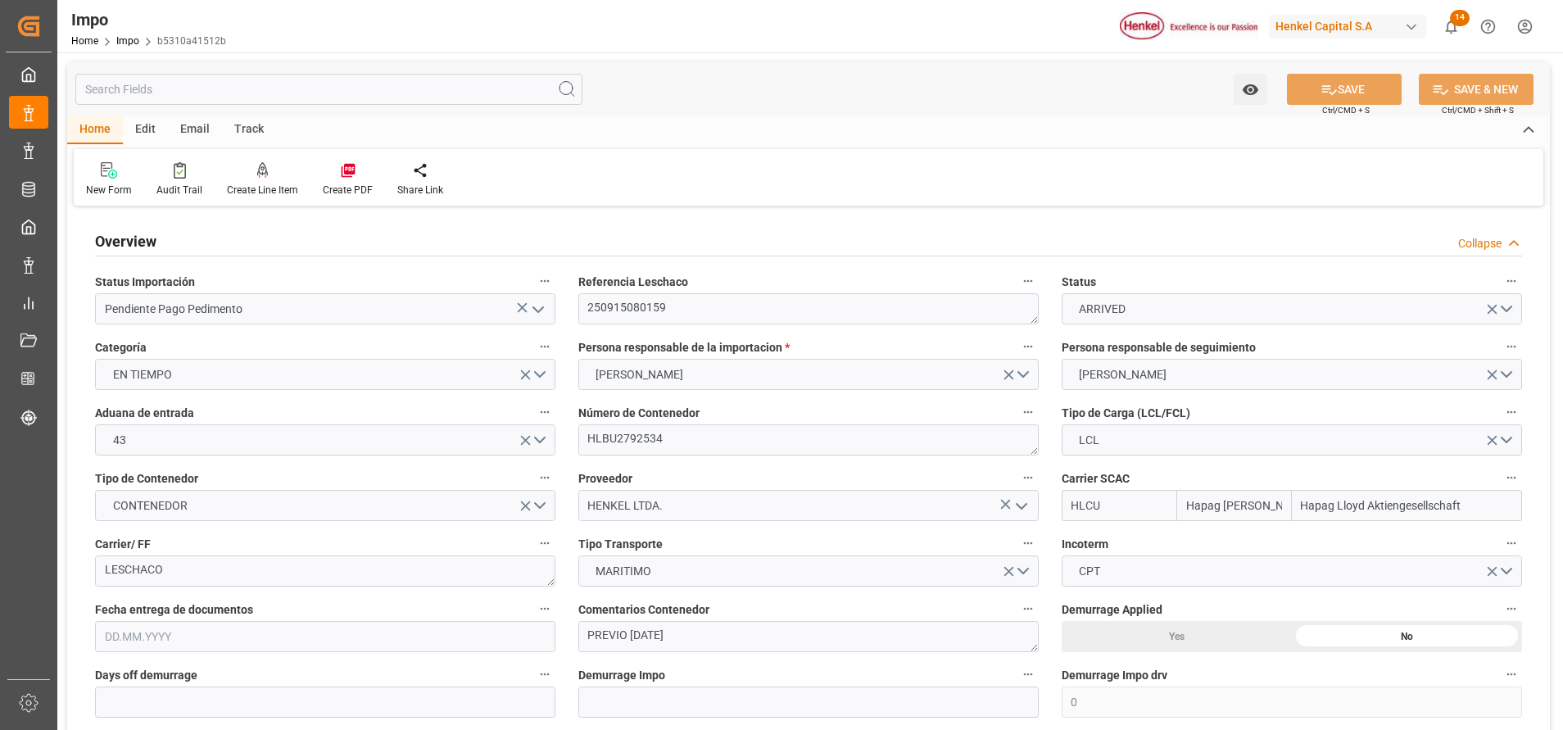
type input "Hapag [PERSON_NAME]"
type input "Hapag Lloyd Aktiengesellschaft"
type input "0"
type input "1"
type input "12.281"
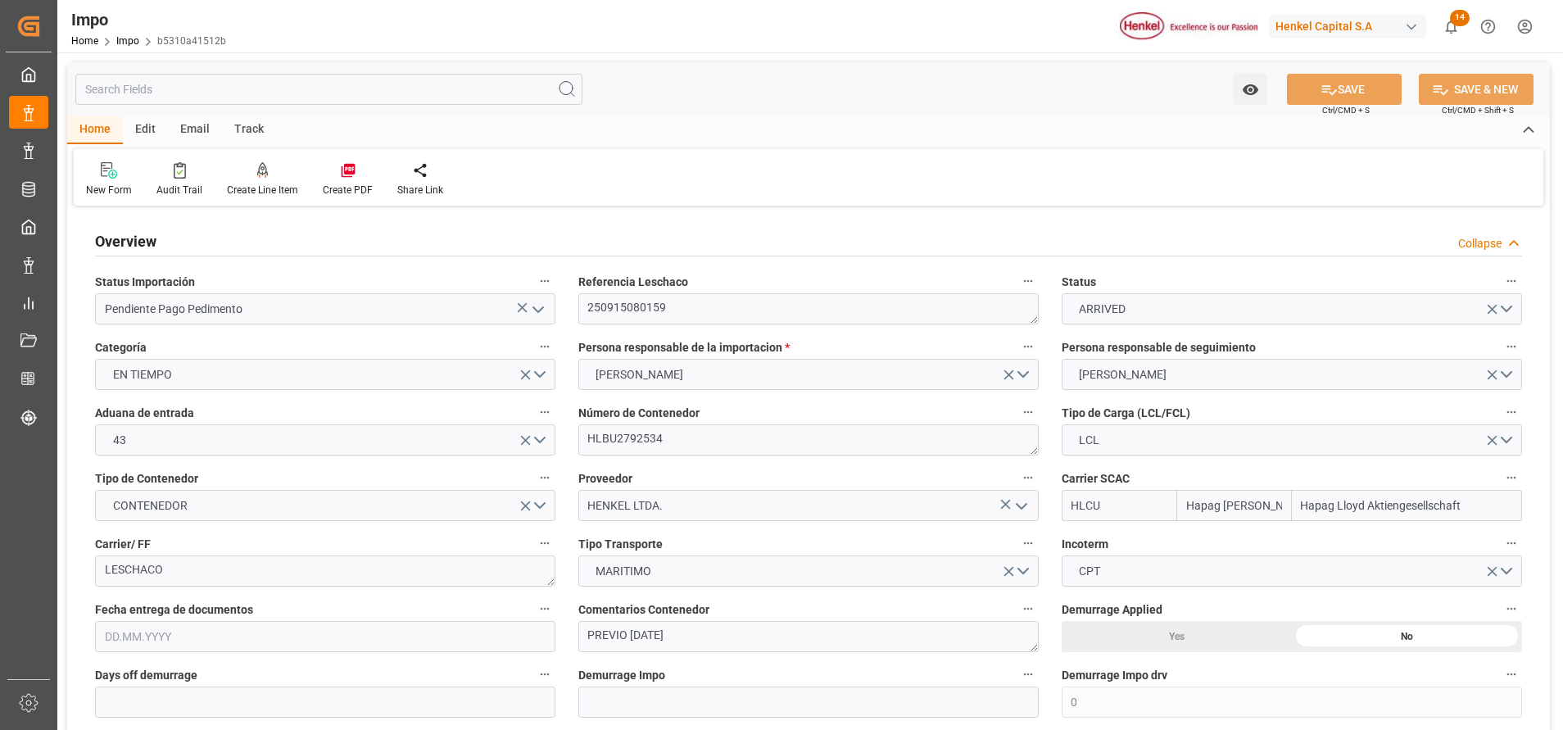
type input "9"
type input "[DATE]"
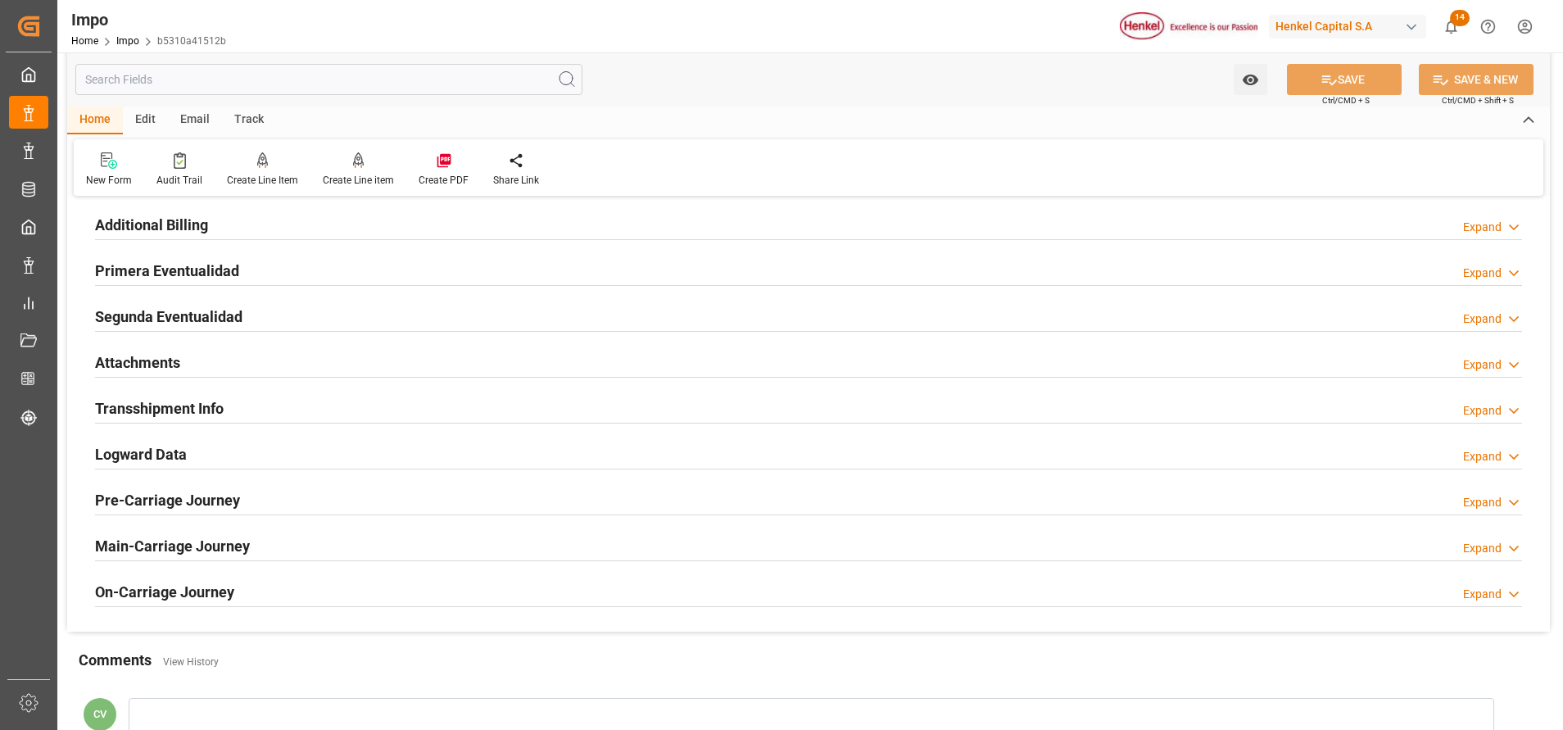
scroll to position [1351, 0]
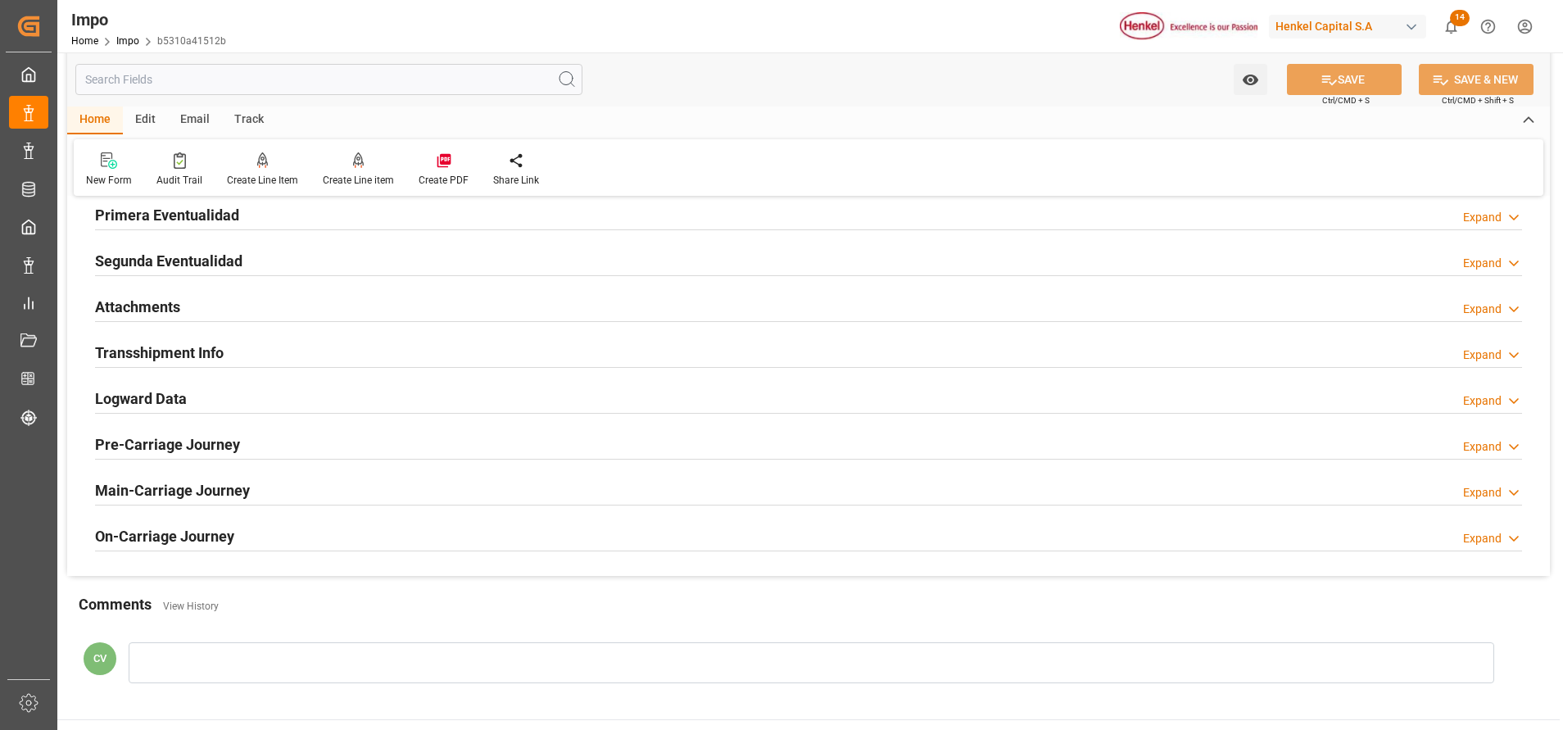
drag, startPoint x: 178, startPoint y: 256, endPoint x: 187, endPoint y: 242, distance: 17.3
click at [176, 256] on h2 "Segunda Eventualidad" at bounding box center [168, 261] width 147 height 22
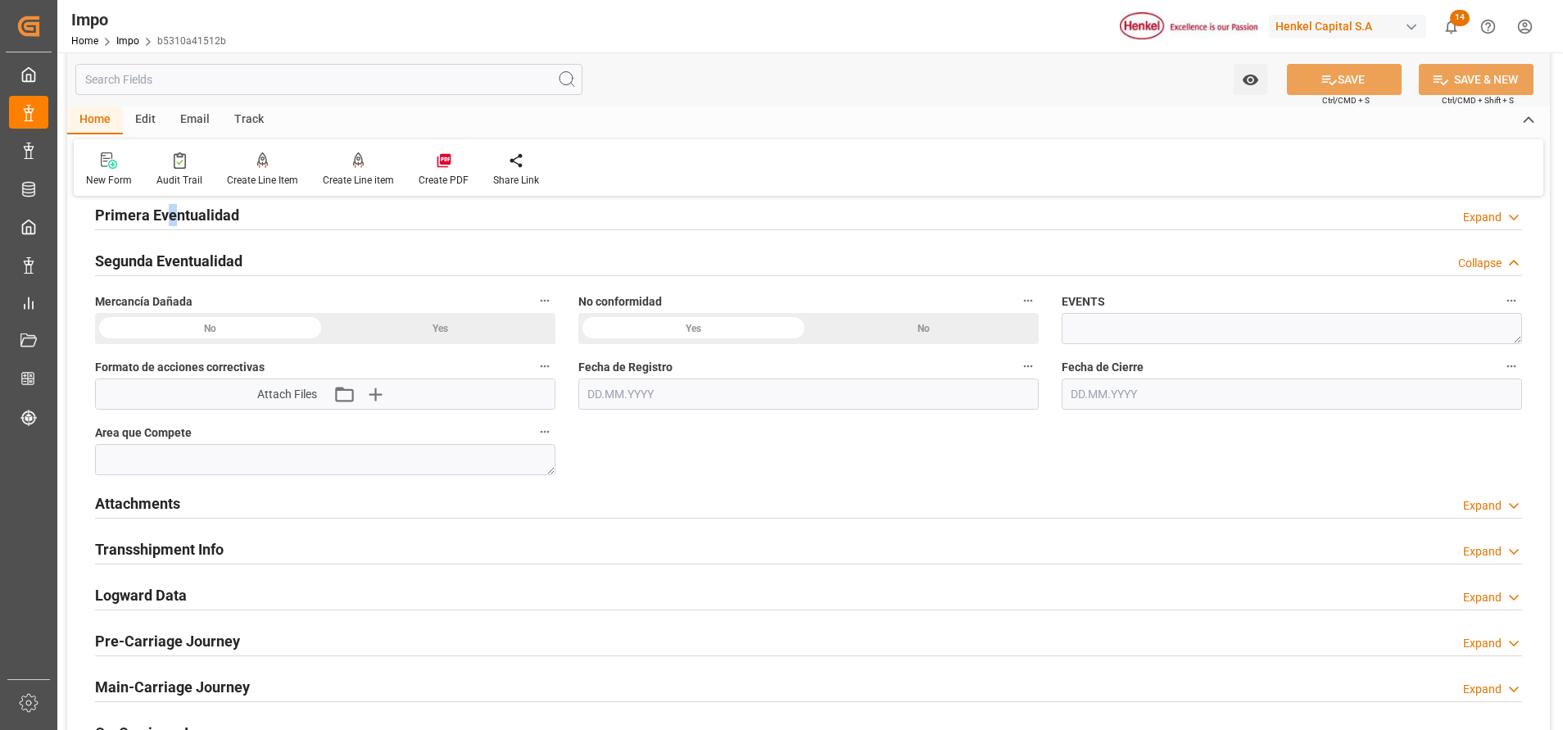
drag, startPoint x: 187, startPoint y: 242, endPoint x: 171, endPoint y: 214, distance: 31.9
click at [171, 214] on h2 "Primera Eventualidad" at bounding box center [167, 215] width 144 height 22
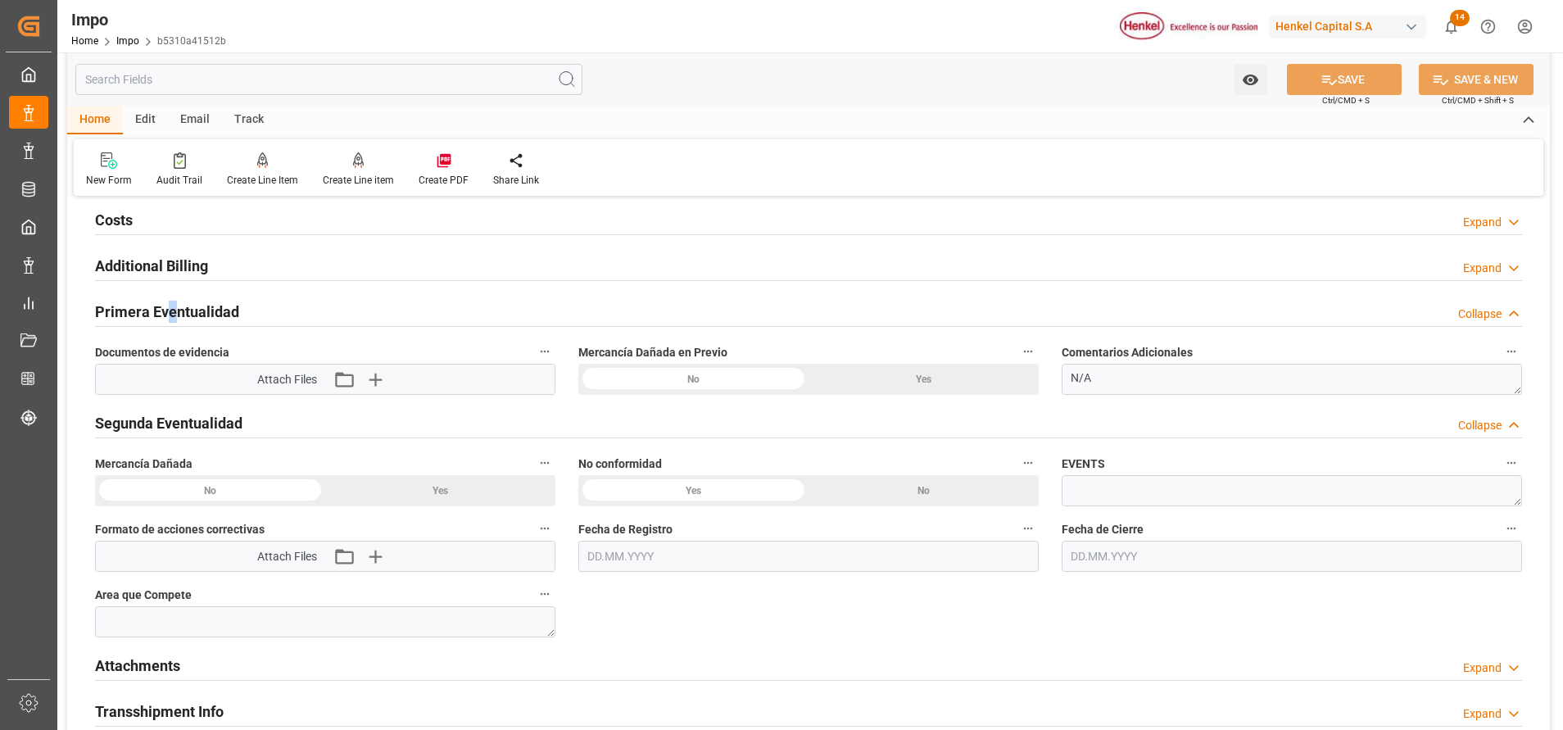
scroll to position [1106, 0]
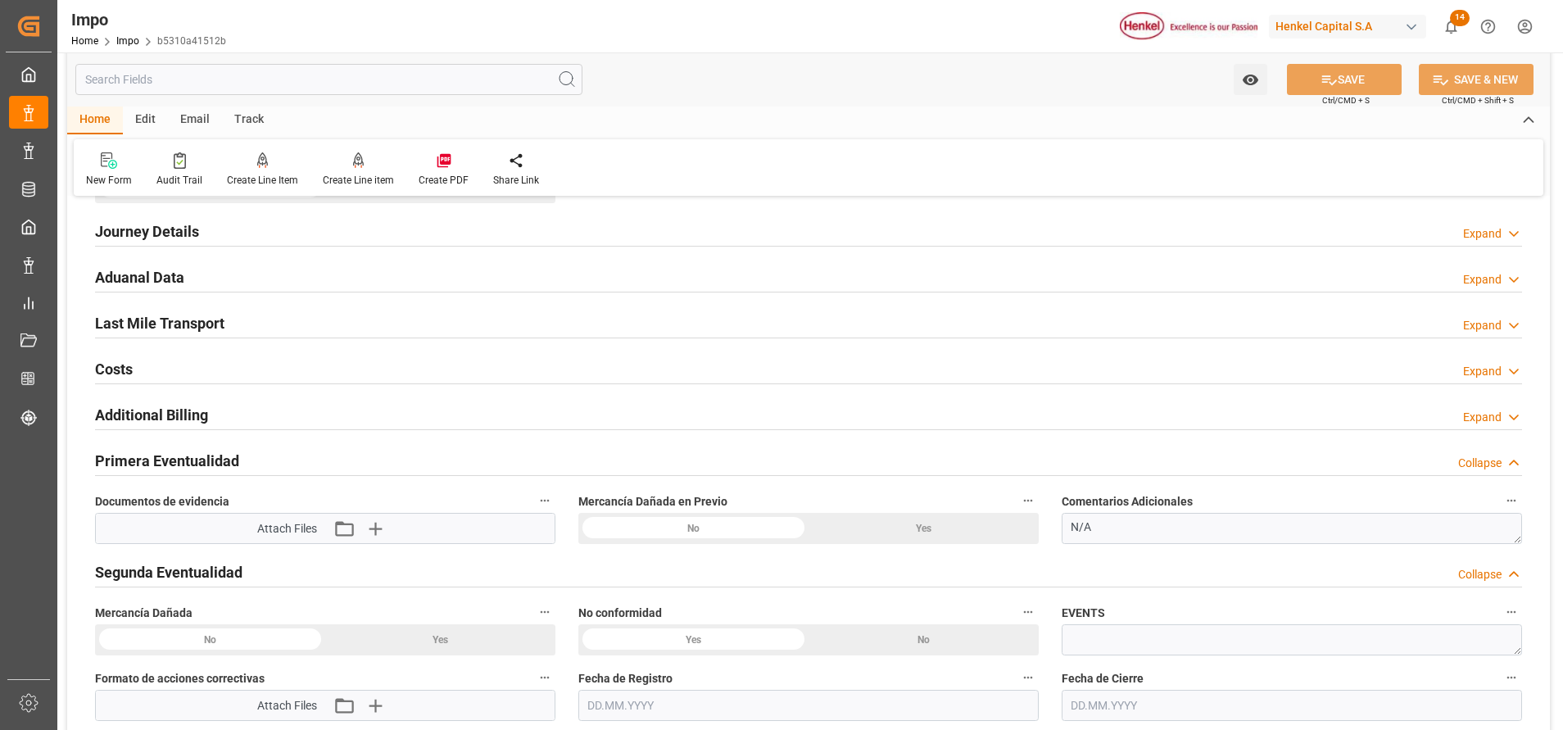
drag, startPoint x: 217, startPoint y: 562, endPoint x: 219, endPoint y: 538, distance: 23.8
click at [216, 561] on h2 "Segunda Eventualidad" at bounding box center [168, 572] width 147 height 22
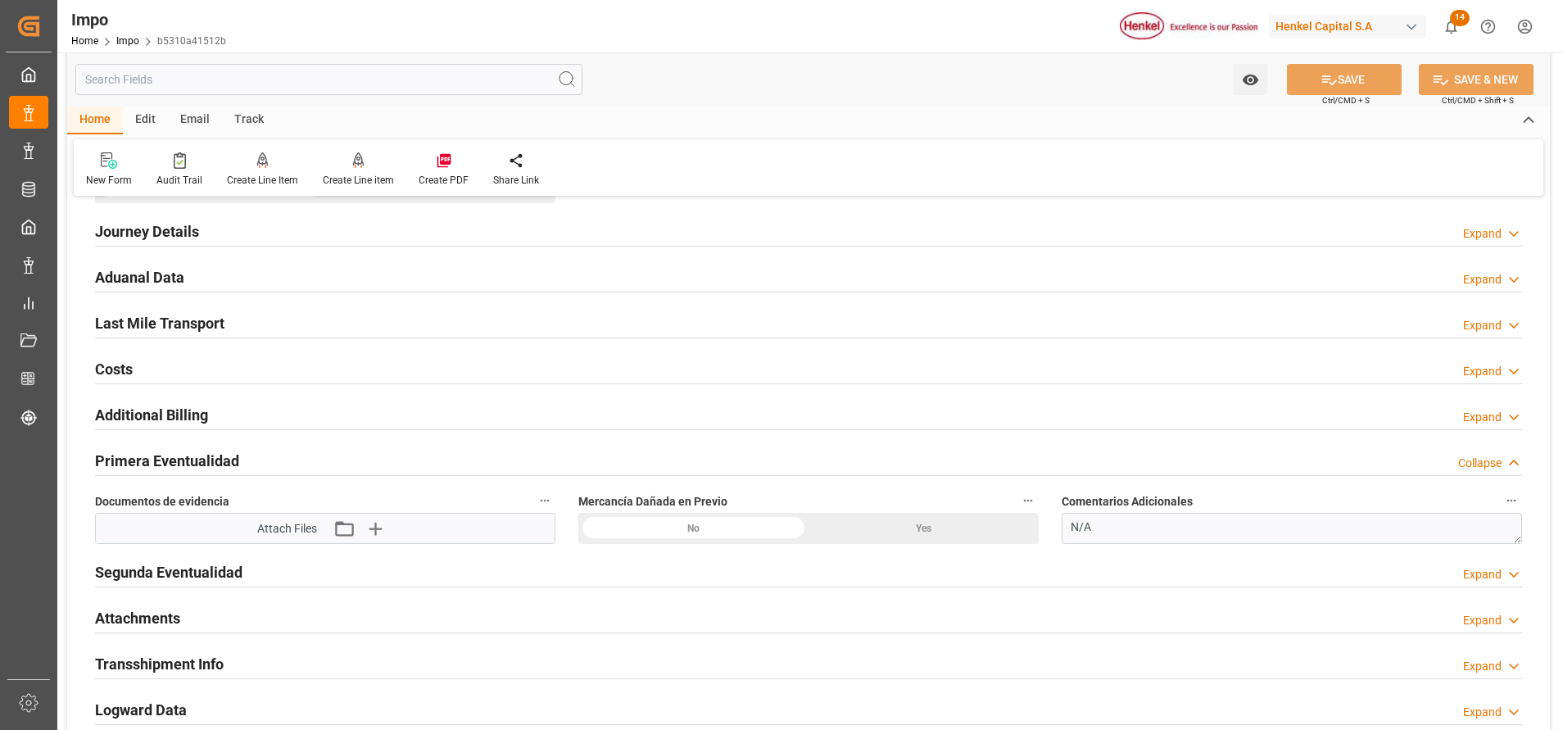
click at [853, 535] on div "Yes" at bounding box center [923, 528] width 230 height 31
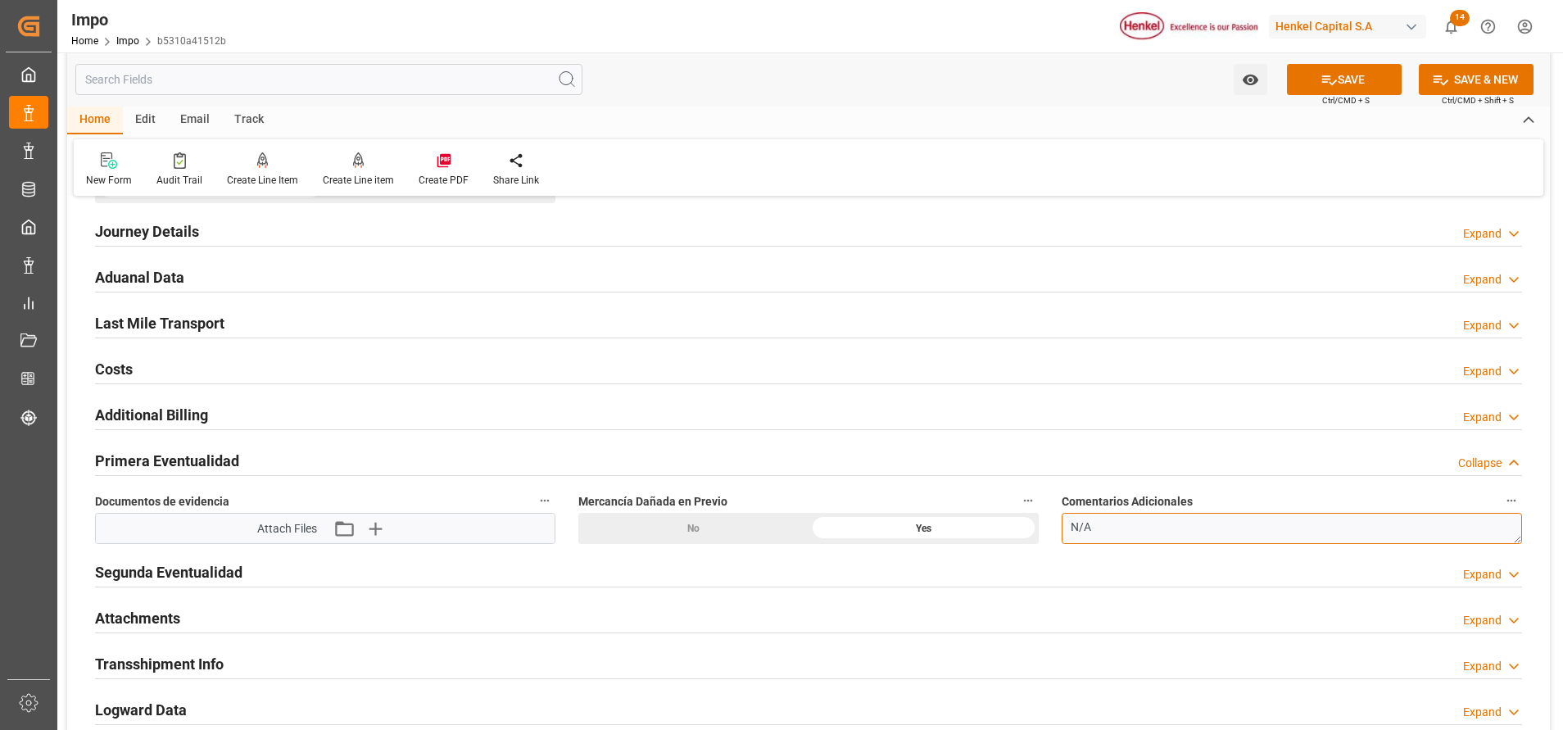
click at [1100, 517] on textarea "N/A" at bounding box center [1291, 528] width 460 height 31
type textarea "N"
paste textarea "emplayes sucios y ligeramente rotos sin derrame de producto"
type textarea "emplayes sucios y ligeramente rotos sin derrame de producto"
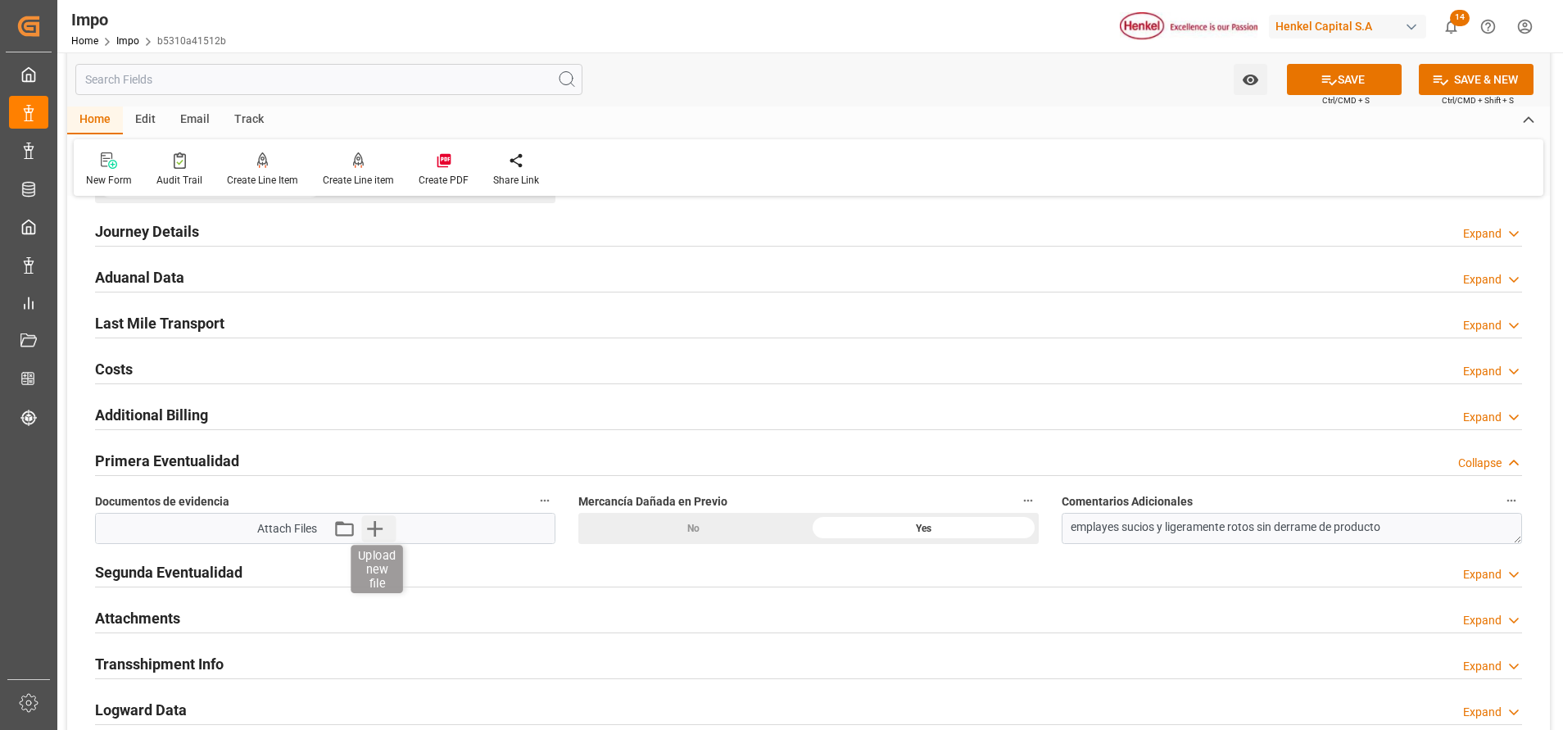
click at [376, 527] on icon "button" at bounding box center [375, 529] width 16 height 16
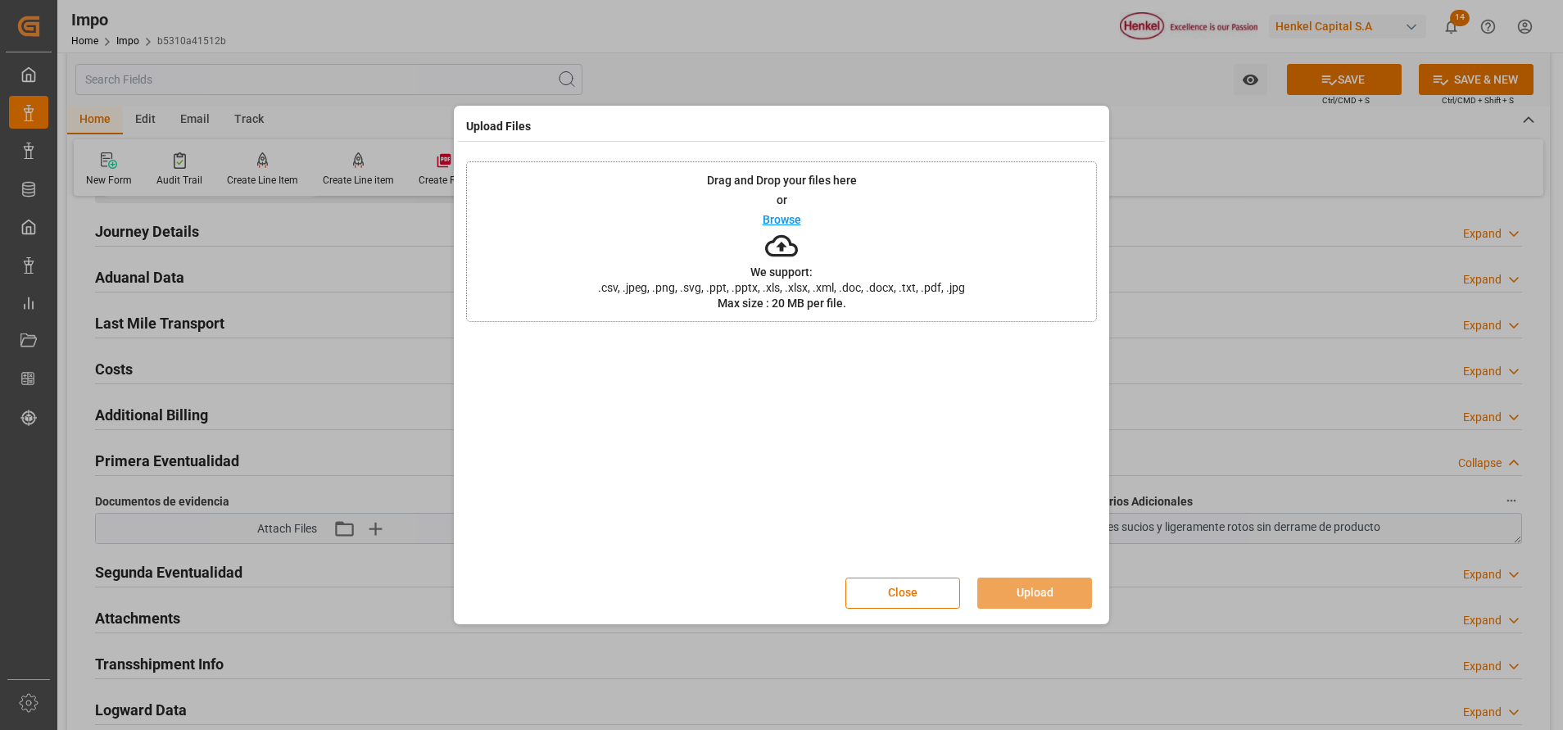
click at [786, 244] on icon at bounding box center [781, 245] width 33 height 33
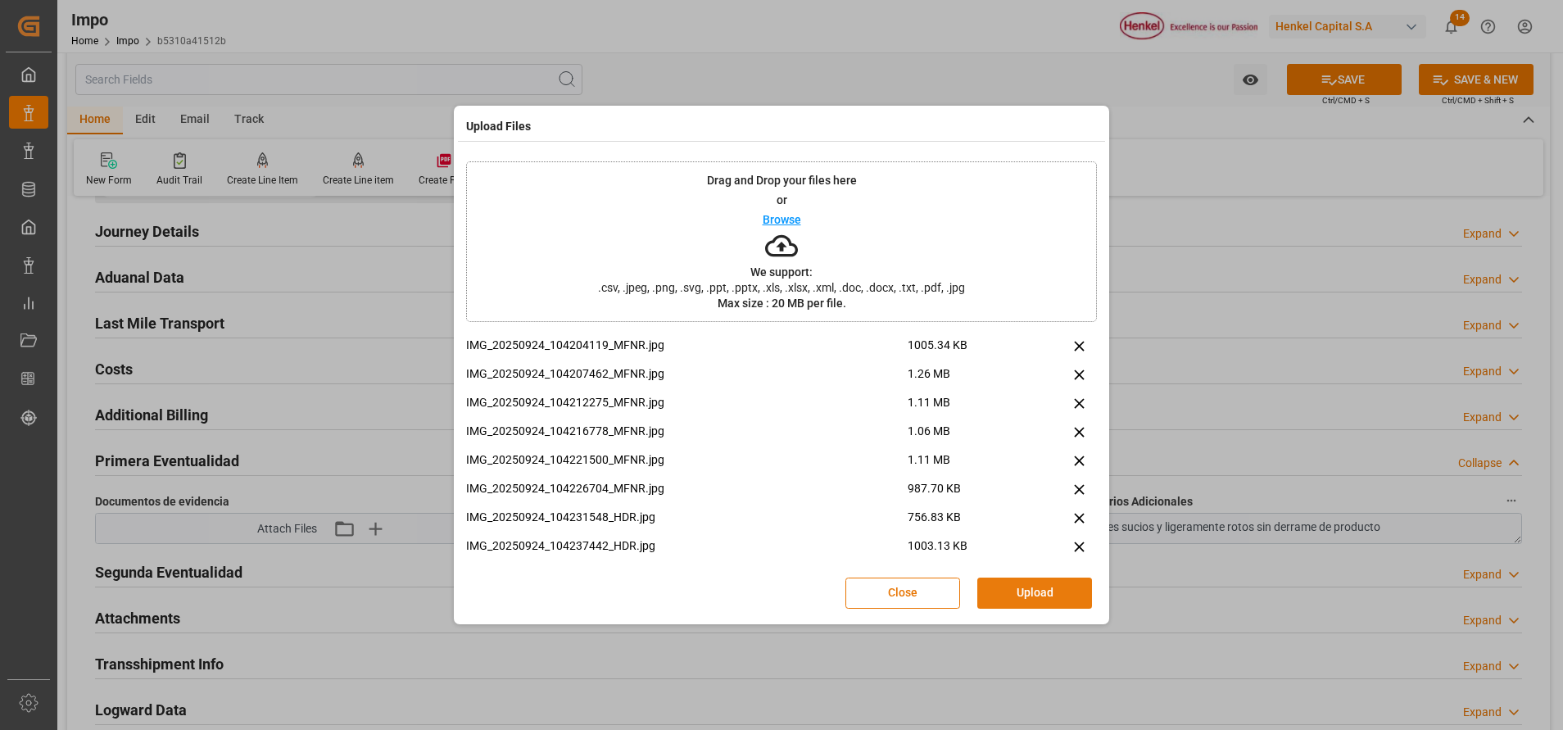
click at [1037, 582] on button "Upload" at bounding box center [1034, 592] width 115 height 31
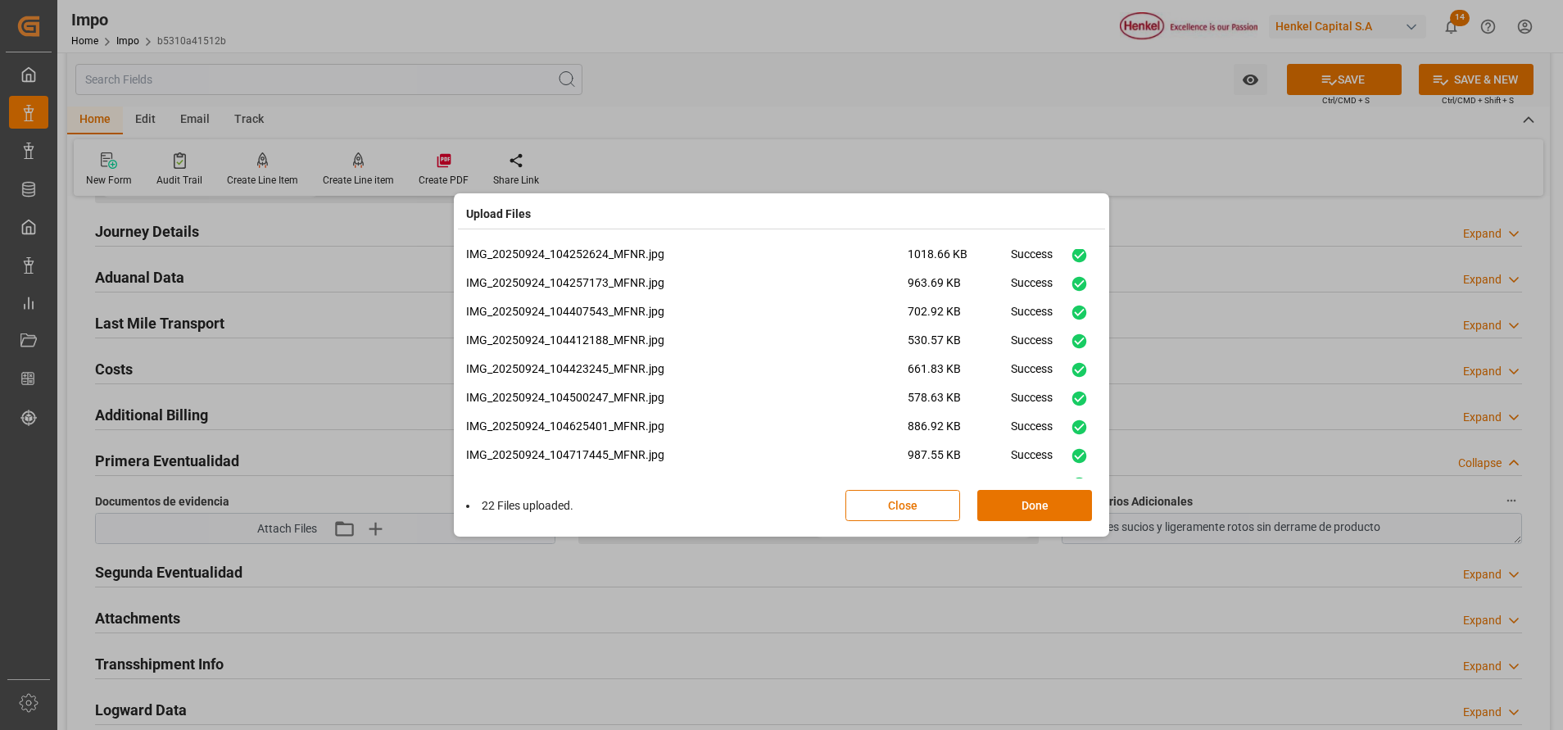
scroll to position [413, 0]
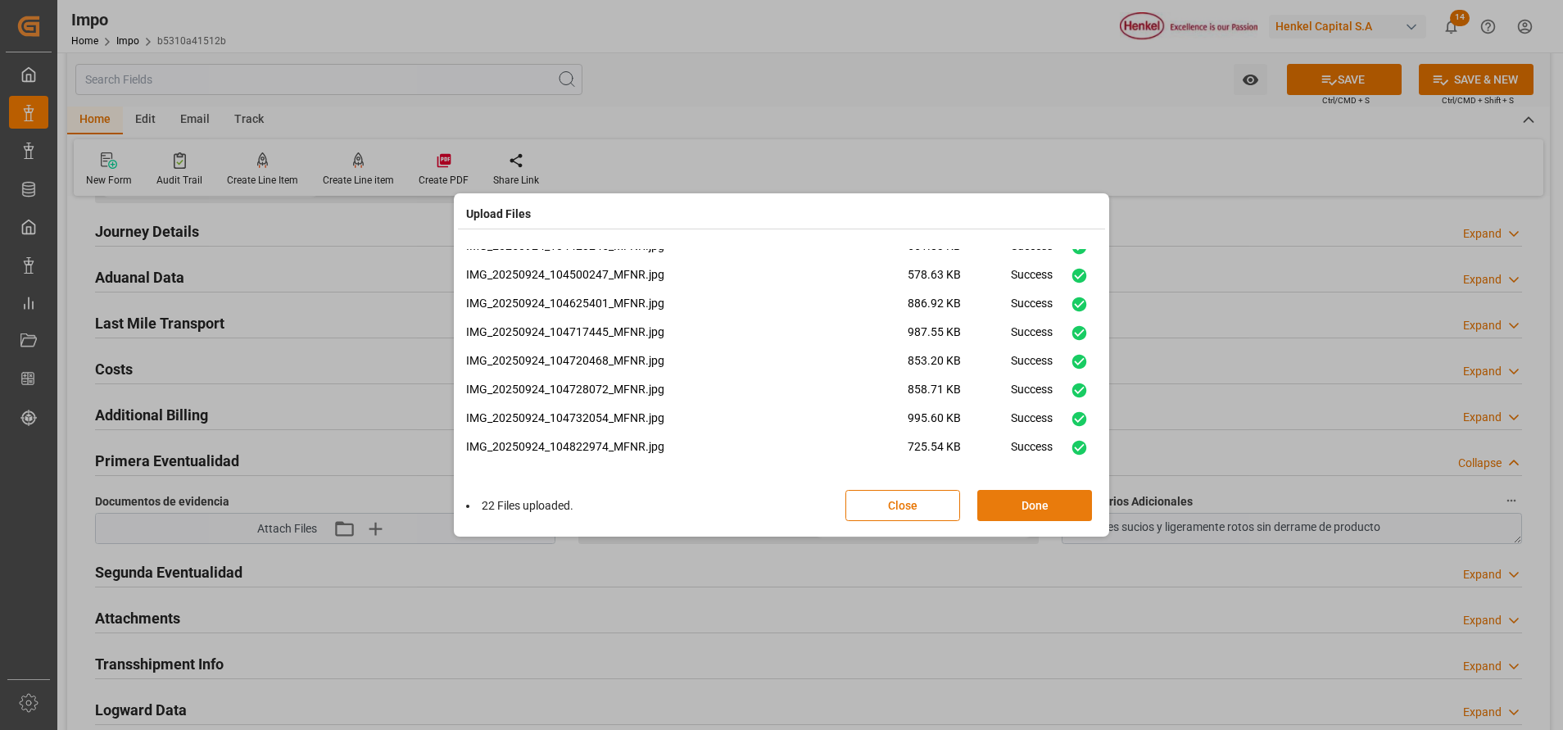
click at [1027, 501] on button "Done" at bounding box center [1034, 505] width 115 height 31
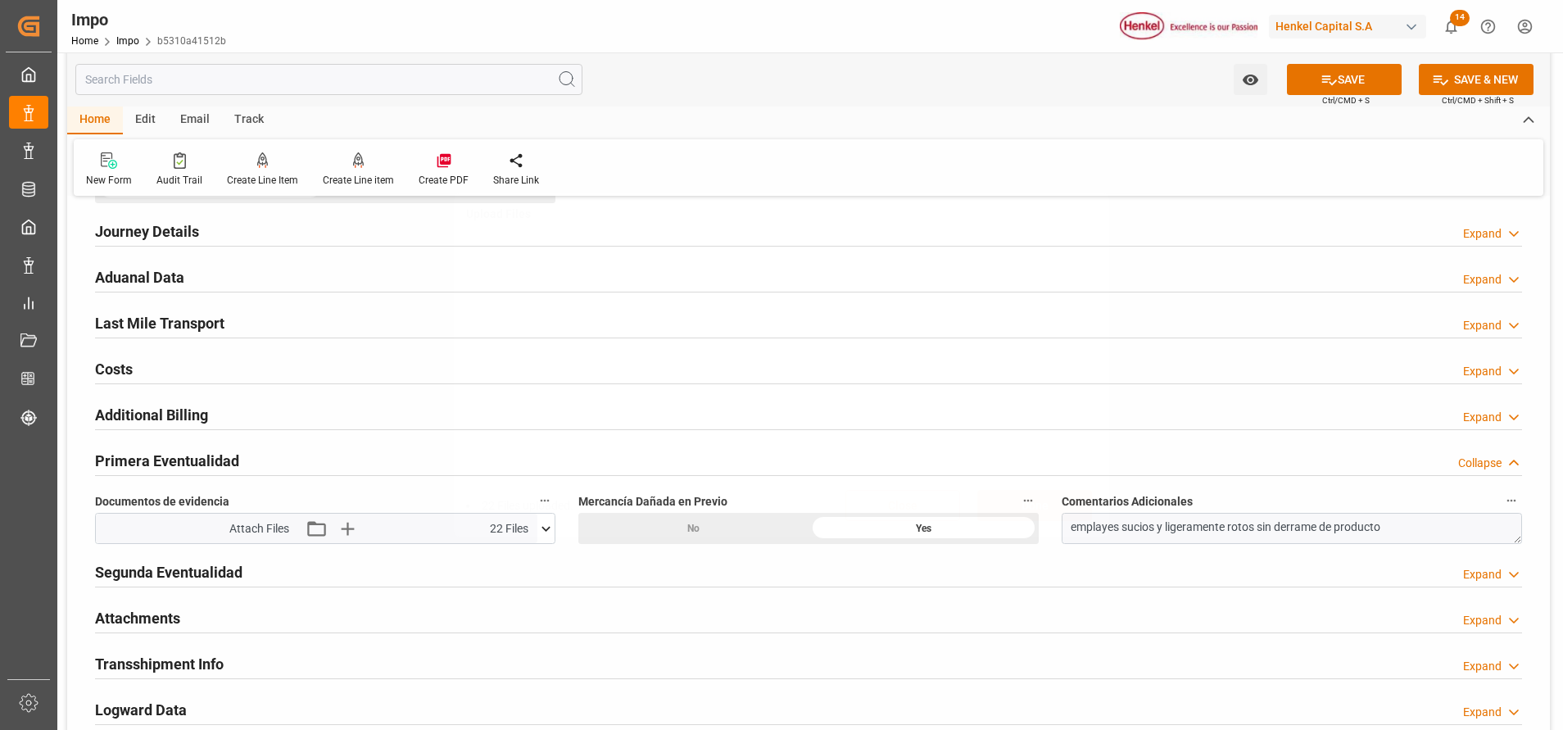
scroll to position [0, 0]
click at [1327, 80] on icon at bounding box center [1328, 79] width 17 height 17
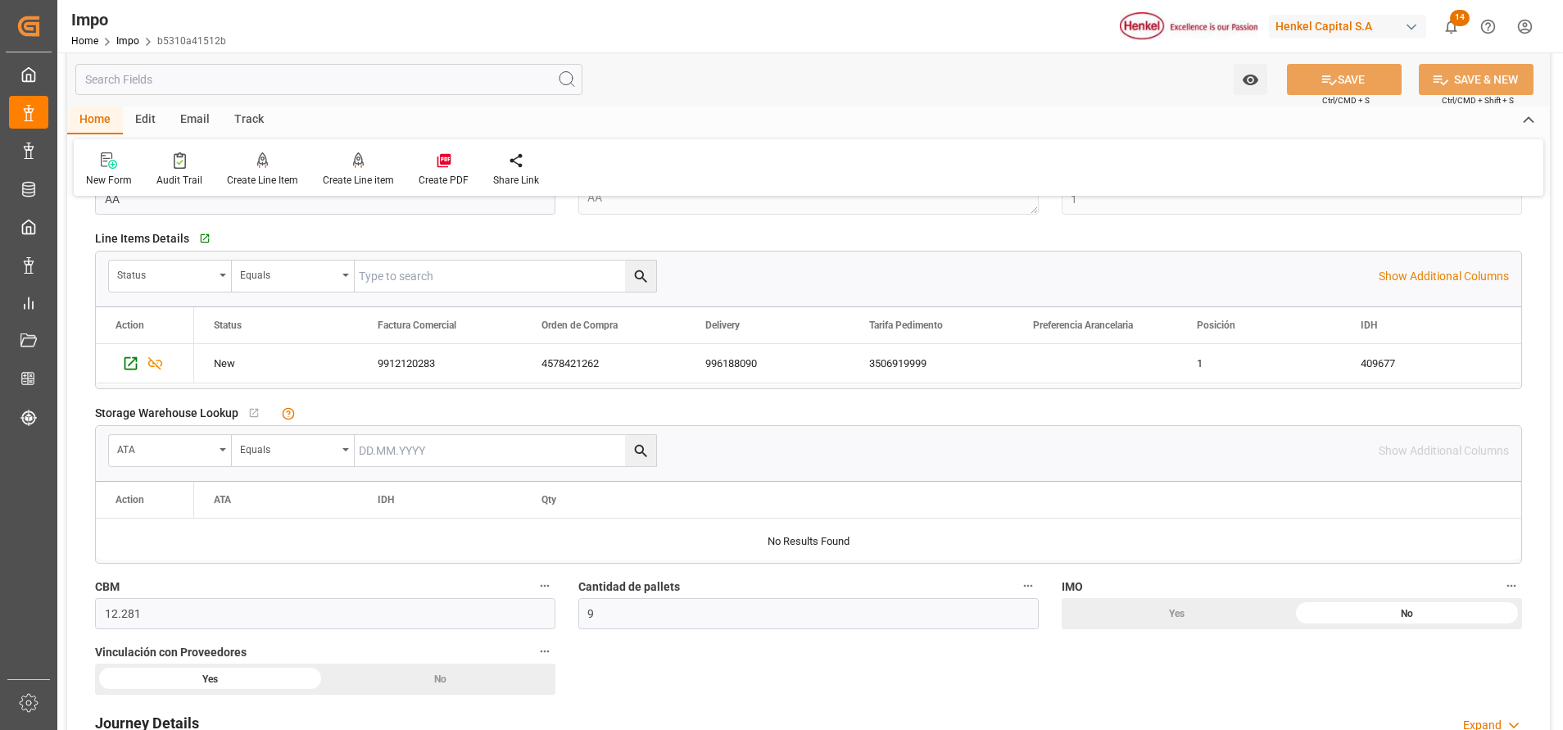
scroll to position [123, 0]
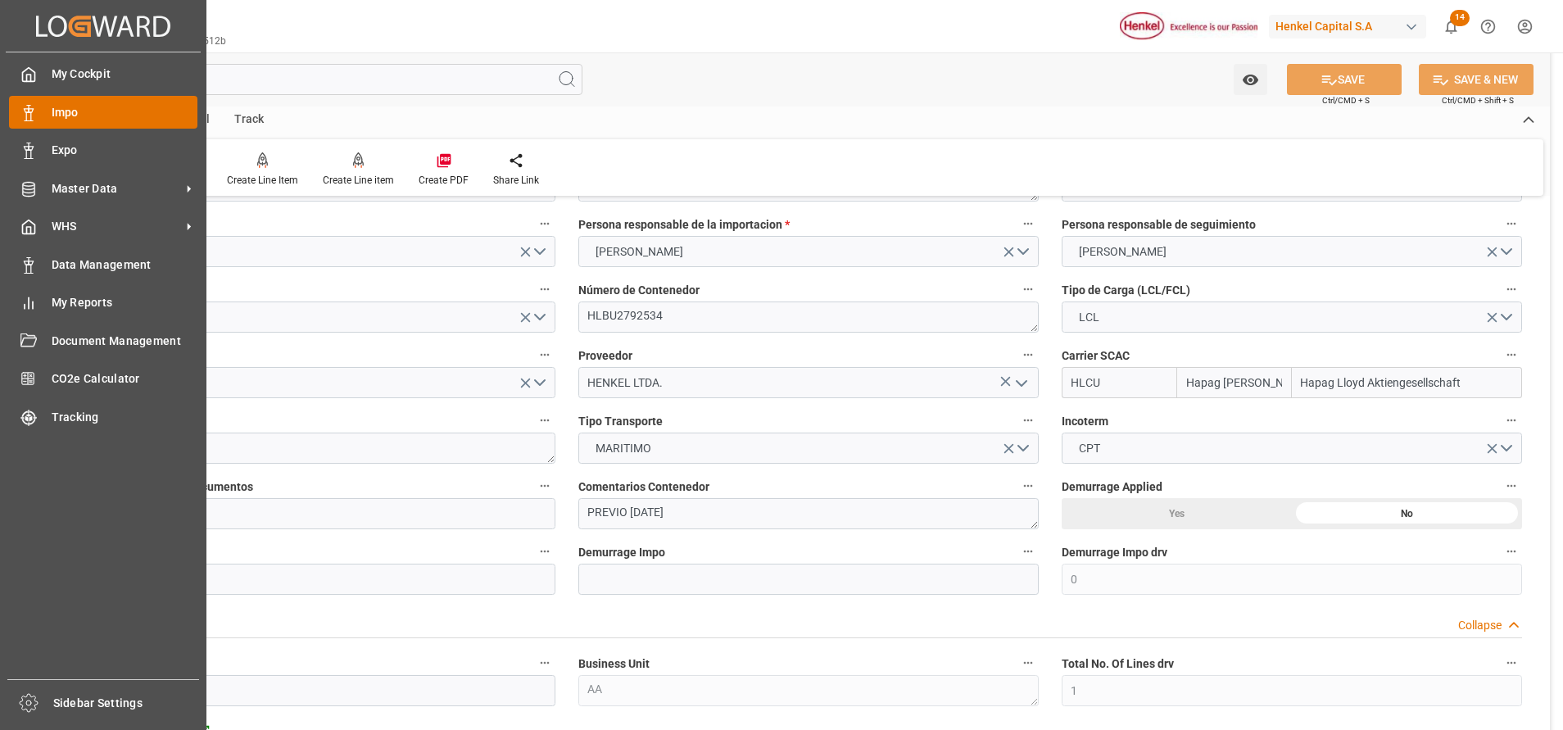
click at [115, 118] on span "Impo" at bounding box center [125, 112] width 147 height 17
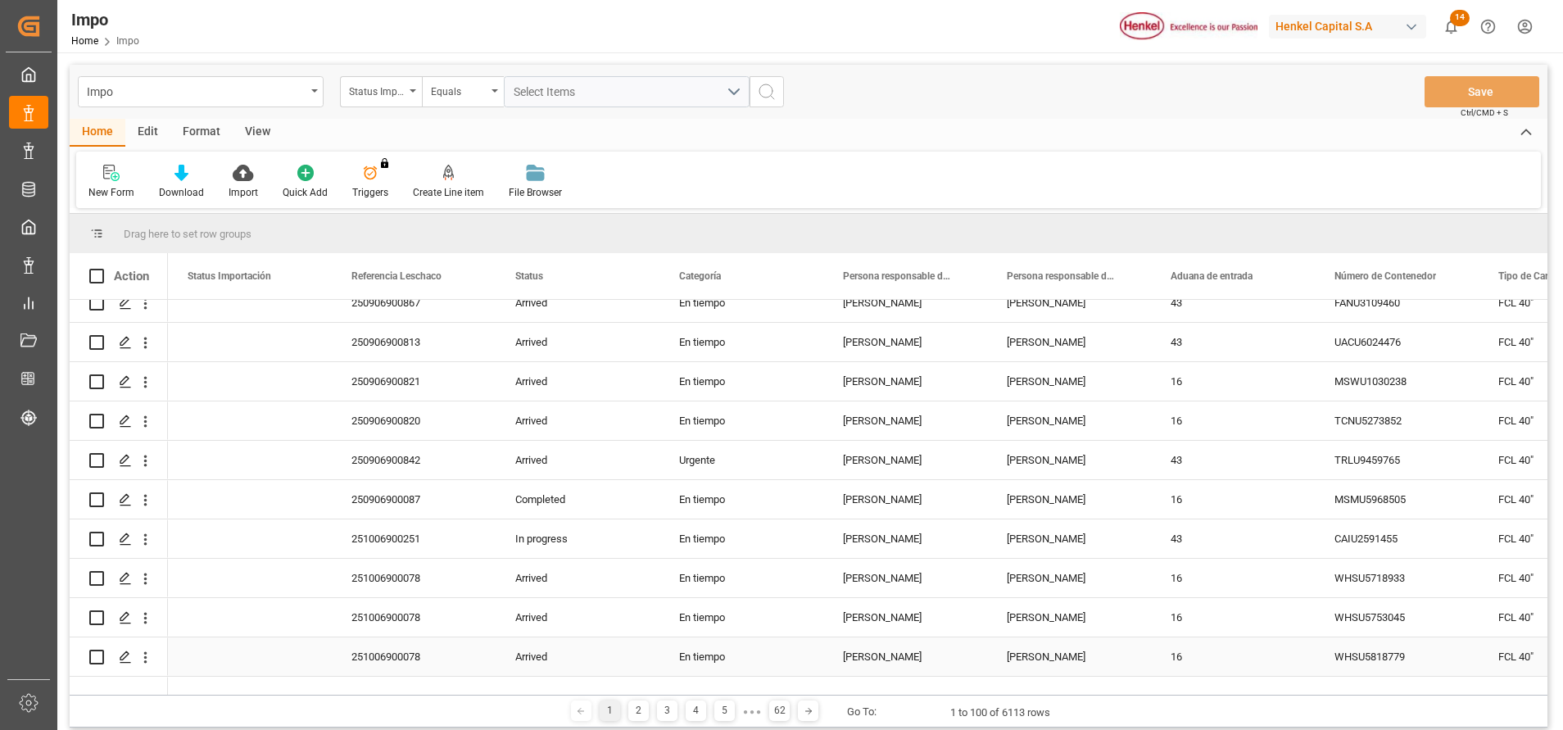
scroll to position [2088, 0]
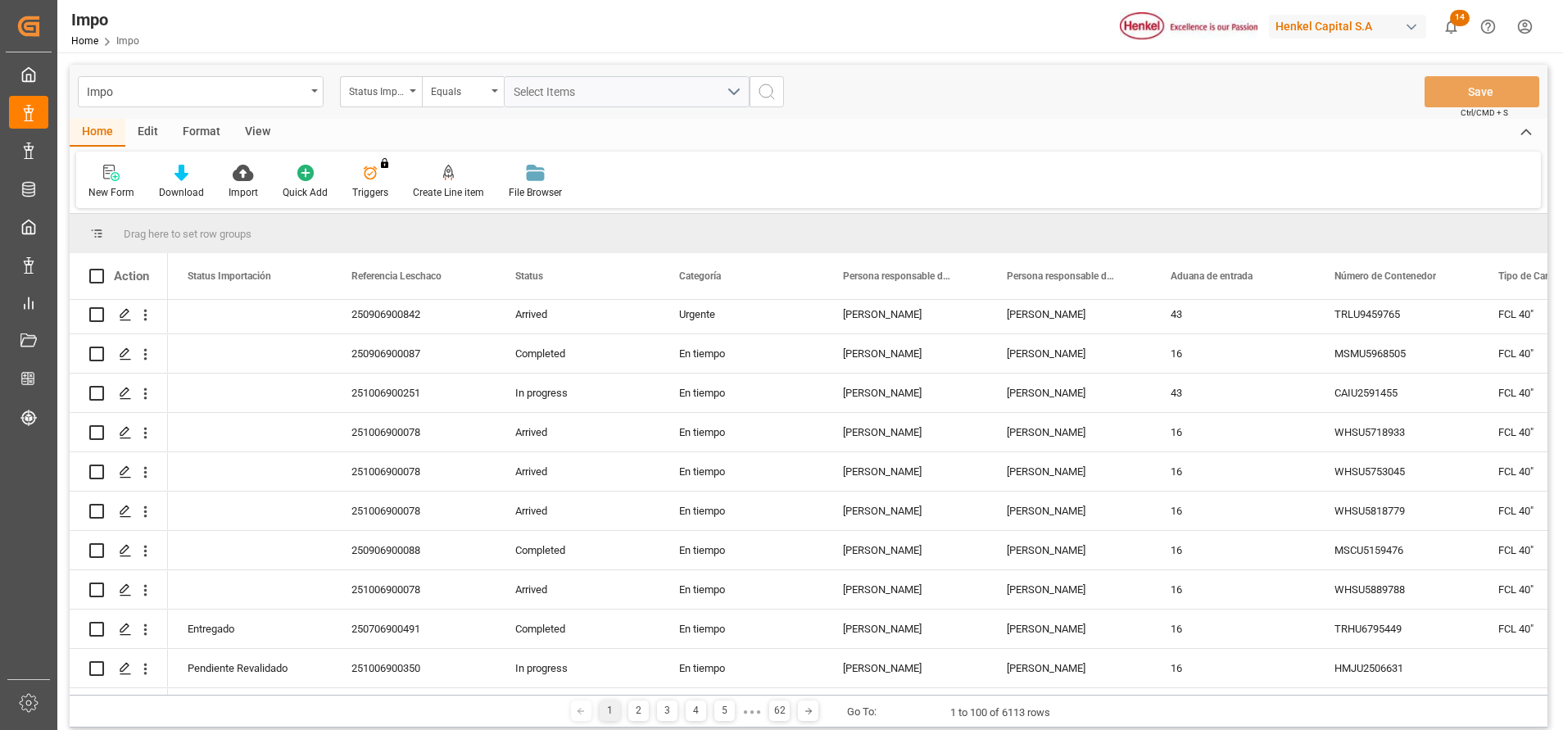
click at [216, 124] on div "Format" at bounding box center [201, 133] width 62 height 28
click at [115, 180] on icon at bounding box center [112, 173] width 15 height 16
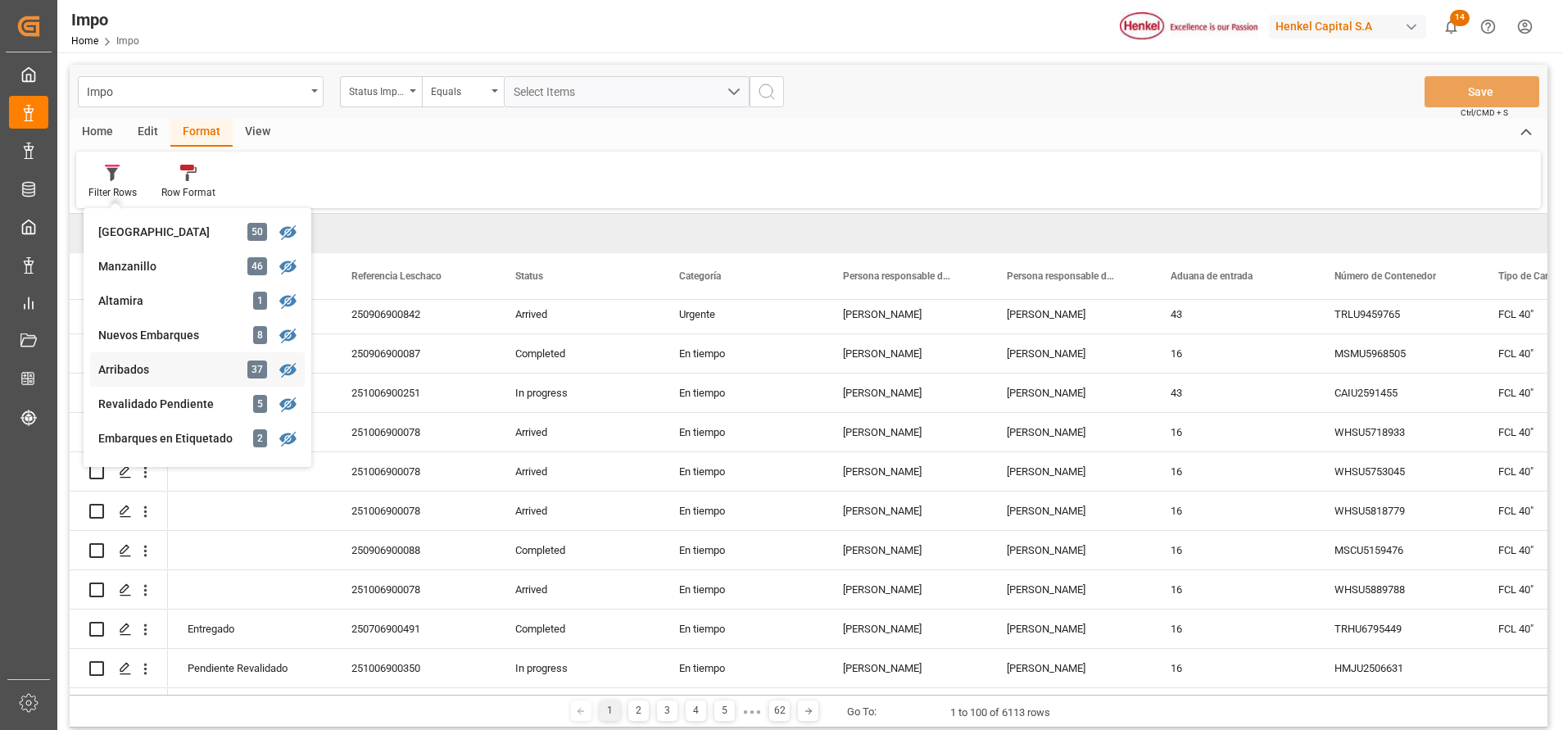
scroll to position [247, 0]
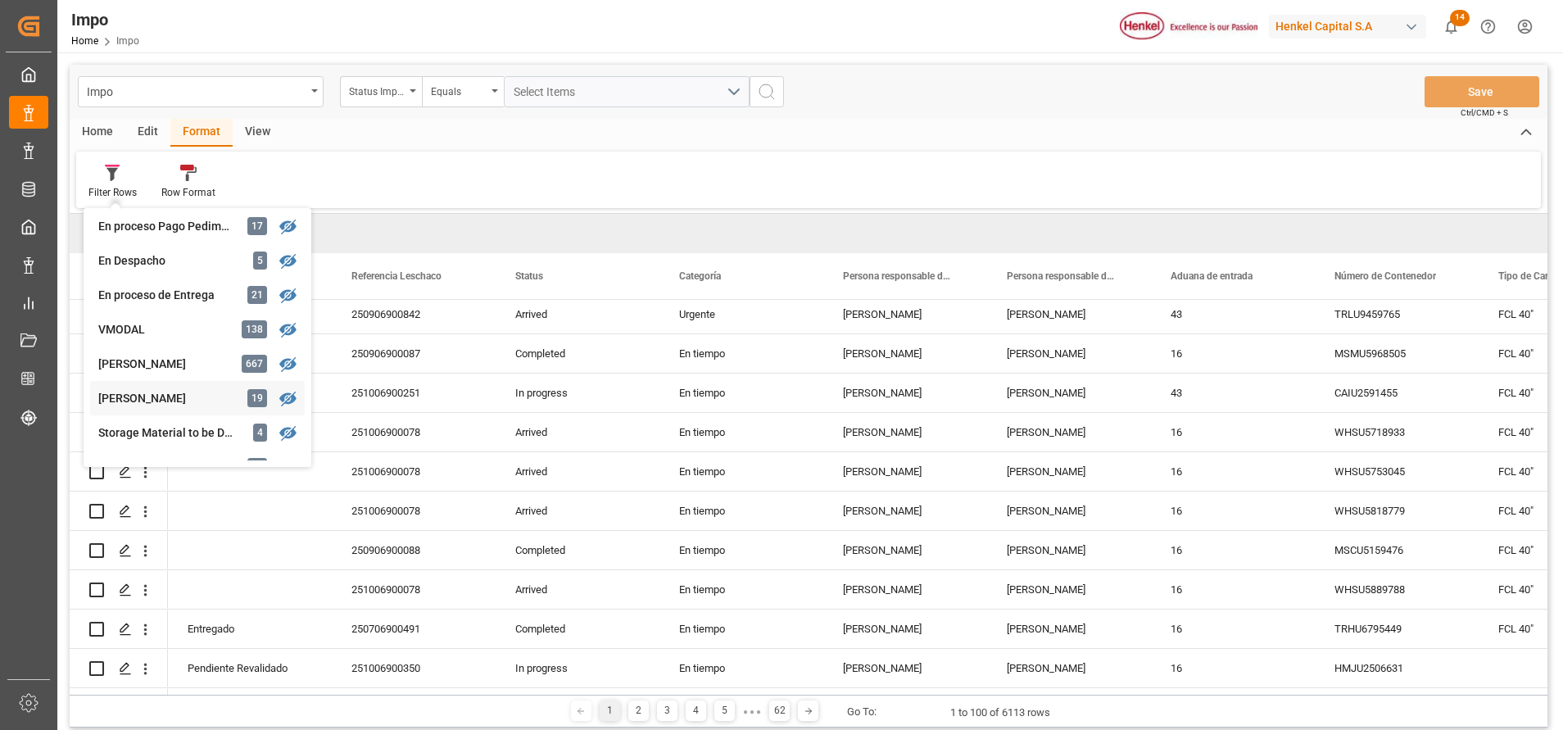
click at [144, 395] on div "Carlos Villar" at bounding box center [169, 398] width 143 height 17
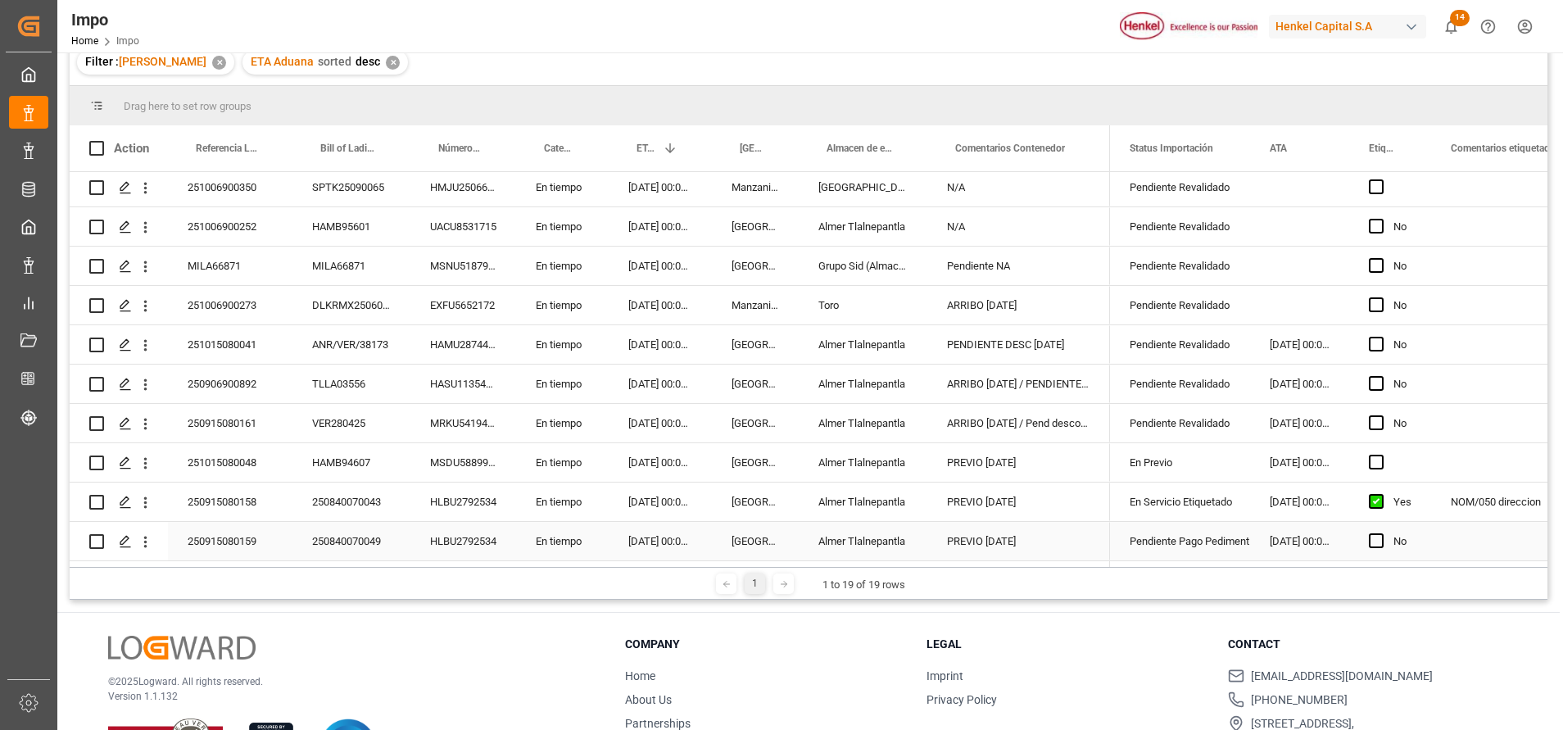
scroll to position [242, 0]
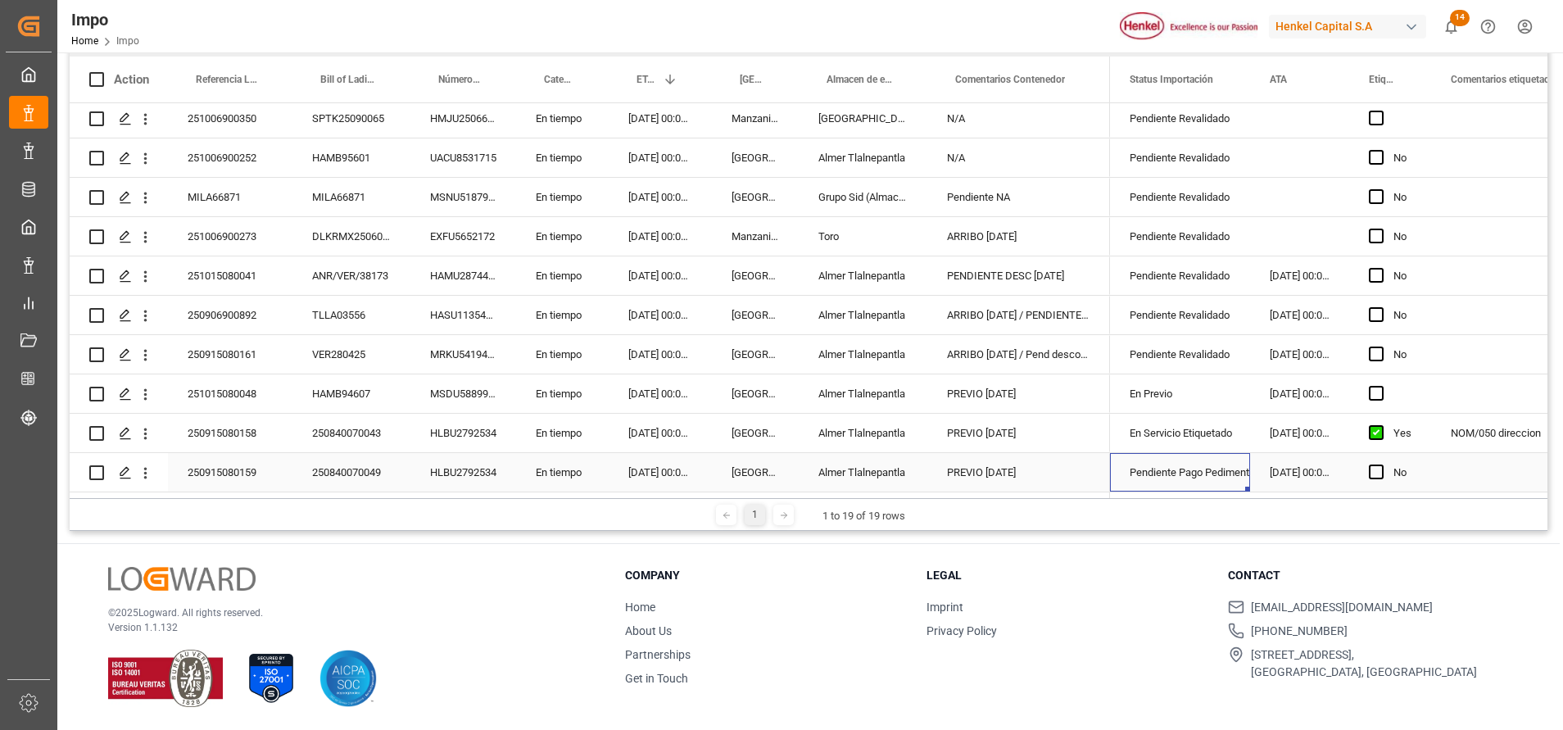
click at [1230, 466] on div "Pendiente Pago Pedimento" at bounding box center [1179, 473] width 101 height 38
click at [1217, 455] on icon "open menu" at bounding box center [1220, 464] width 20 height 20
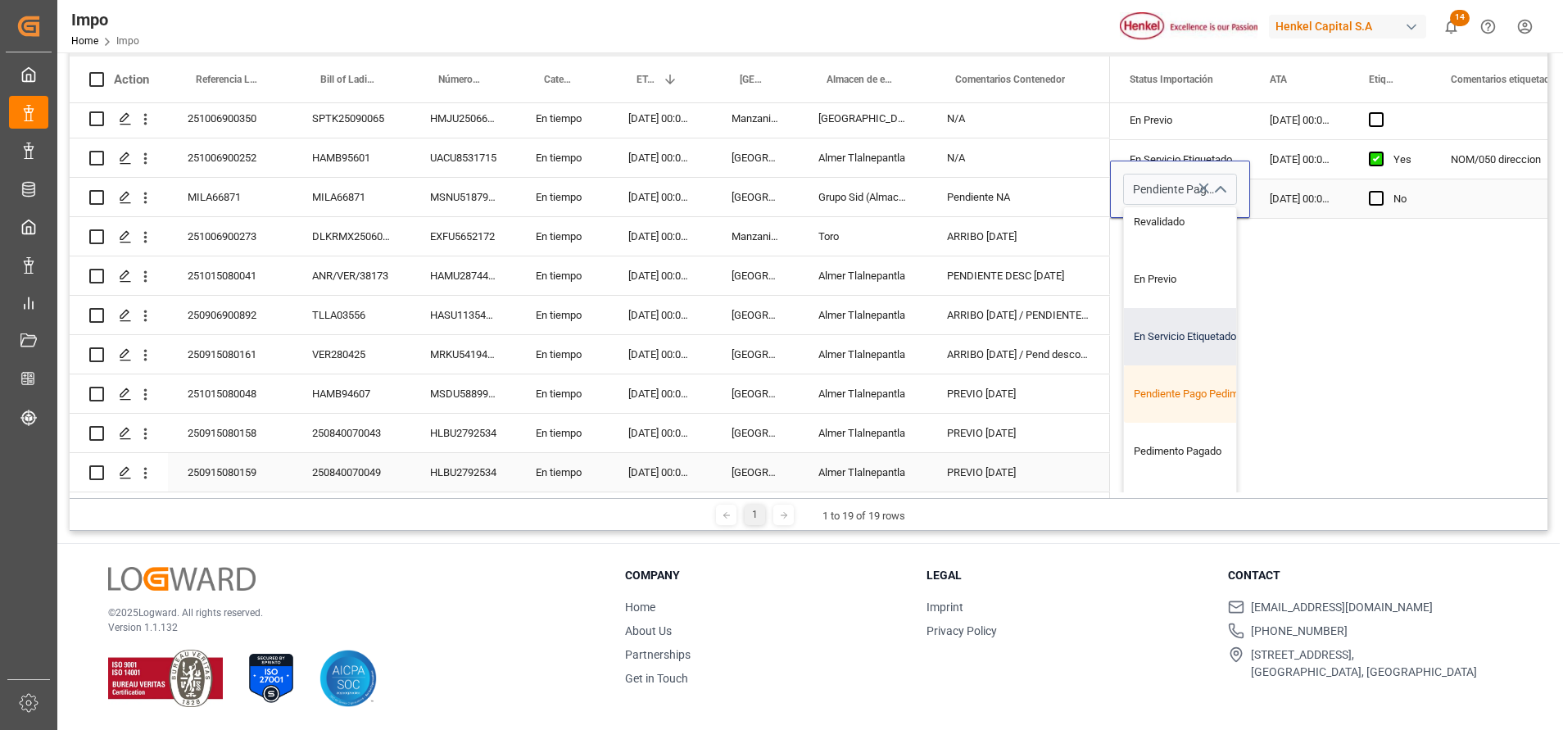
scroll to position [123, 0]
click at [1197, 403] on div "Pedimento Pagado" at bounding box center [1201, 399] width 154 height 57
type input "Pedimento Pagado"
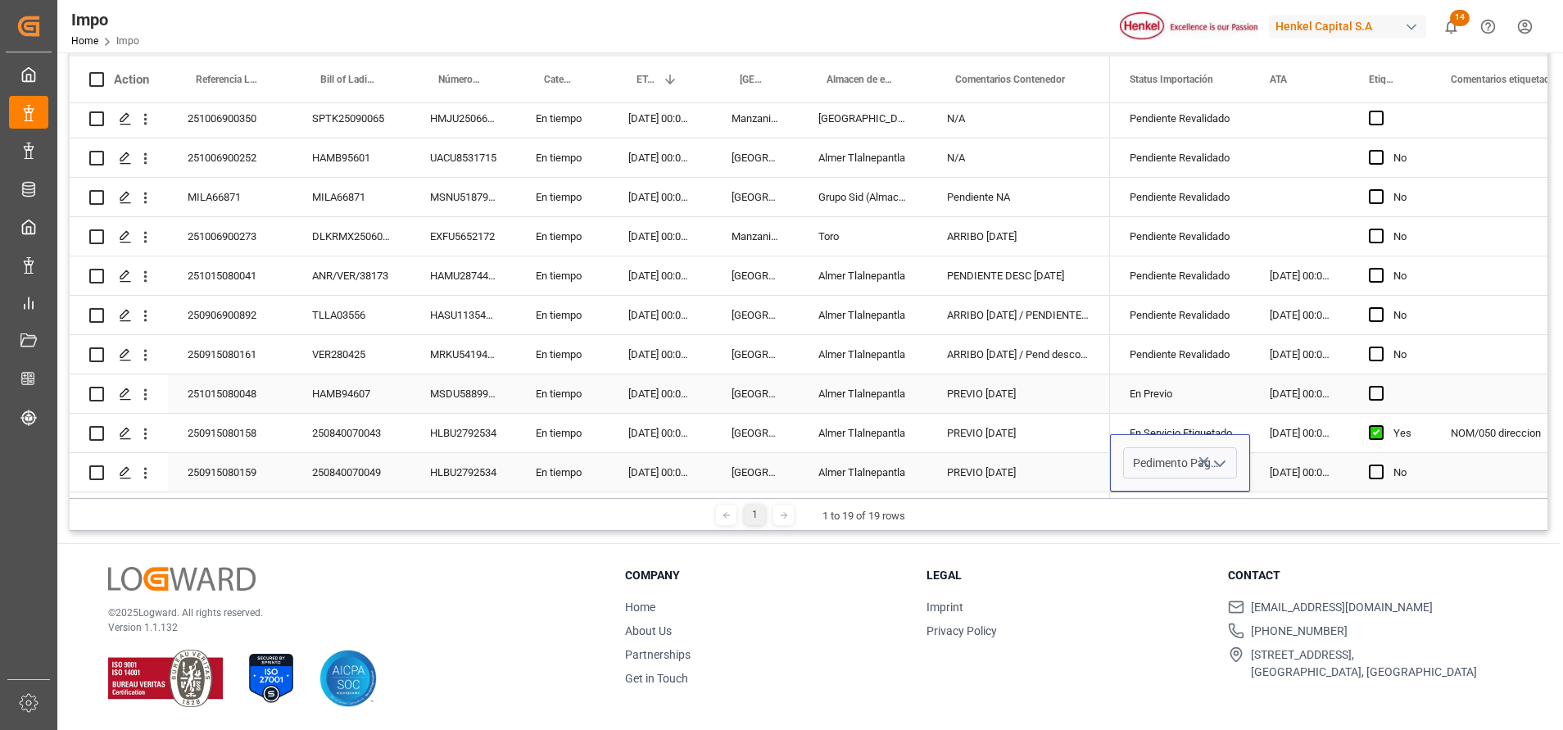
scroll to position [0, 0]
click at [1310, 220] on div "Press SPACE to select this row." at bounding box center [1299, 236] width 99 height 38
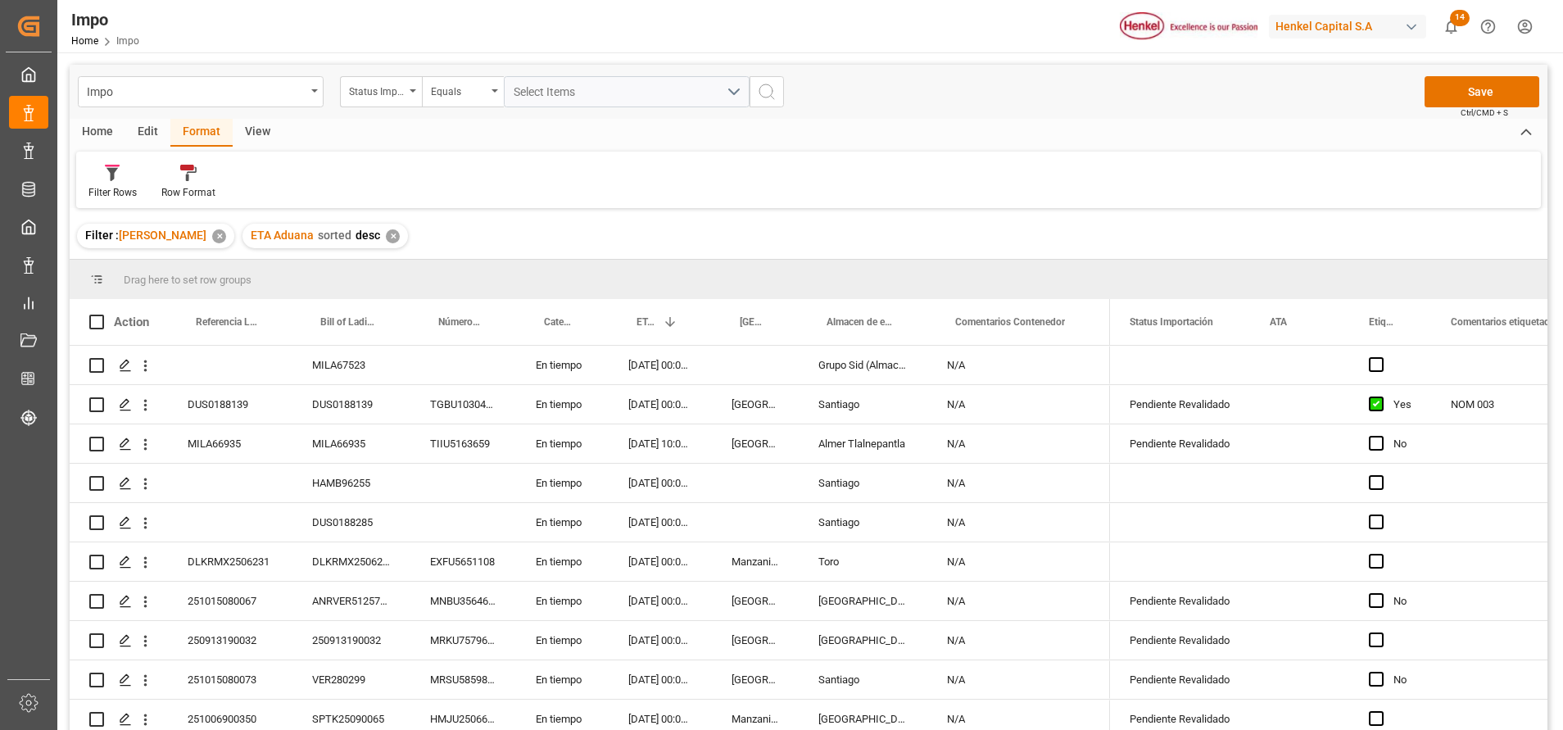
click at [1459, 74] on div "Impo Status Importación Equals Select Items Save Ctrl/CMD + S" at bounding box center [808, 92] width 1477 height 54
click at [1459, 78] on button "Save" at bounding box center [1481, 91] width 115 height 31
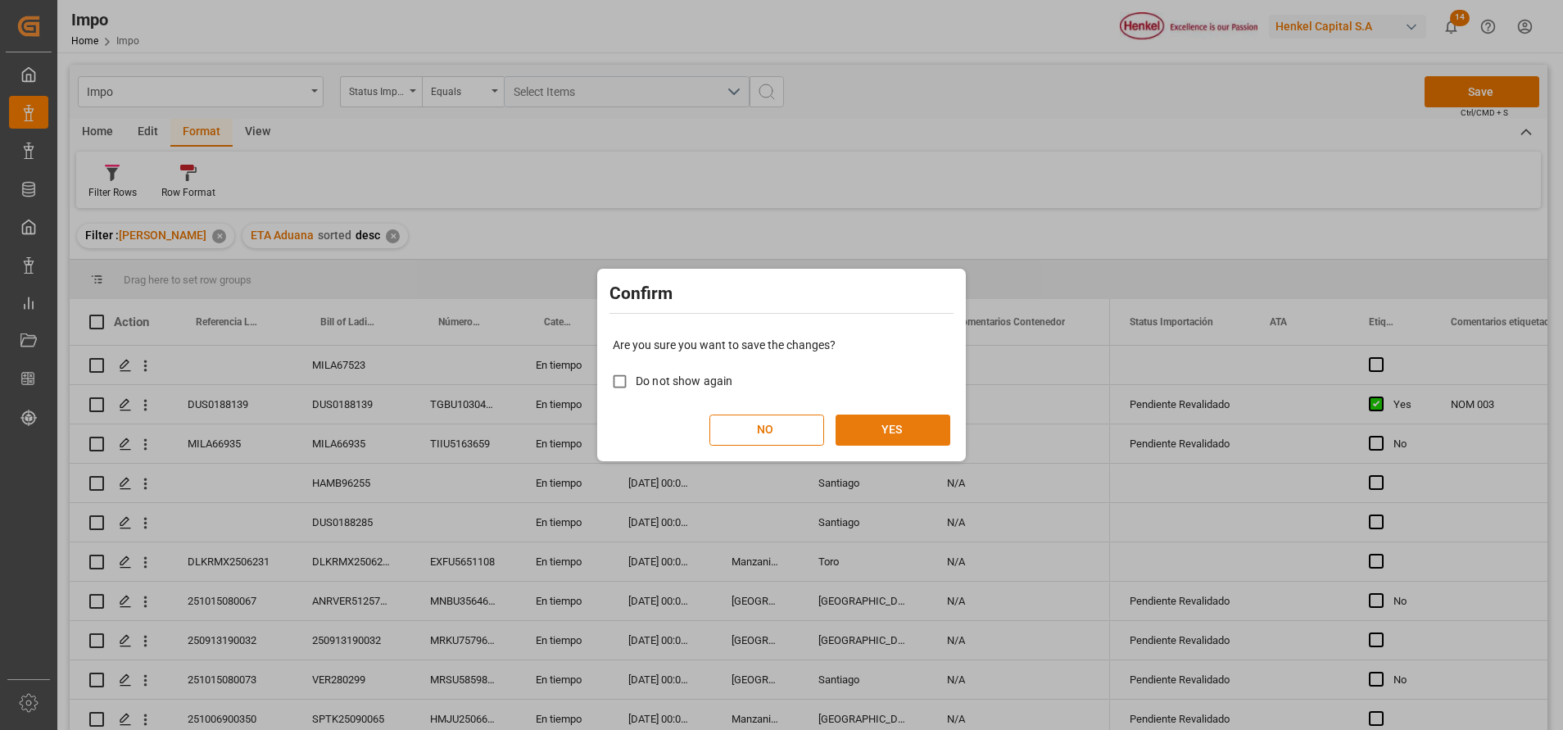
click at [875, 420] on button "YES" at bounding box center [892, 429] width 115 height 31
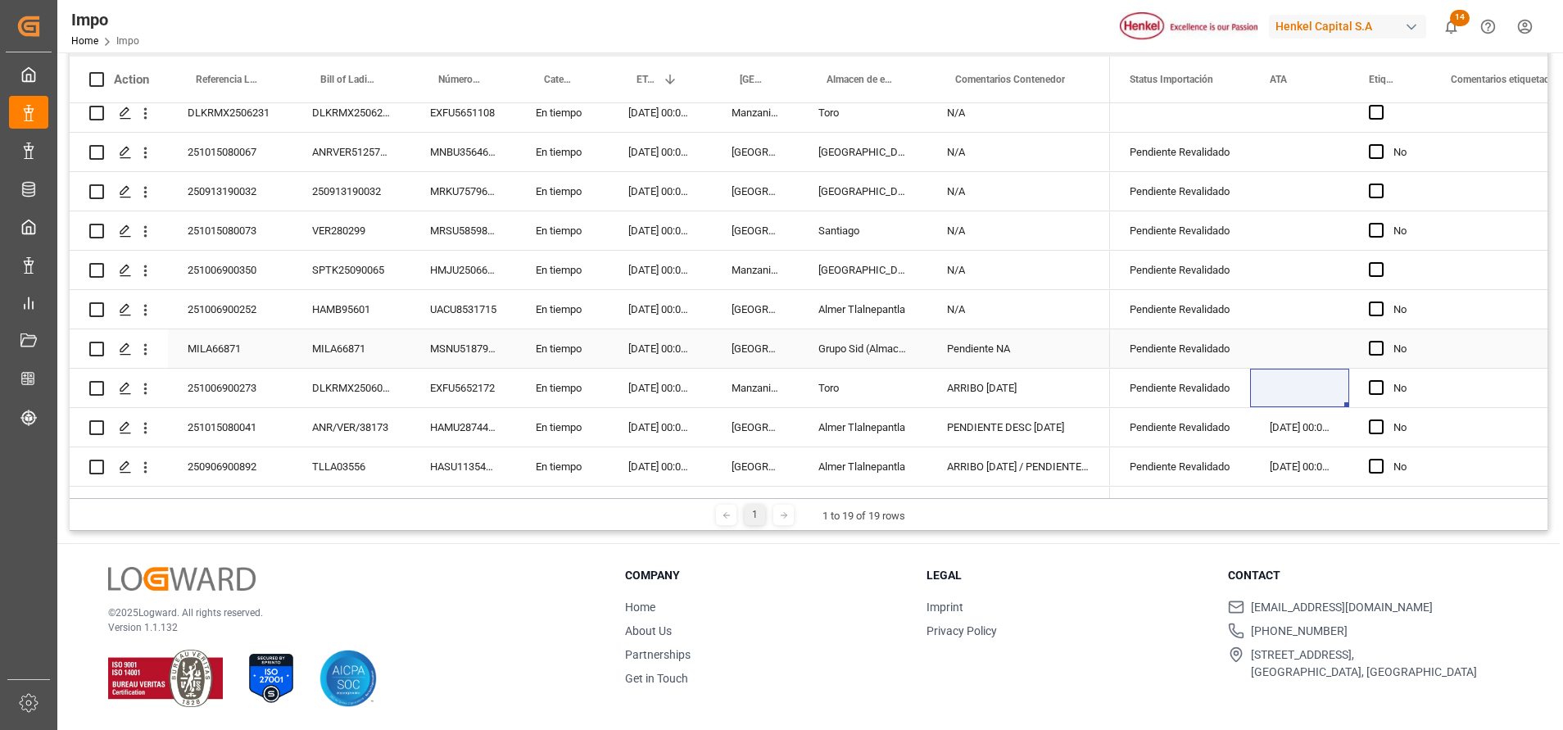
scroll to position [364, 0]
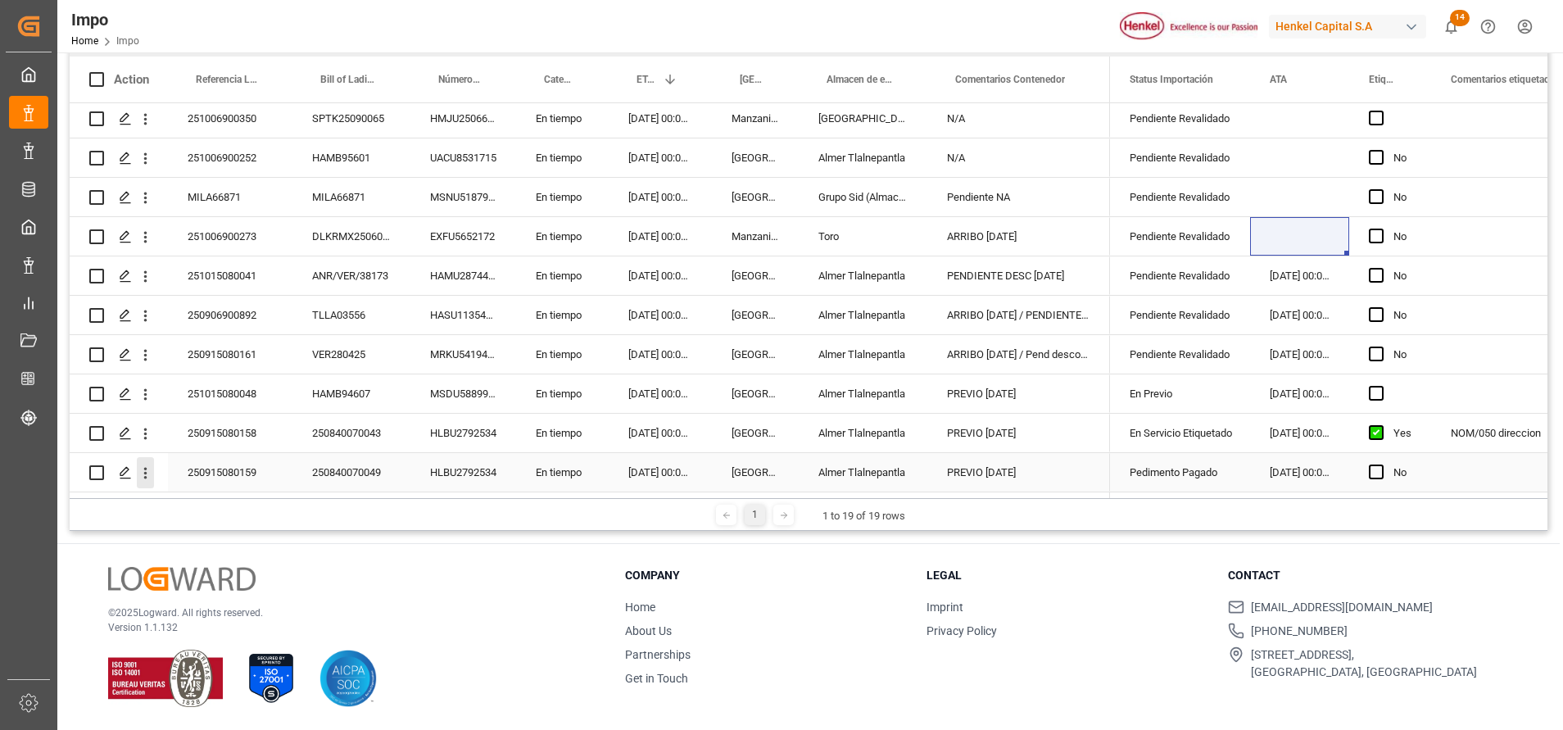
click at [143, 465] on icon "open menu" at bounding box center [145, 472] width 17 height 17
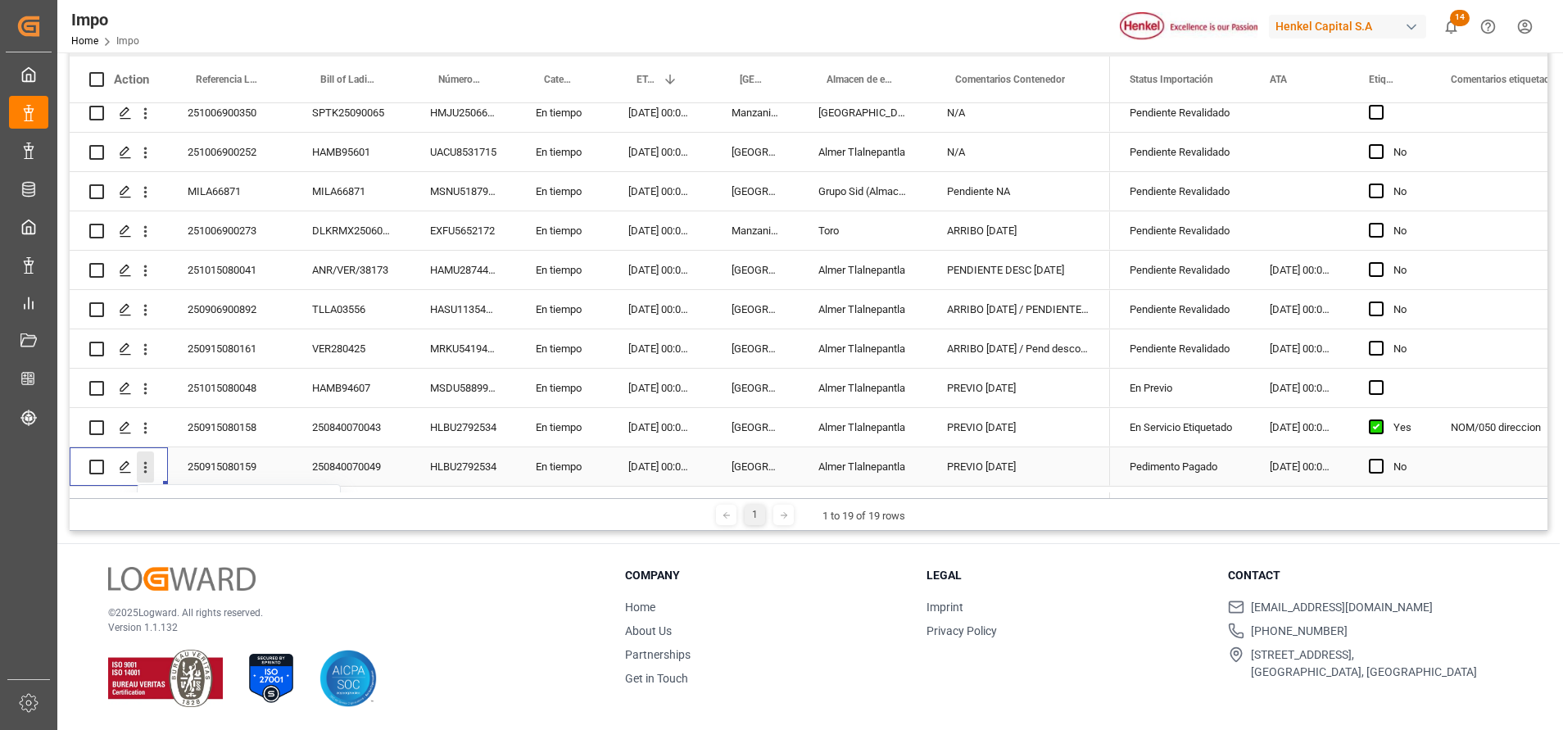
click at [144, 469] on icon "close menu" at bounding box center [145, 467] width 17 height 17
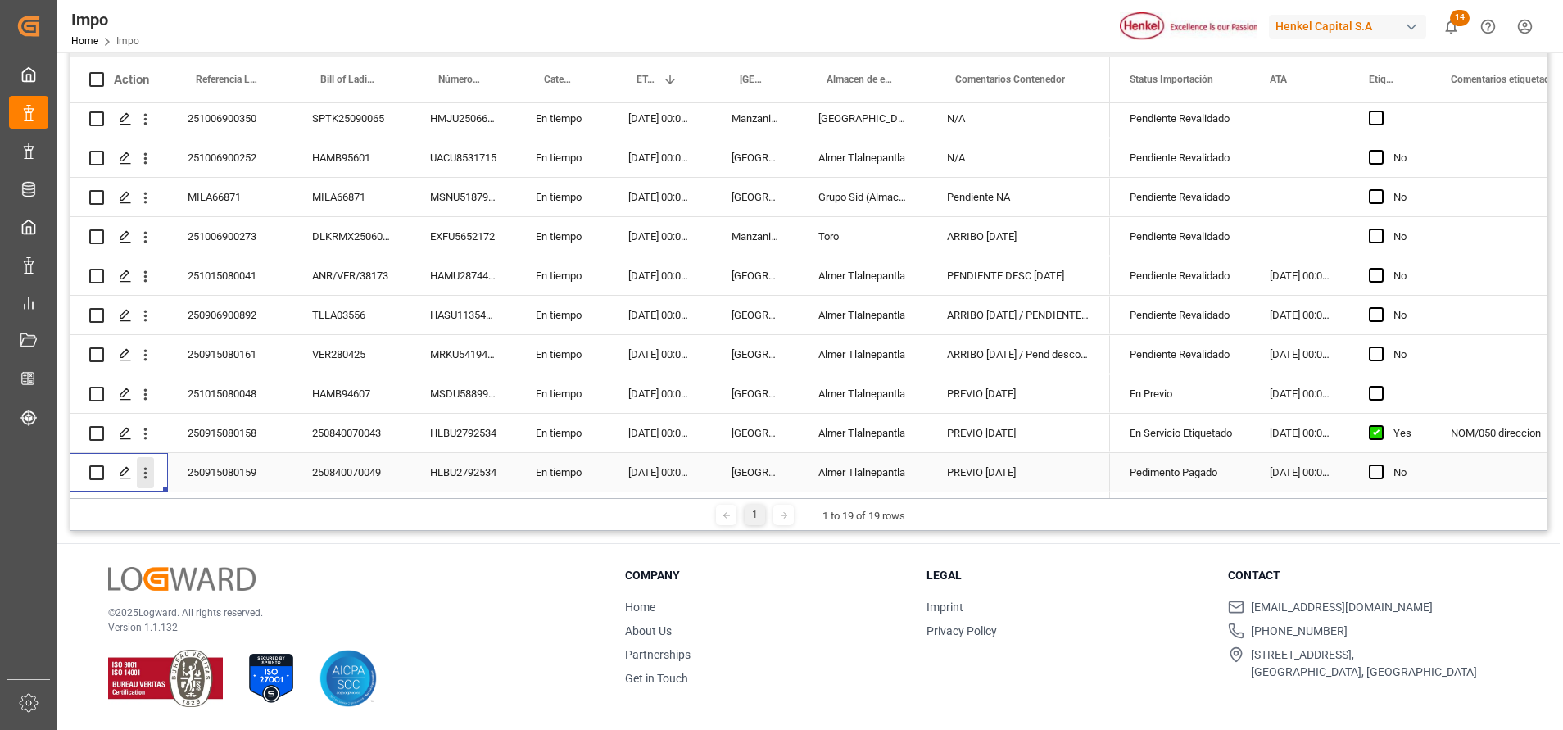
click at [147, 465] on icon "open menu" at bounding box center [145, 472] width 17 height 17
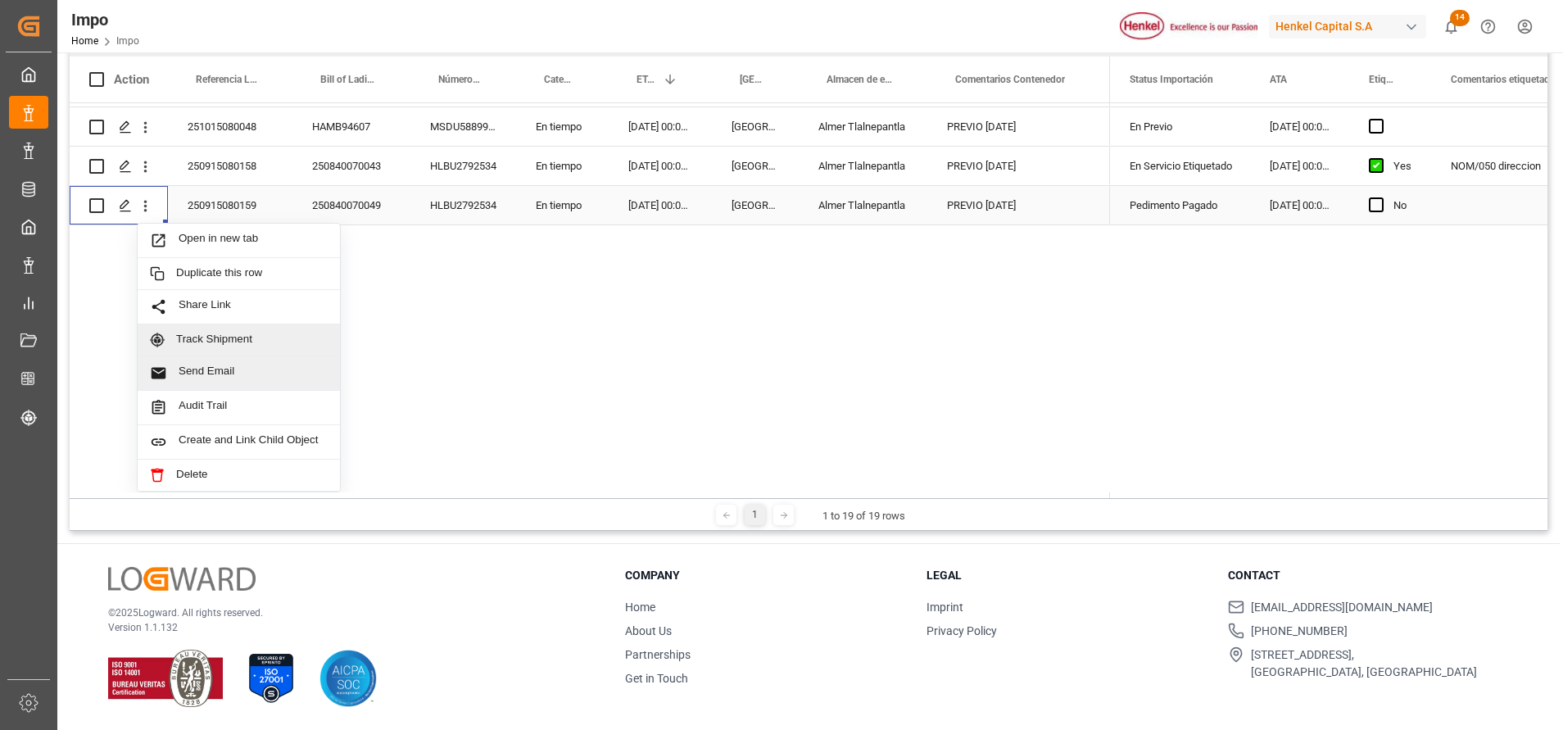
scroll to position [631, 0]
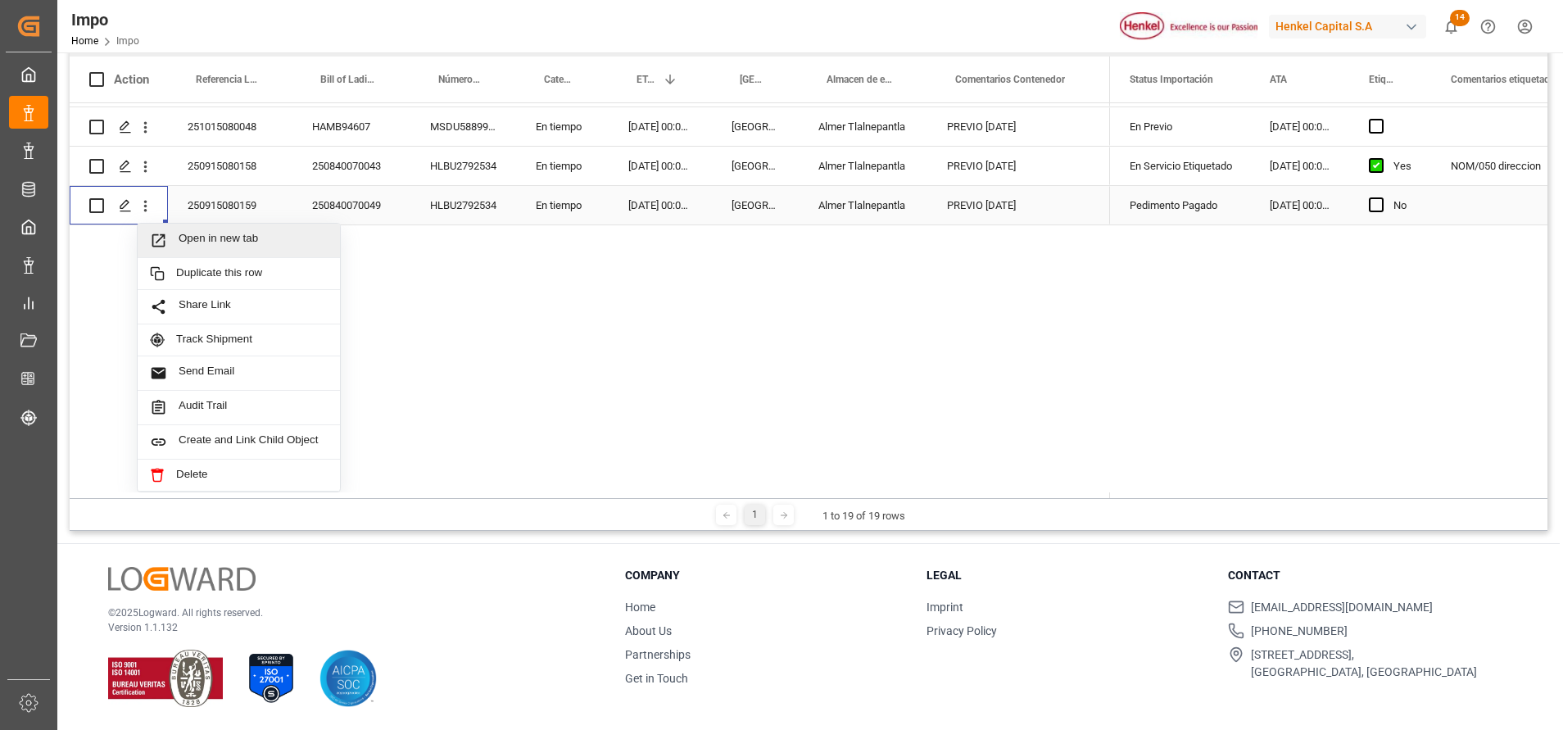
click at [235, 232] on span "Open in new tab" at bounding box center [253, 240] width 149 height 17
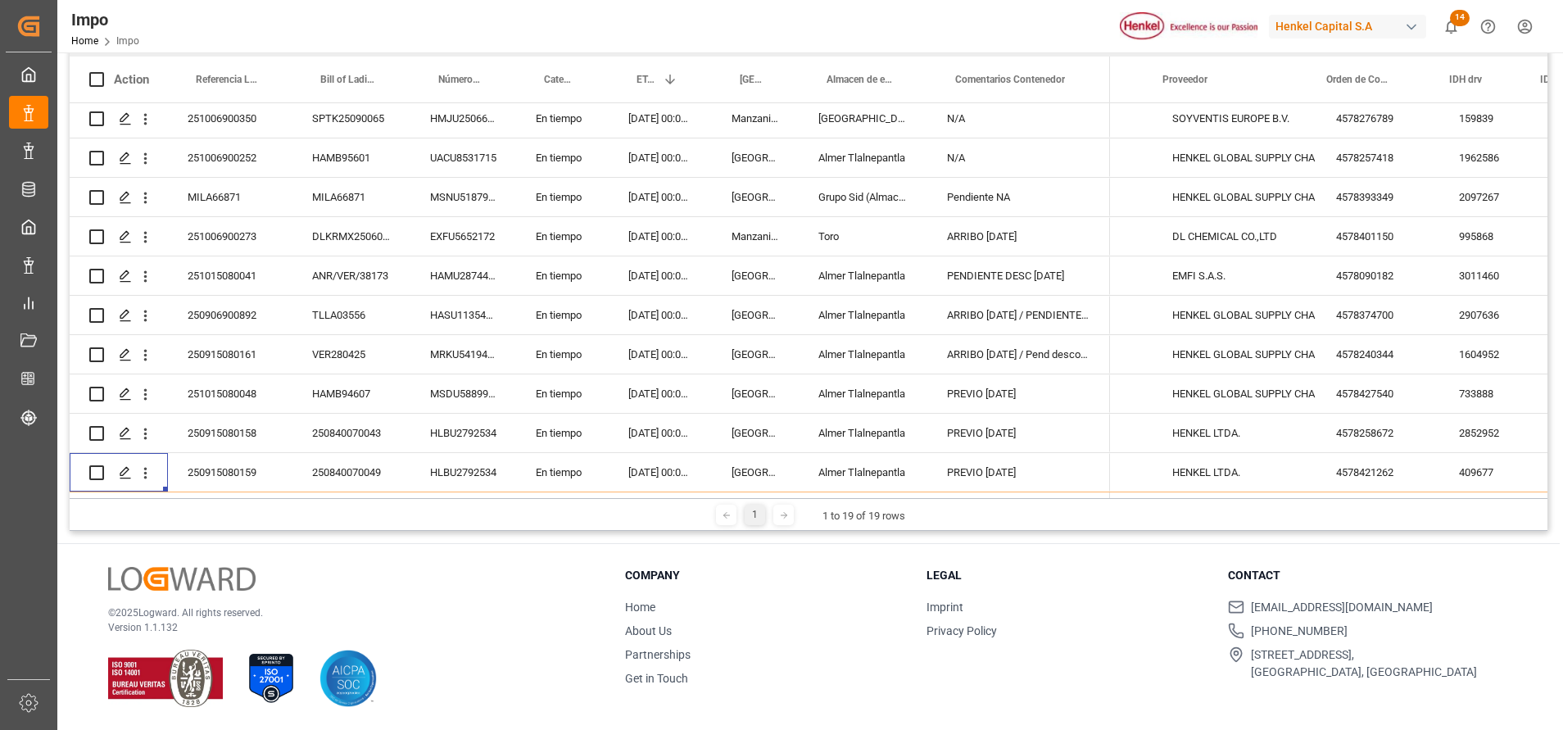
scroll to position [0, 718]
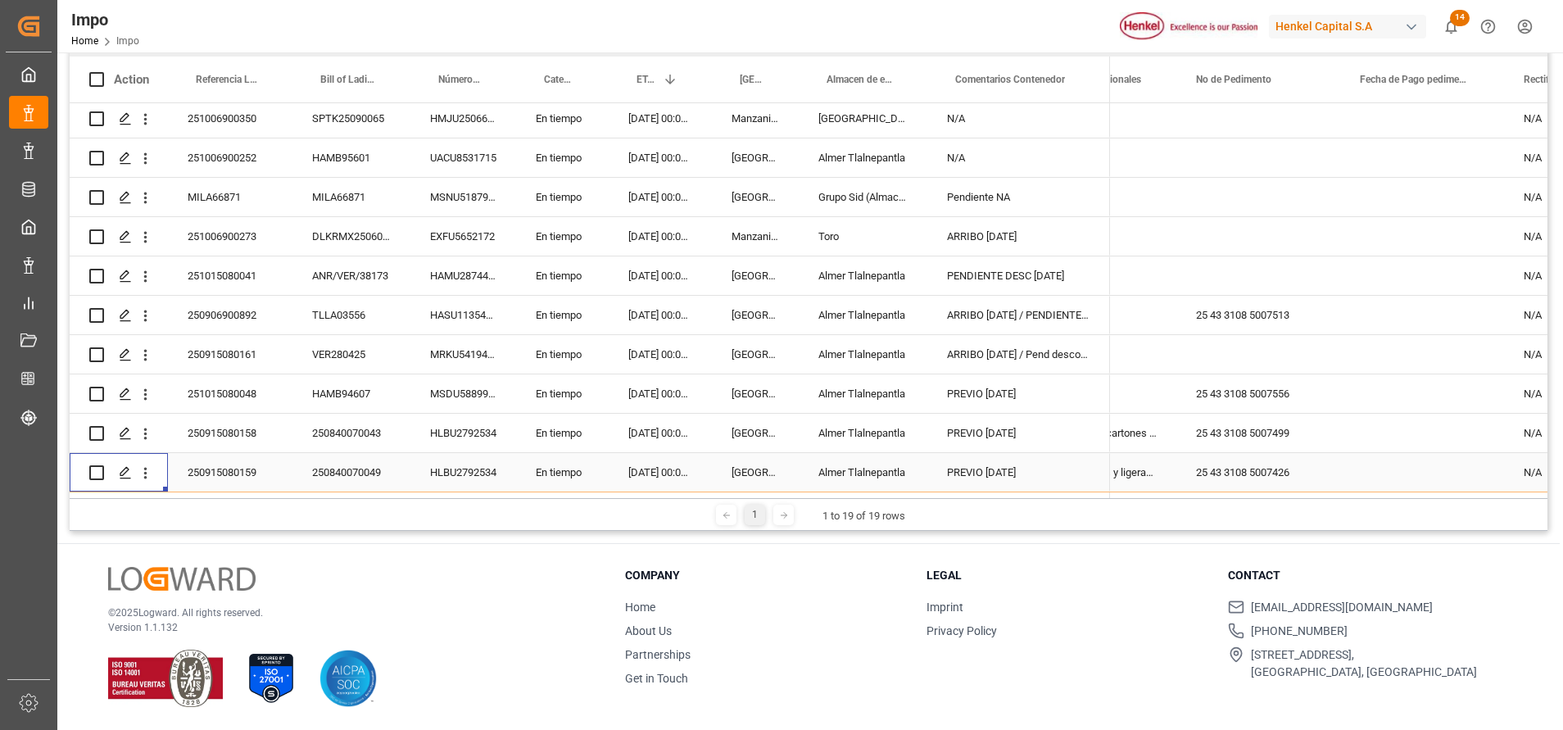
click at [1379, 460] on div "Press SPACE to select this row." at bounding box center [1422, 472] width 164 height 38
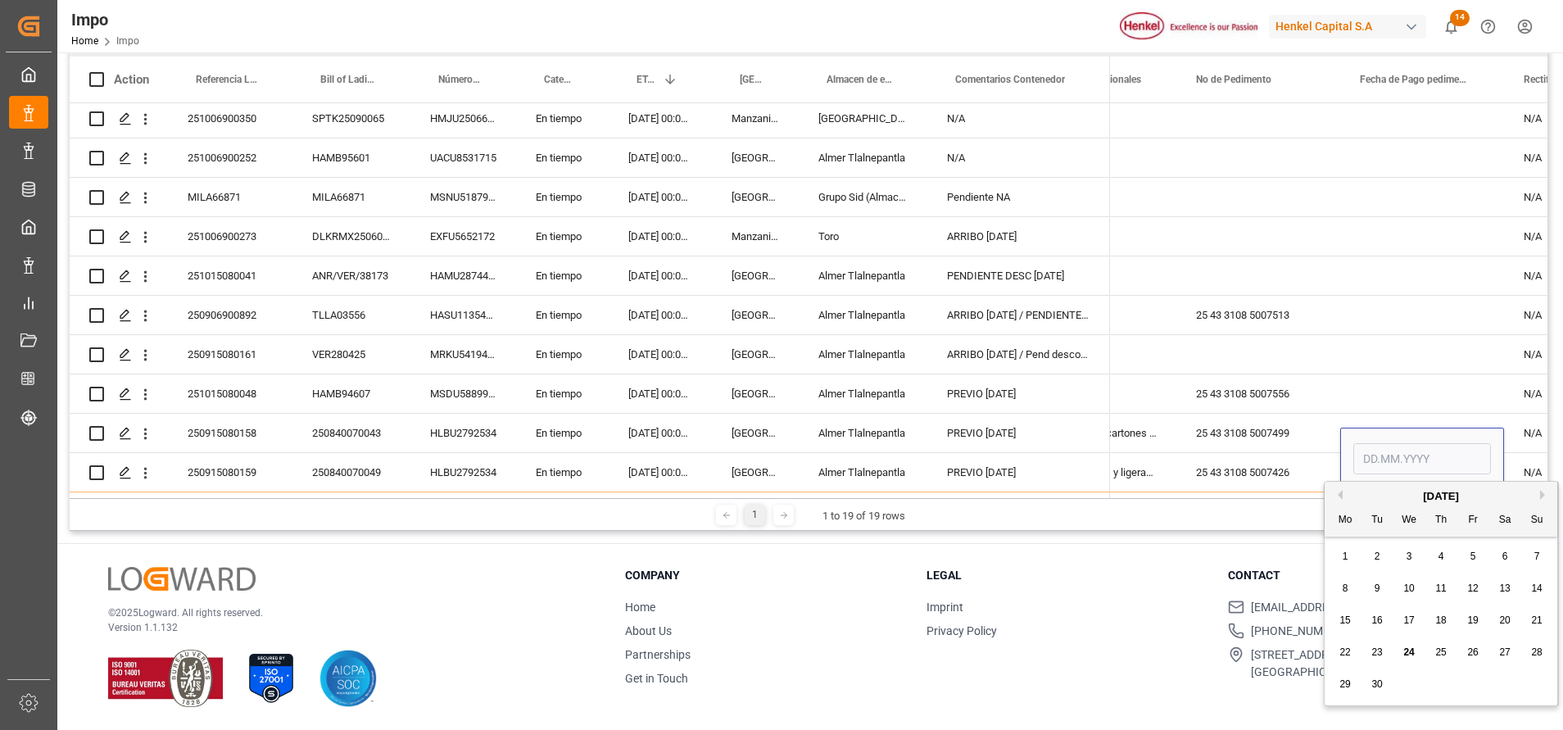
click at [1399, 642] on div "22 23 24 25 26 27 28" at bounding box center [1441, 652] width 224 height 32
click at [1405, 642] on div "24" at bounding box center [1409, 652] width 20 height 20
type input "[DATE]"
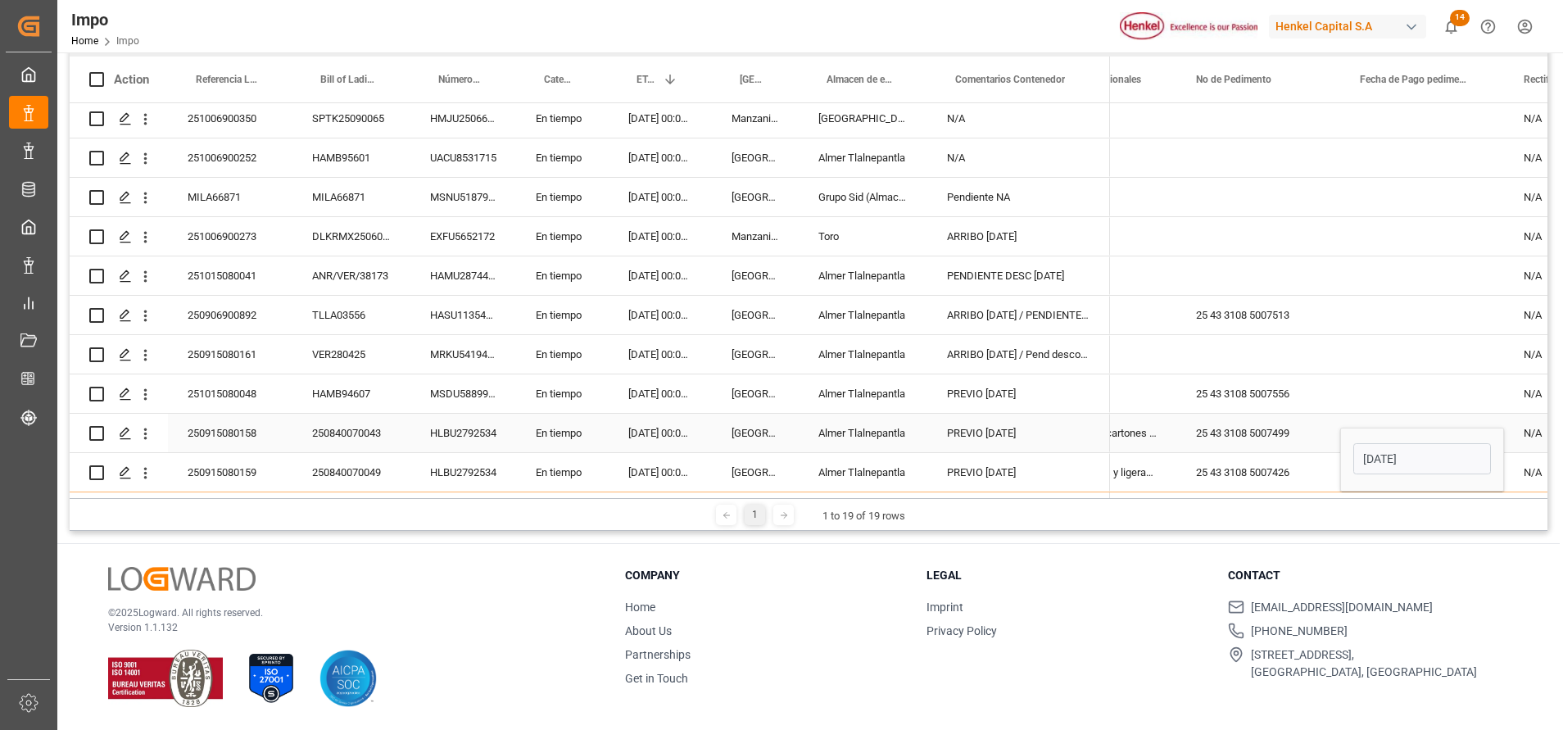
click at [1416, 404] on div "Press SPACE to select this row." at bounding box center [1422, 393] width 164 height 38
click at [1414, 453] on div "[DATE]" at bounding box center [1422, 472] width 164 height 38
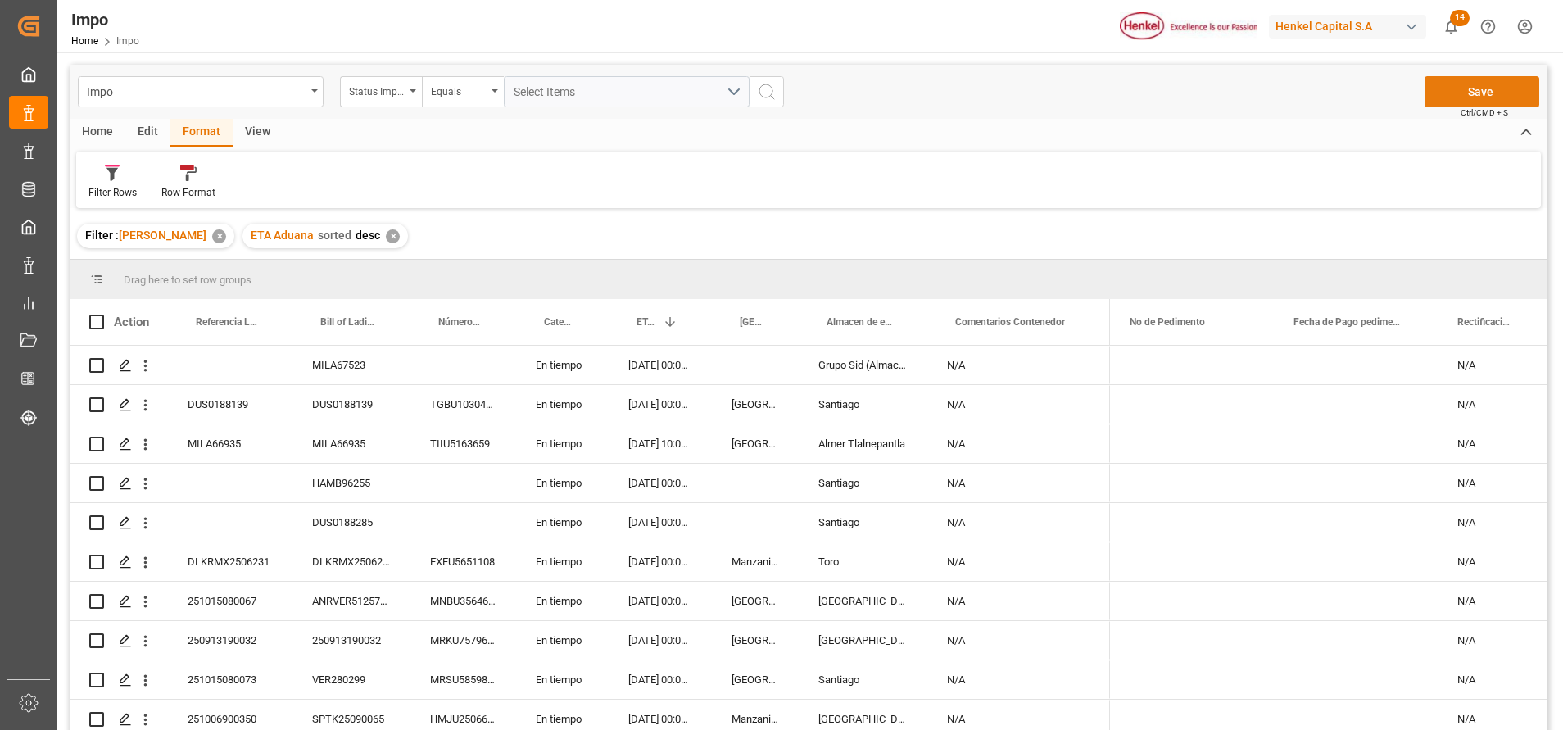
click at [1464, 95] on button "Save" at bounding box center [1481, 91] width 115 height 31
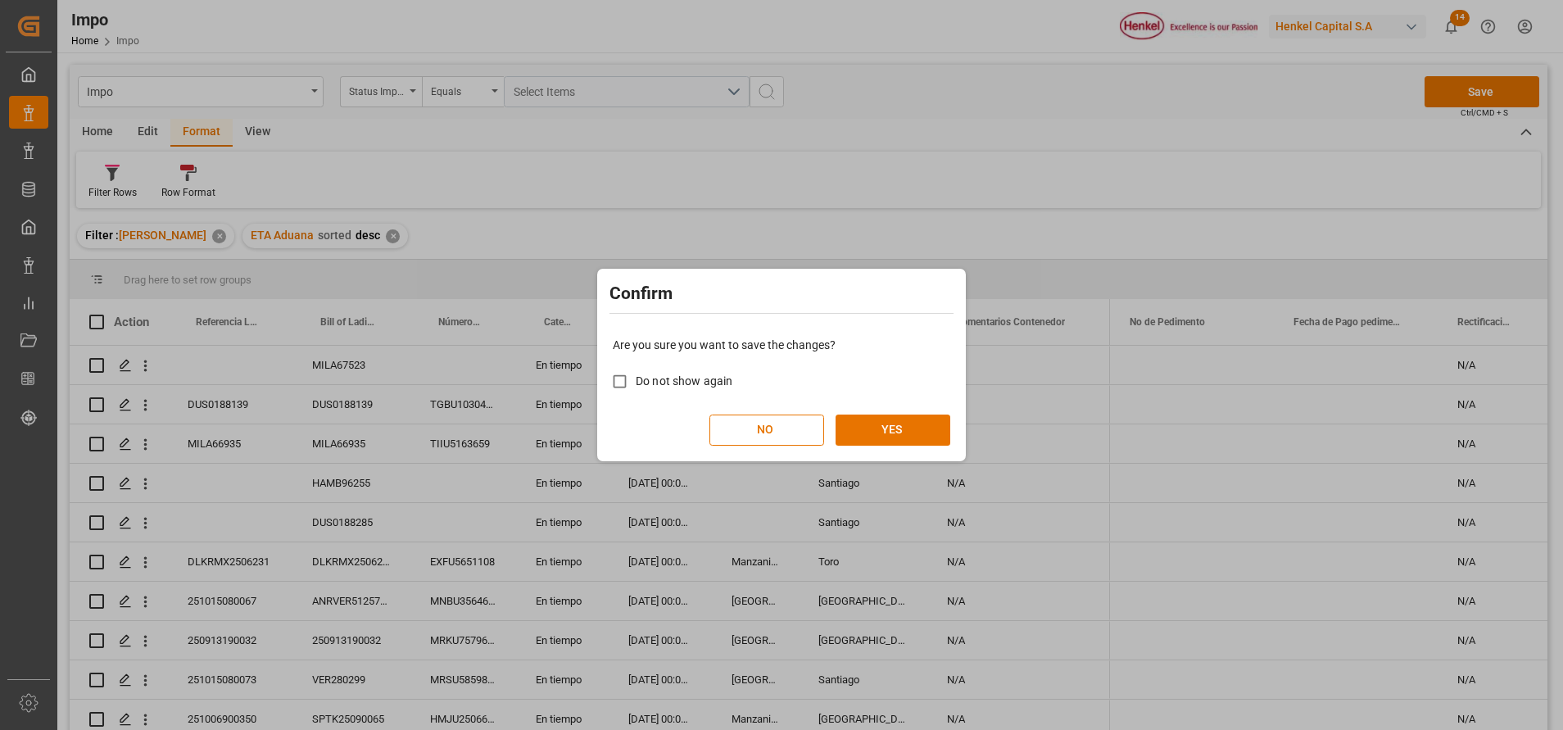
click at [906, 449] on div "Are you sure you want to save the changes? Do not show again NO YES" at bounding box center [781, 391] width 360 height 132
click at [912, 423] on button "YES" at bounding box center [892, 429] width 115 height 31
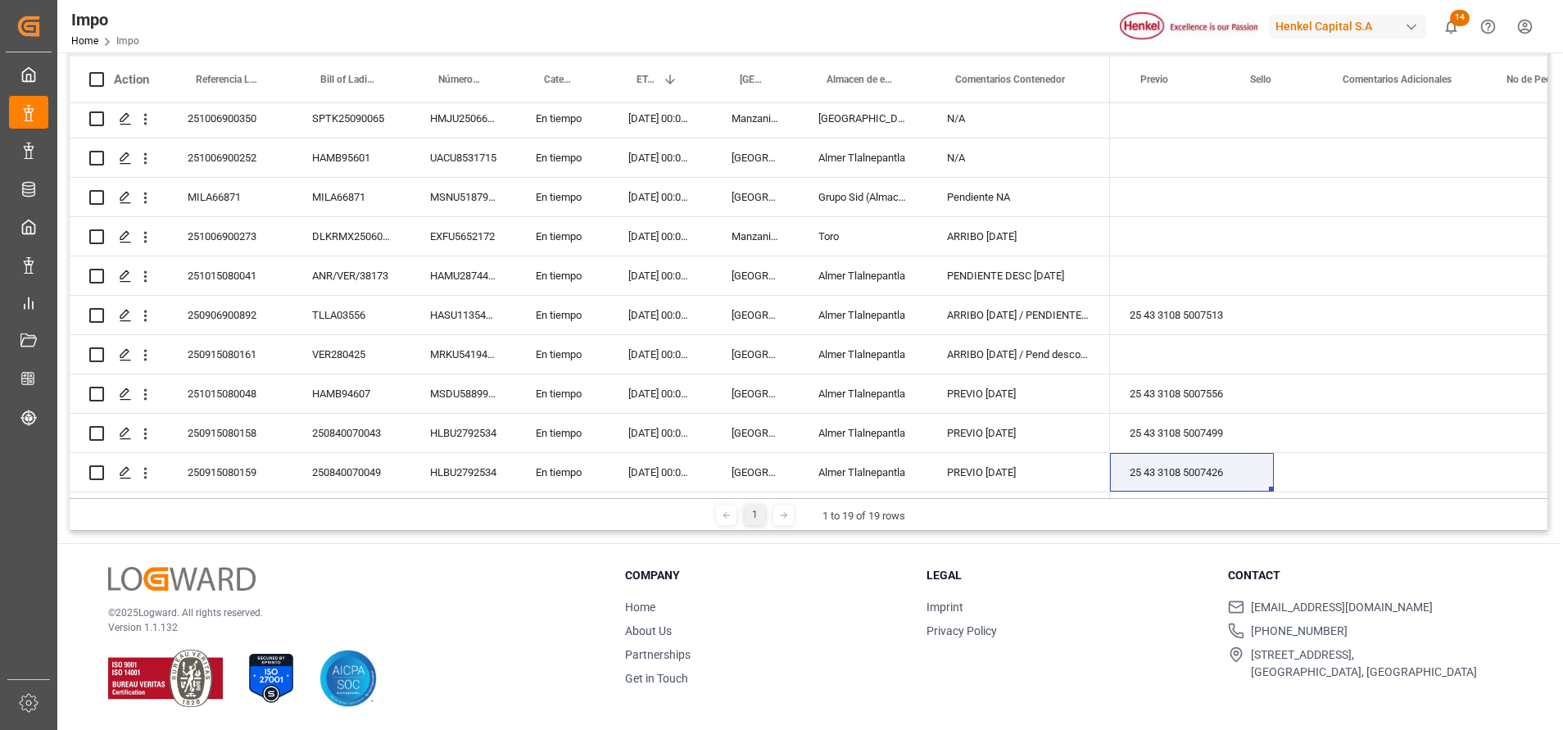
scroll to position [0, 3017]
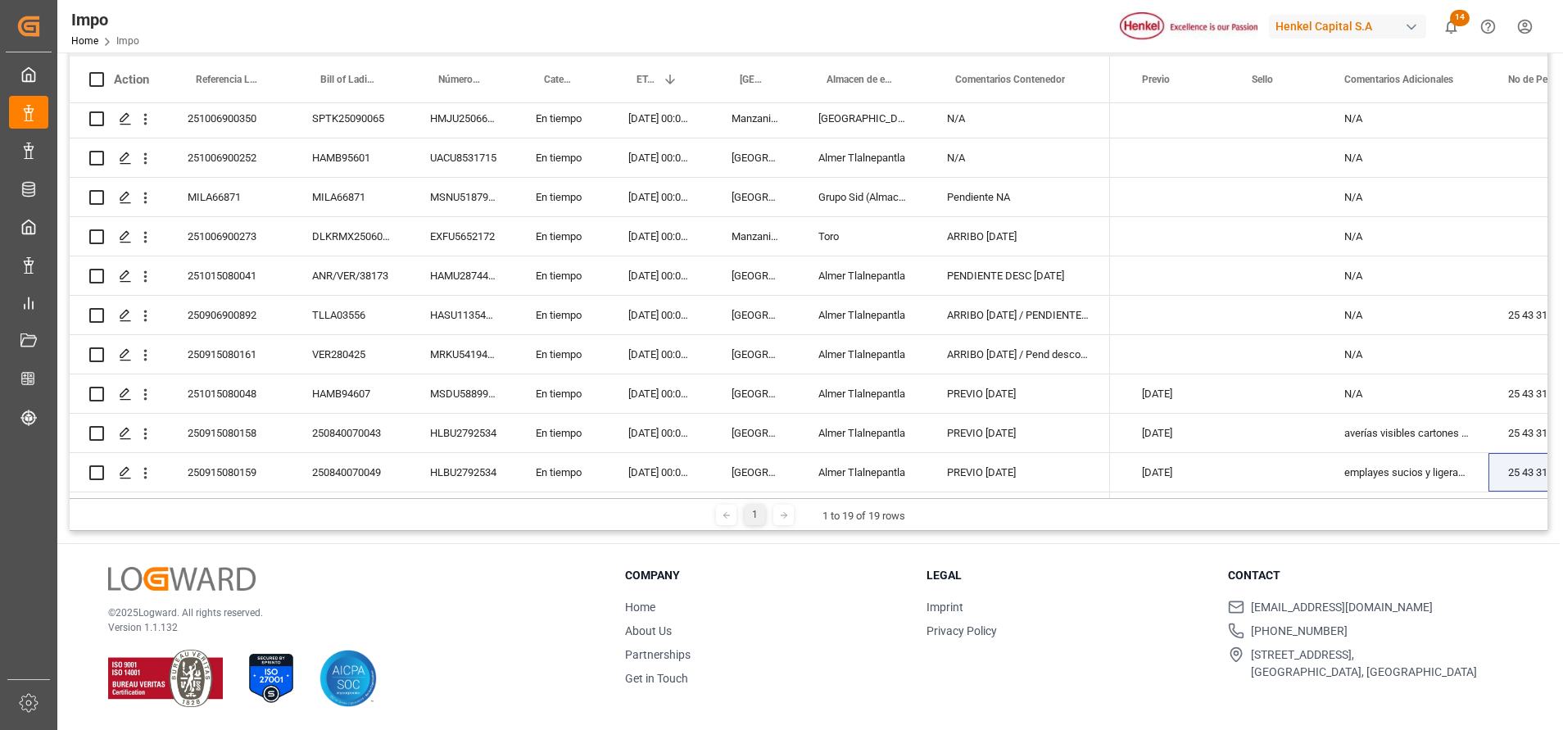
click at [1360, 500] on div "1 1 to 19 of 19 rows" at bounding box center [808, 514] width 1477 height 33
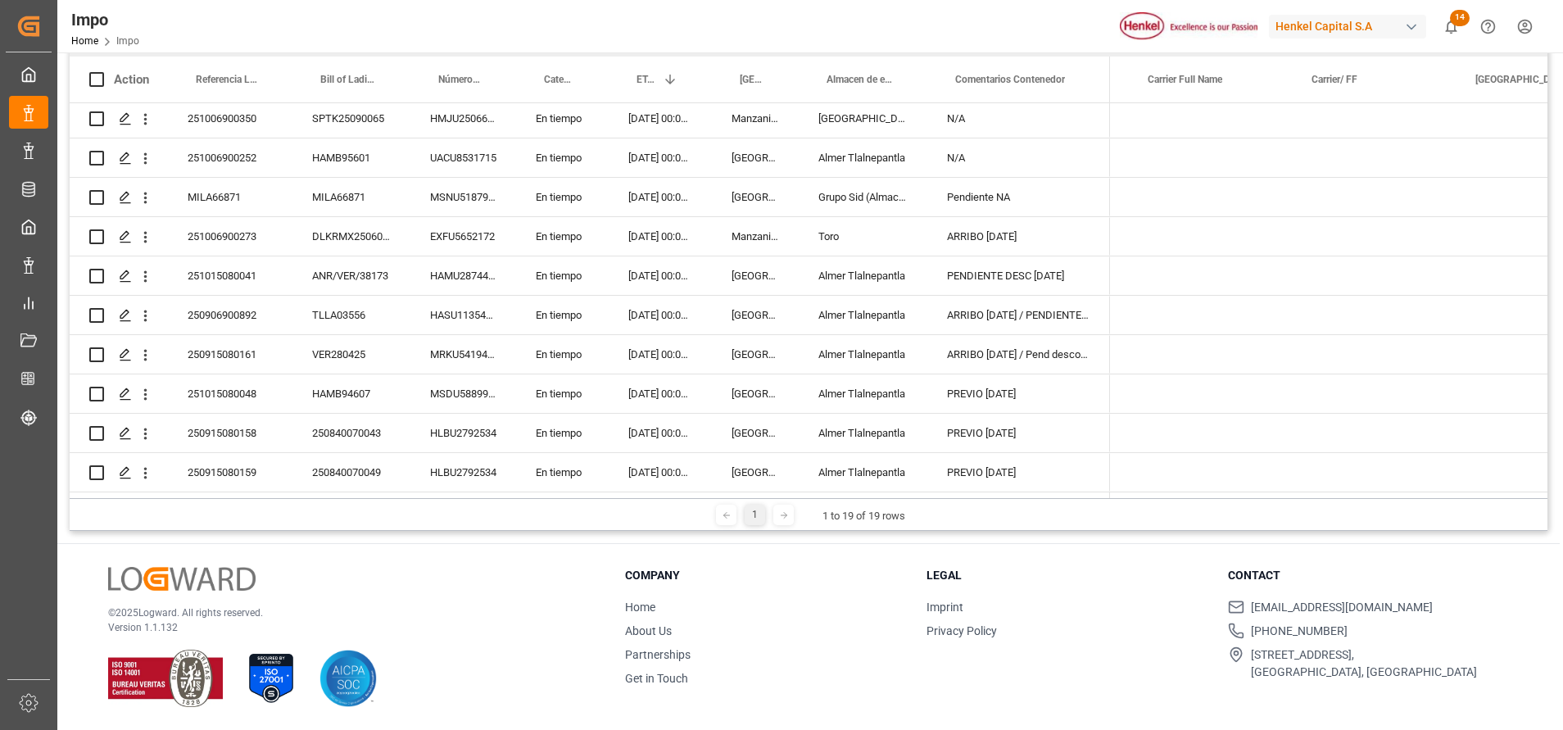
scroll to position [0, 263]
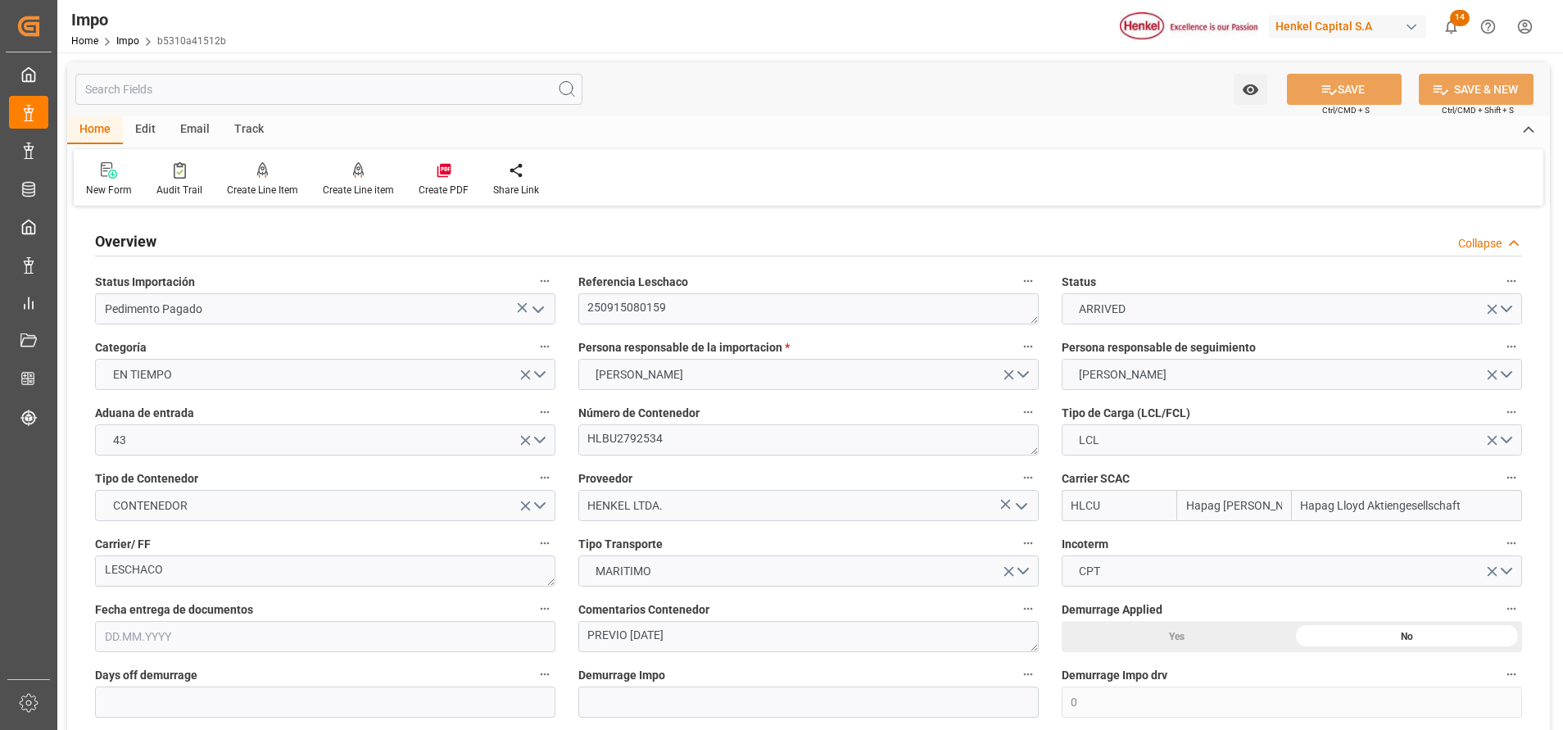
type input "Hapag [PERSON_NAME]"
type input "Hapag Lloyd Aktiengesellschaft"
type input "0"
type input "1"
type input "12.281"
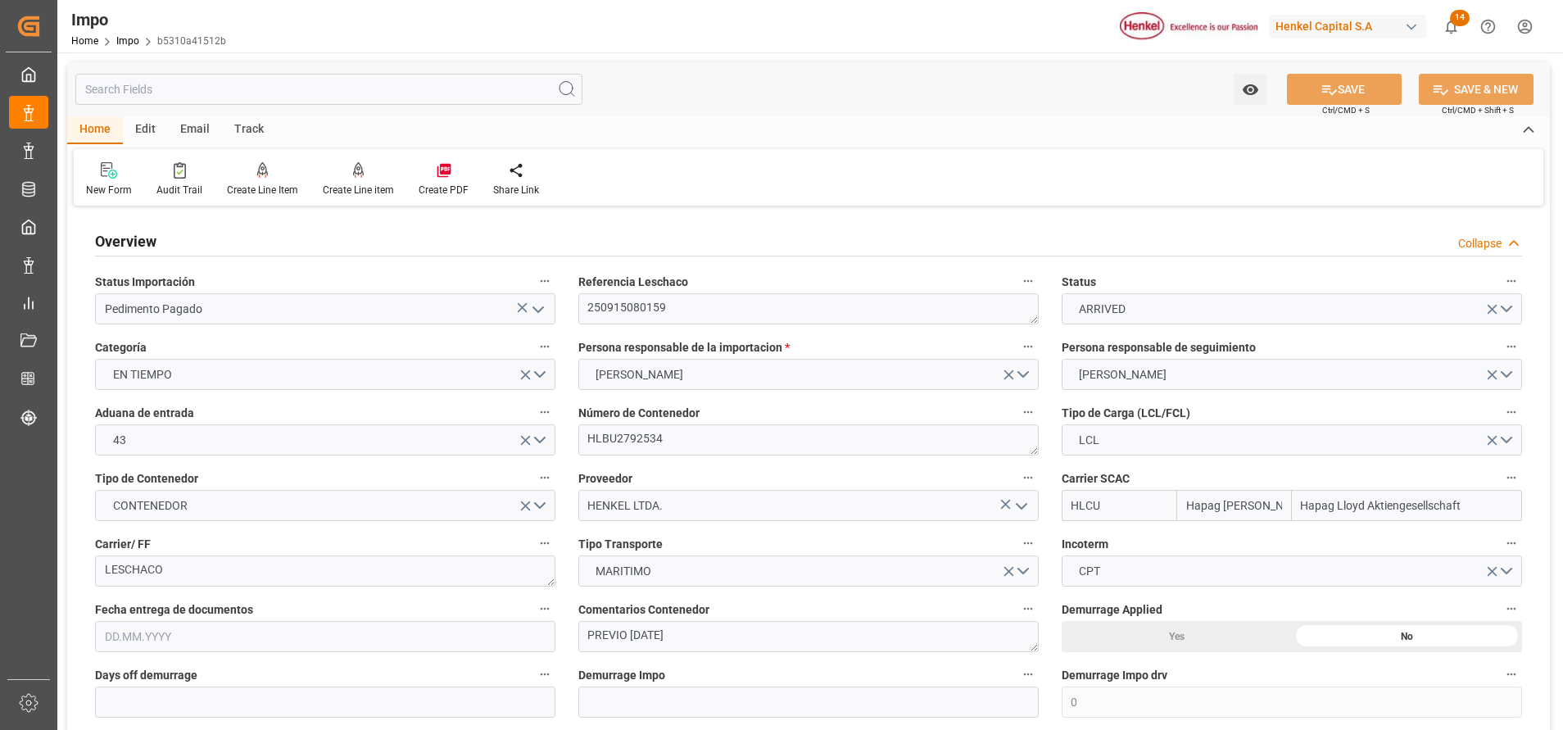
type input "9"
type input "[DATE]"
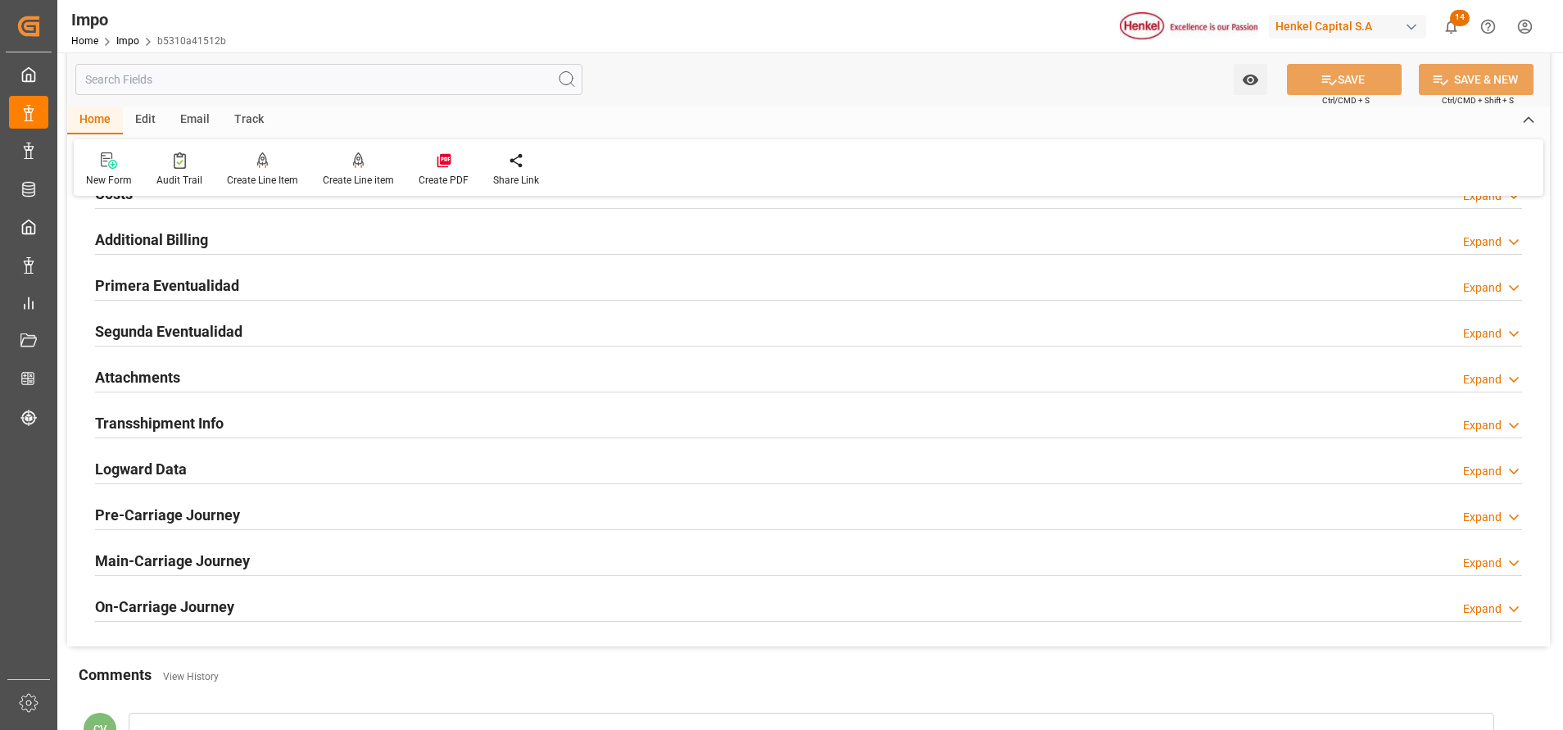
click at [143, 373] on h2 "Attachments" at bounding box center [137, 377] width 85 height 22
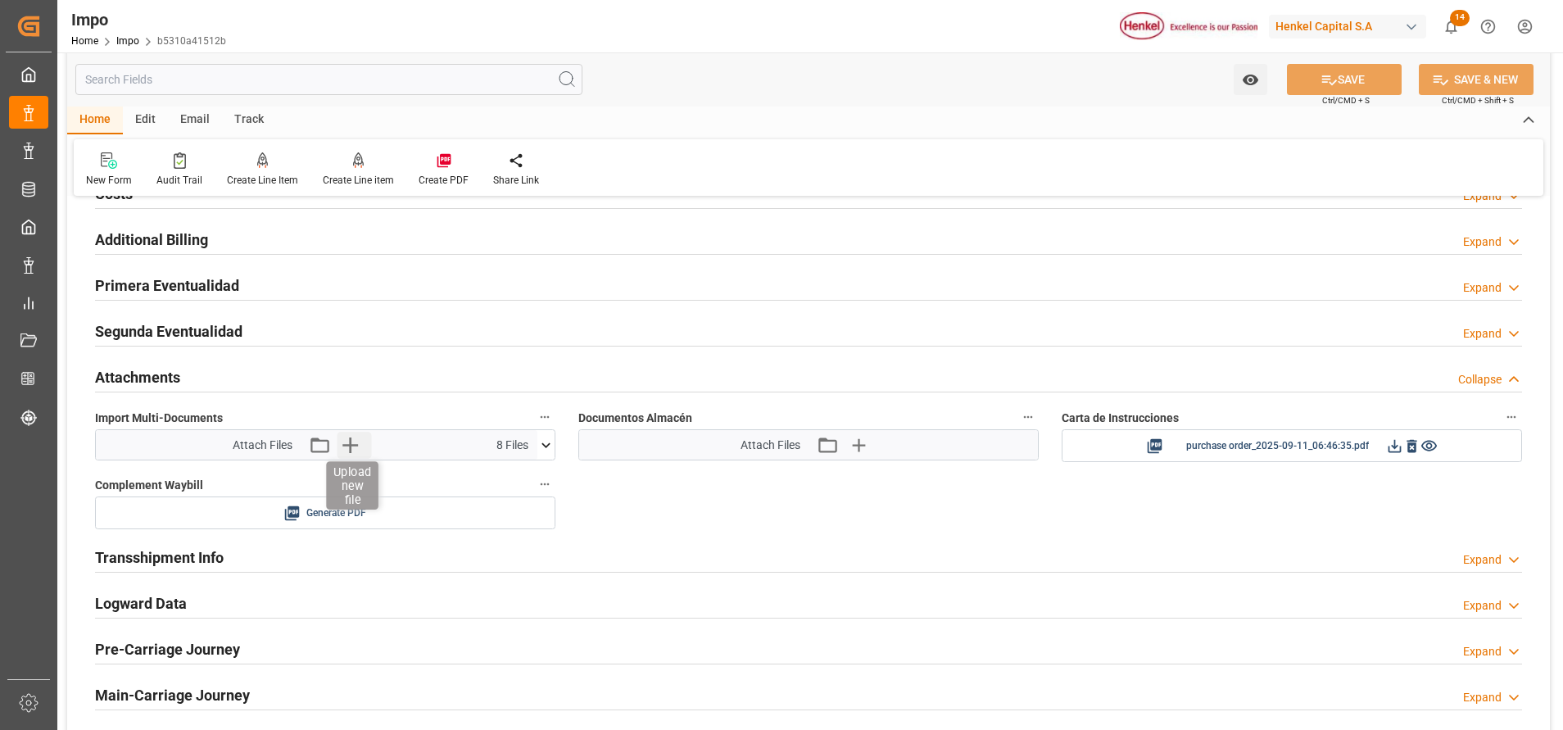
click at [348, 436] on icon "button" at bounding box center [350, 445] width 26 height 26
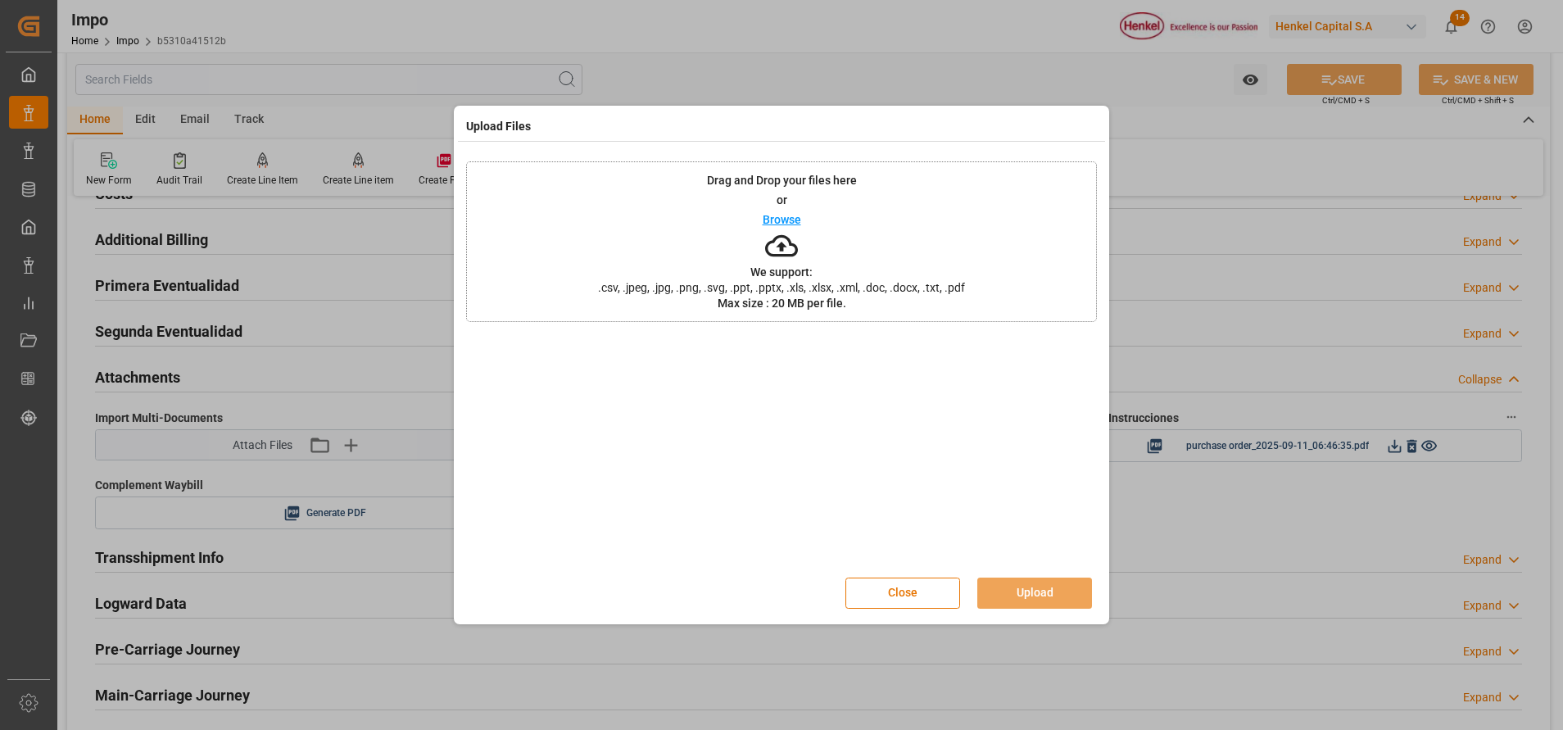
click at [785, 218] on p "Browse" at bounding box center [781, 219] width 38 height 11
click at [1007, 584] on button "Upload" at bounding box center [1034, 592] width 115 height 31
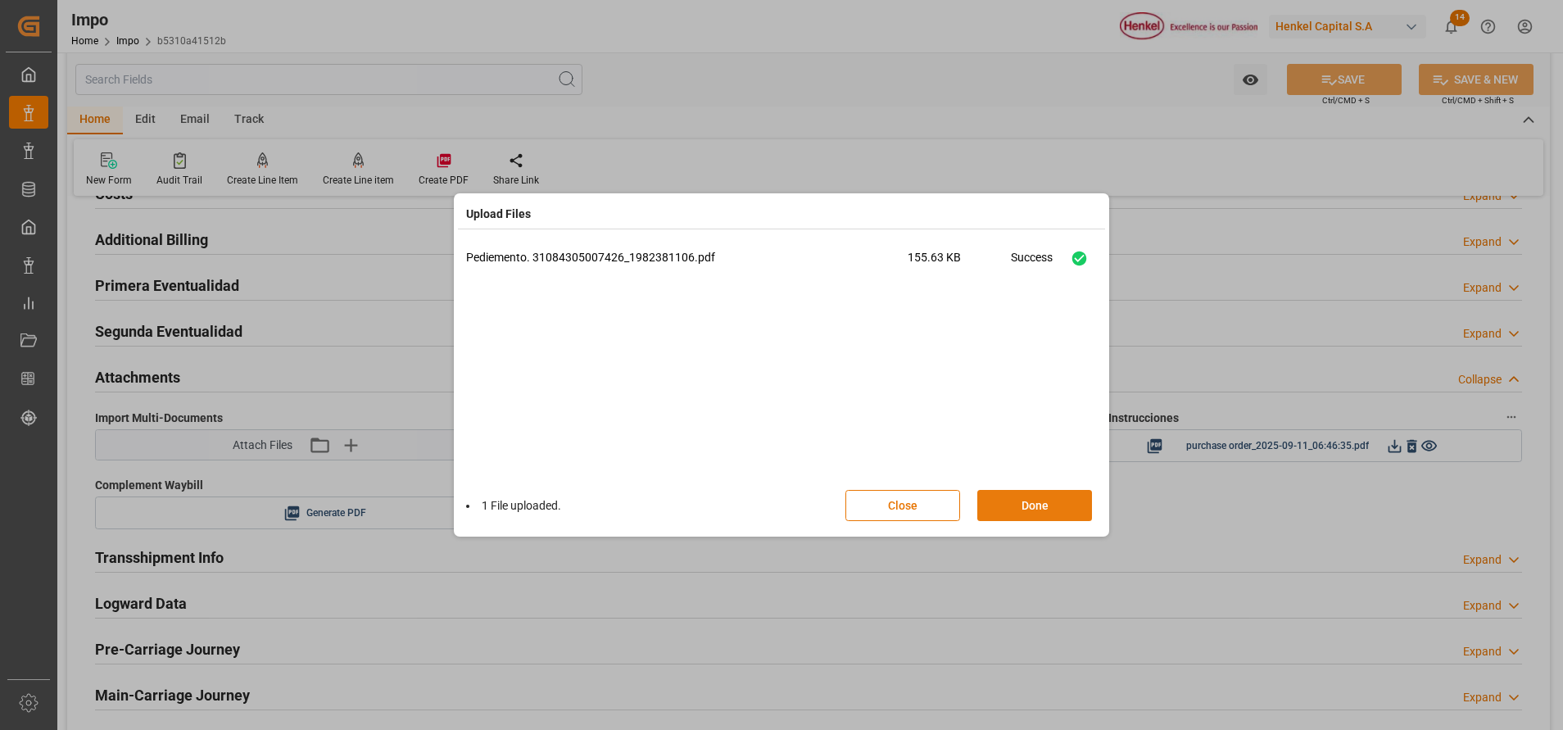
click at [1025, 509] on button "Done" at bounding box center [1034, 505] width 115 height 31
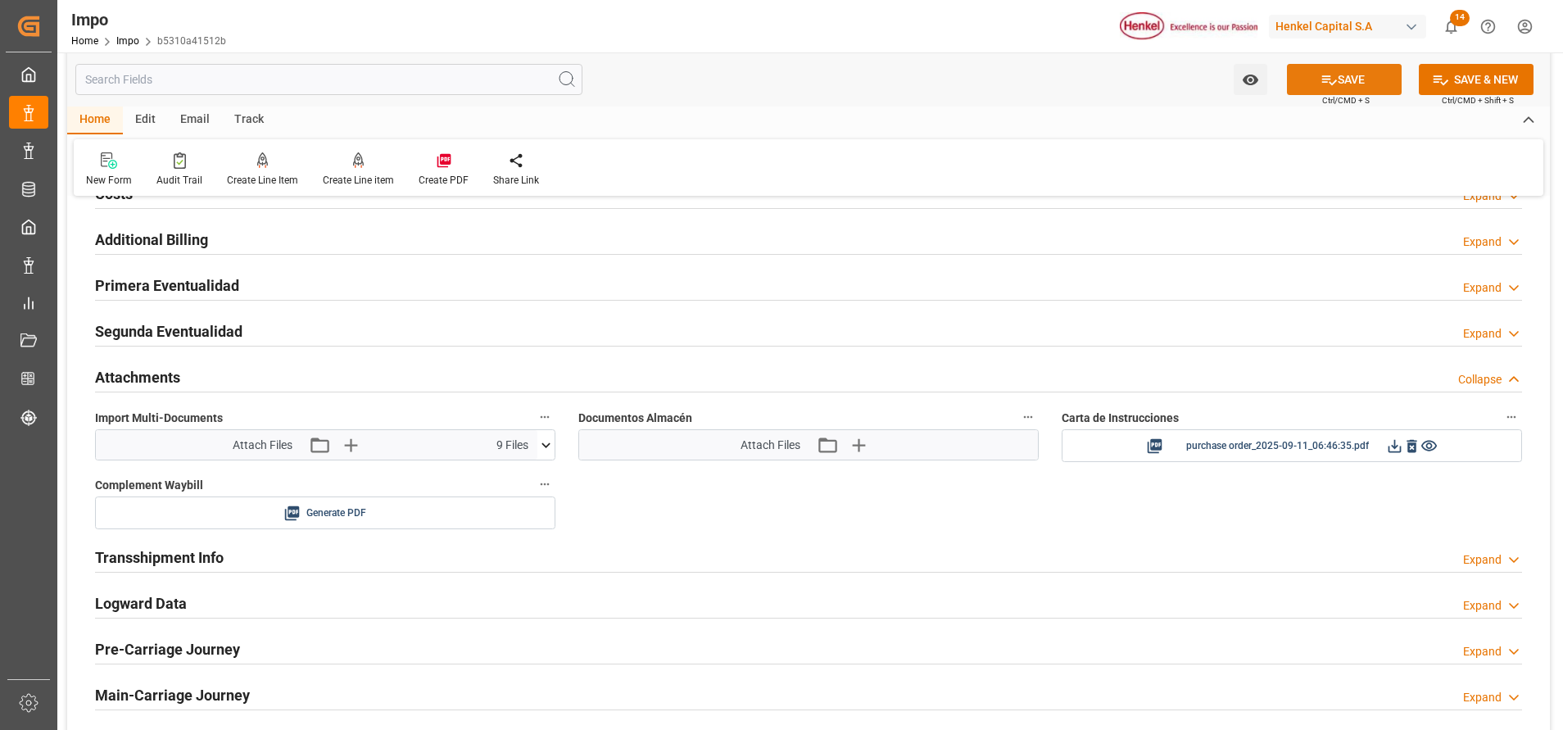
click at [1368, 72] on button "SAVE" at bounding box center [1344, 79] width 115 height 31
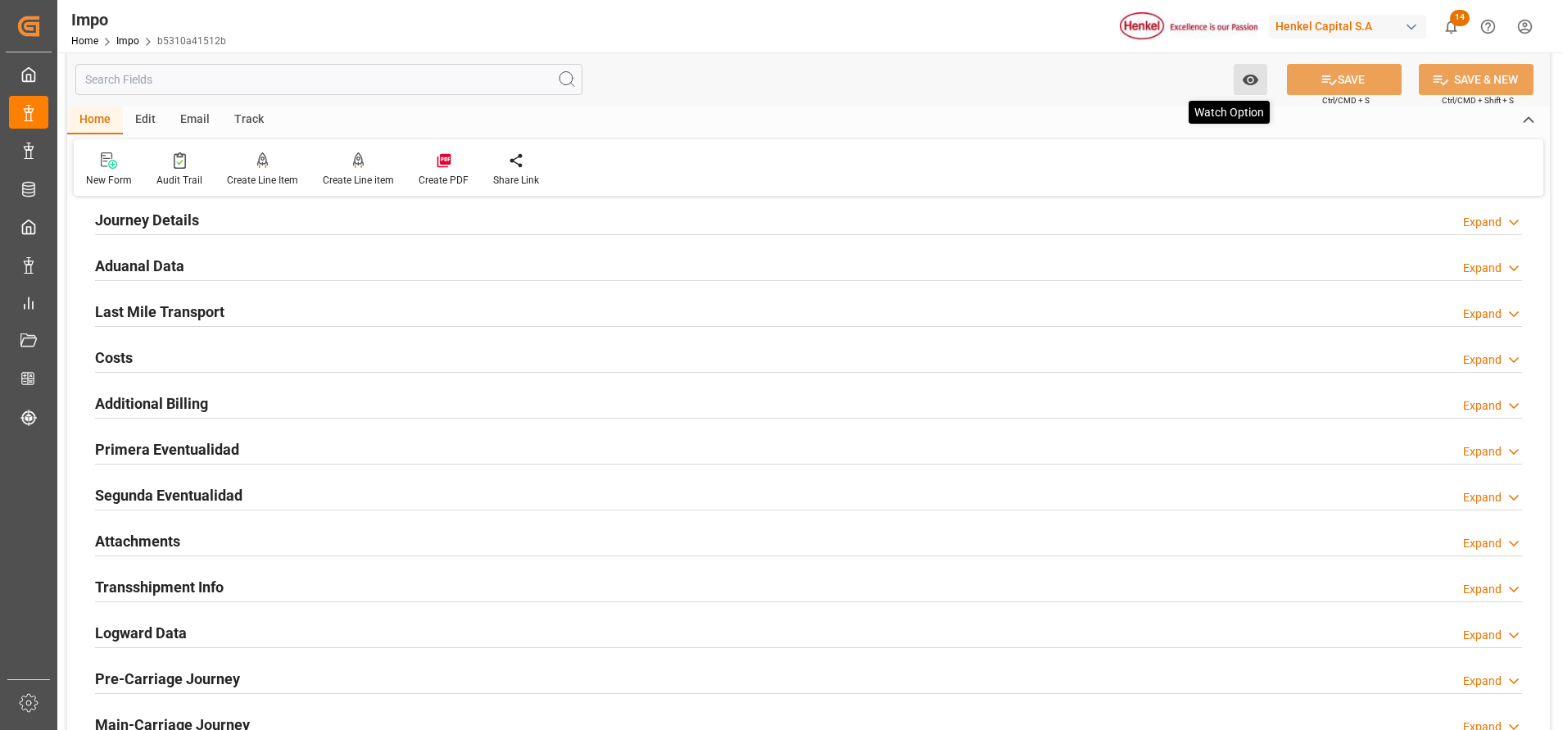
scroll to position [1035, 0]
